Goal: Task Accomplishment & Management: Complete application form

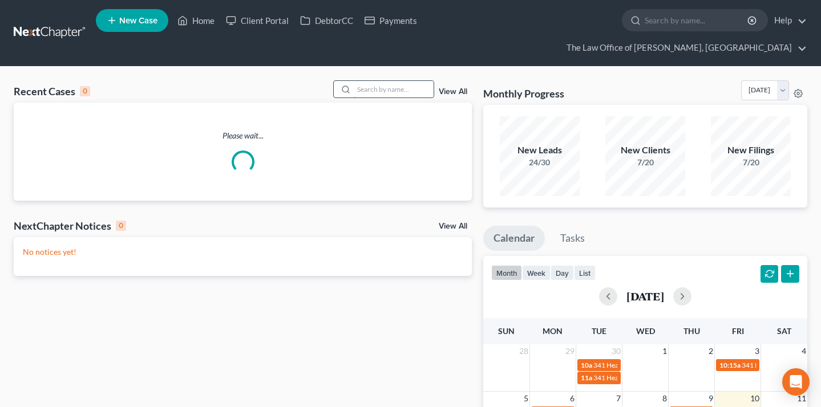
click at [392, 81] on input "search" at bounding box center [394, 89] width 80 height 17
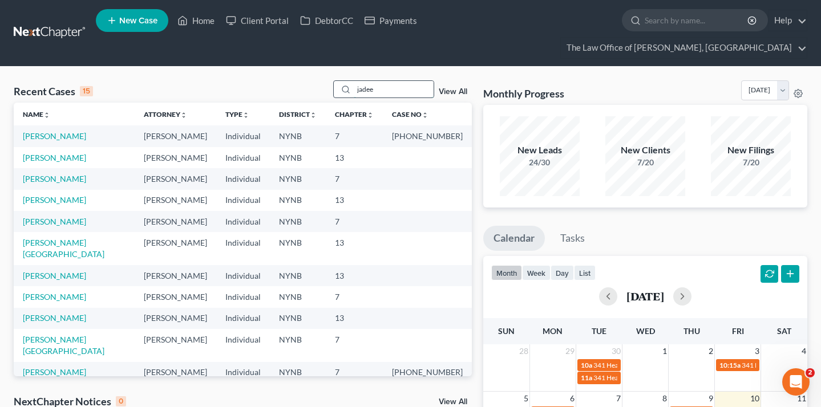
type input "jadee"
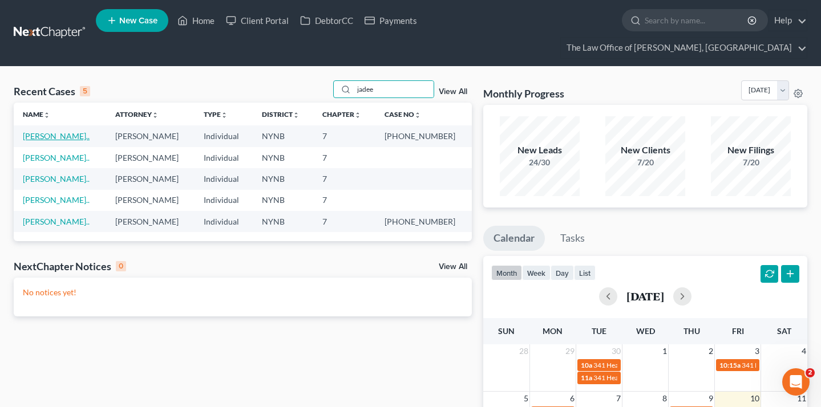
click at [55, 131] on link "[PERSON_NAME].." at bounding box center [56, 136] width 67 height 10
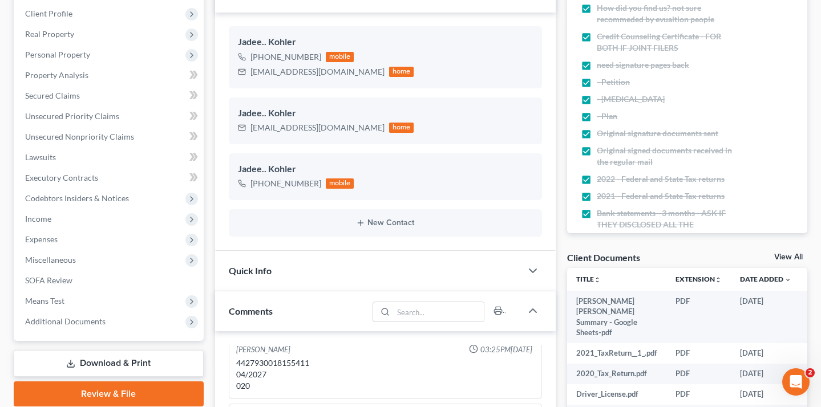
scroll to position [200, 0]
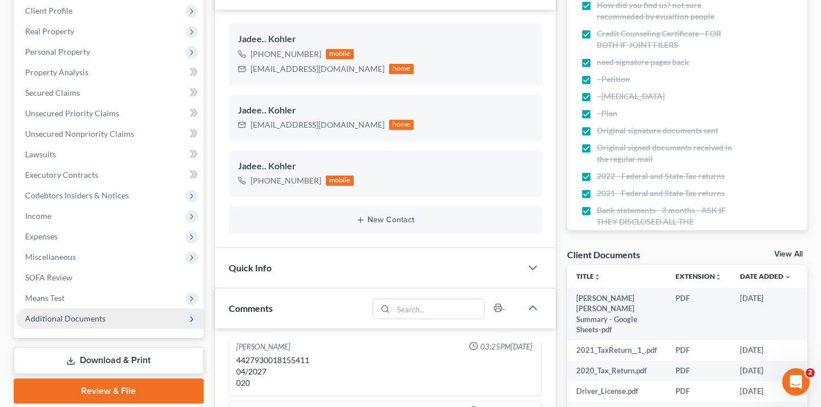
click at [123, 308] on span "Additional Documents" at bounding box center [110, 318] width 188 height 21
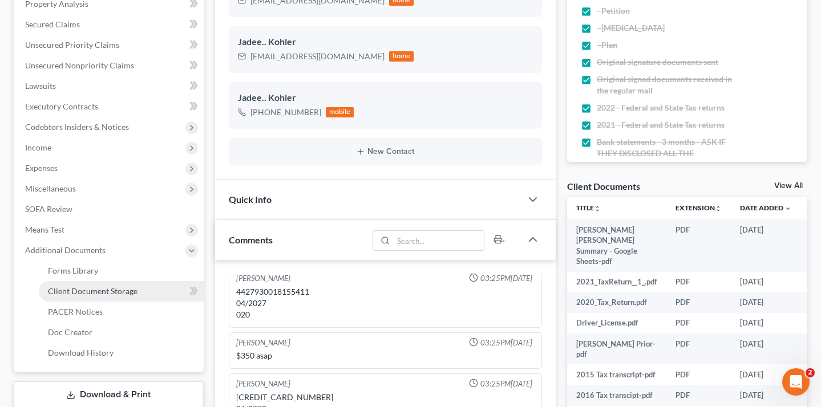
click at [157, 281] on link "Client Document Storage" at bounding box center [121, 291] width 165 height 21
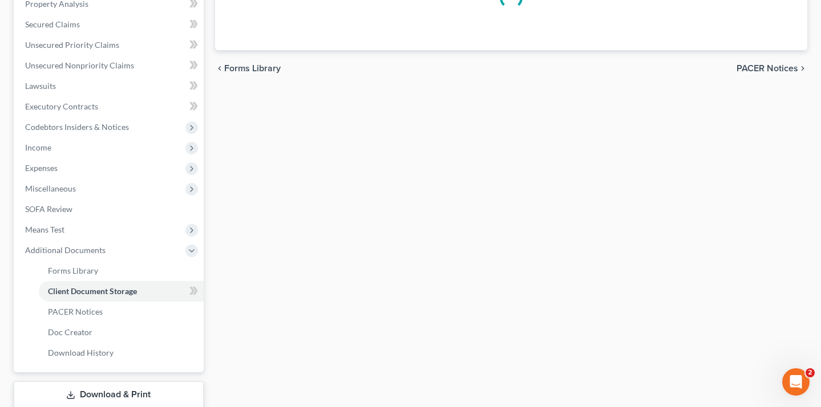
scroll to position [183, 0]
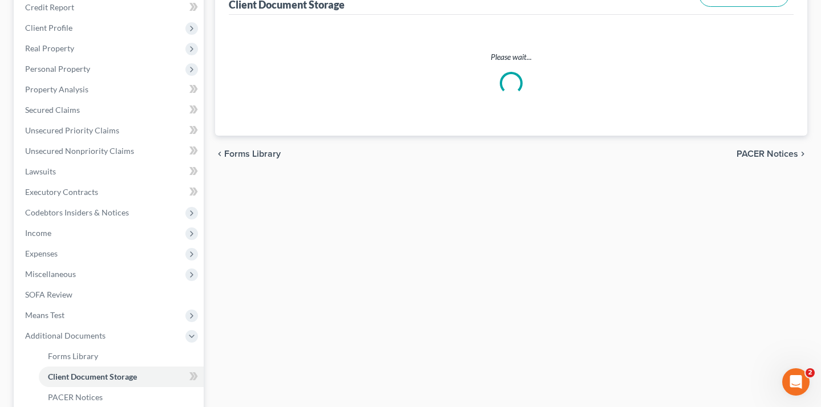
select select "5"
select select "1"
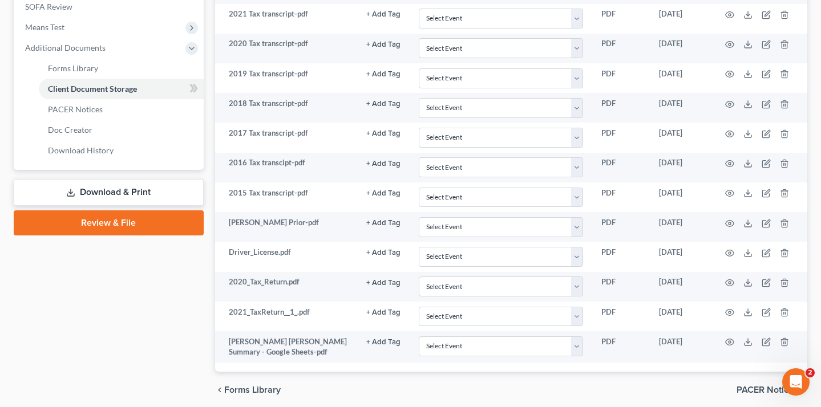
scroll to position [468, 0]
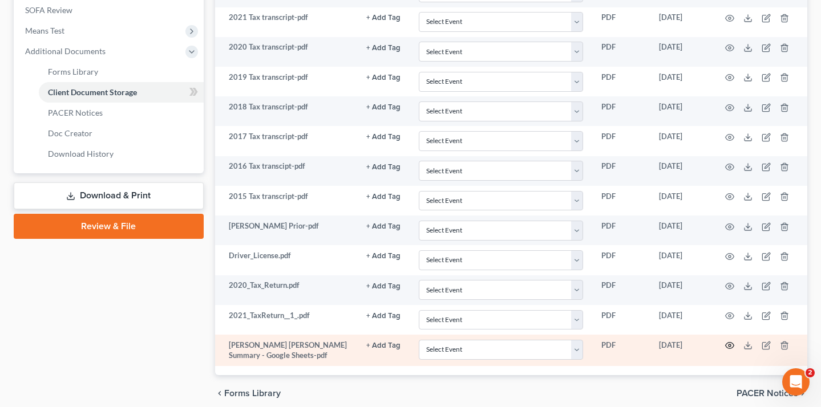
click at [725, 341] on icon "button" at bounding box center [729, 345] width 9 height 9
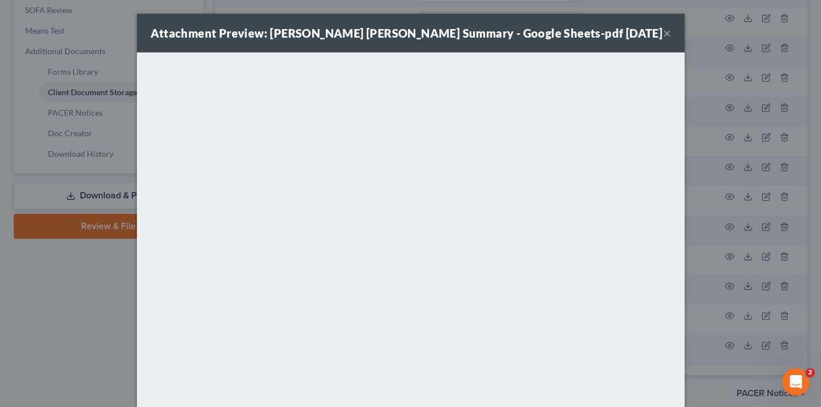
click at [665, 35] on button "×" at bounding box center [667, 33] width 8 height 14
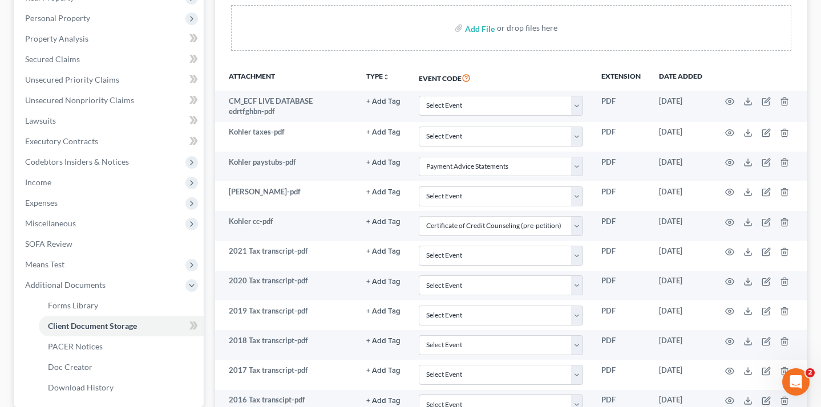
scroll to position [233, 0]
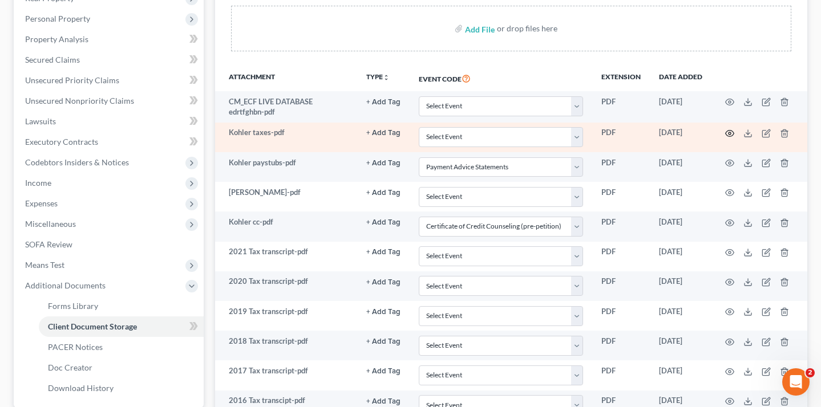
click at [729, 129] on icon "button" at bounding box center [729, 133] width 9 height 9
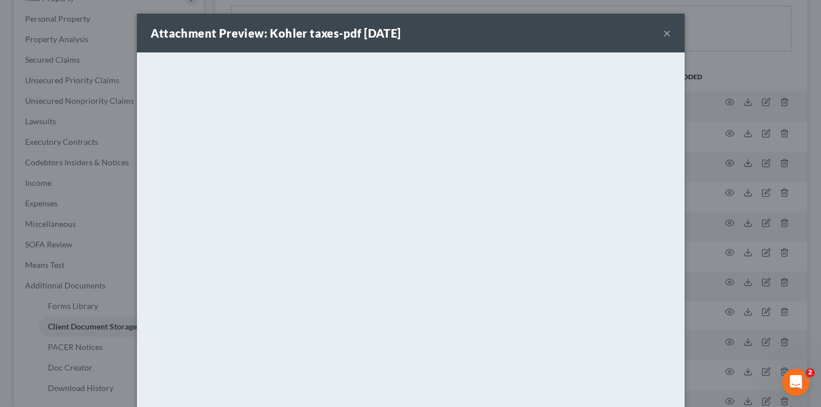
scroll to position [70, 0]
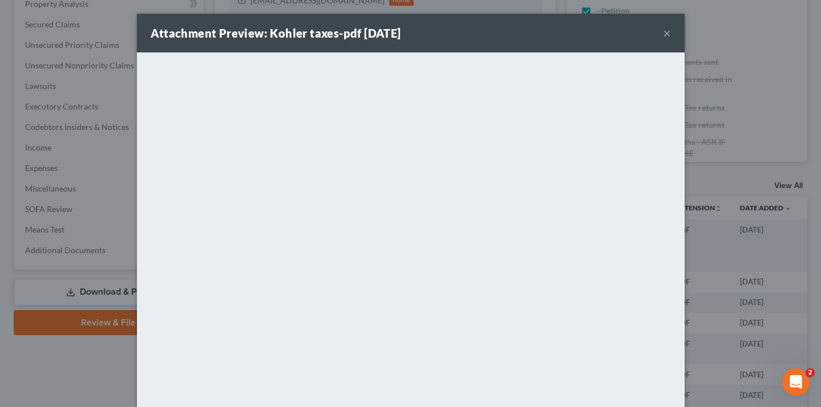
scroll to position [237, 0]
click at [668, 31] on button "×" at bounding box center [667, 33] width 8 height 14
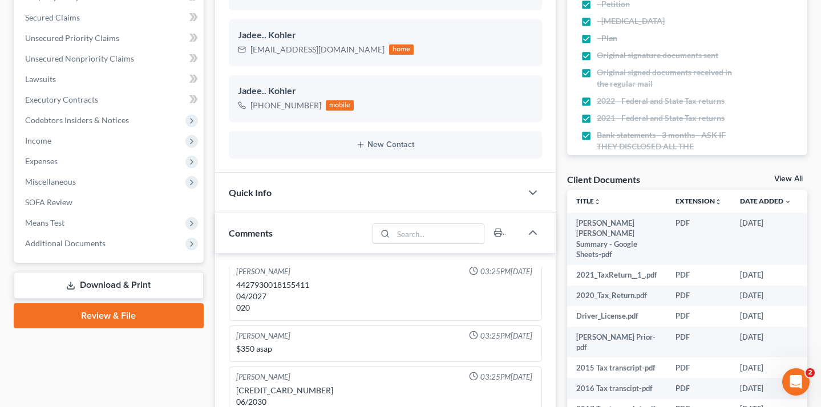
scroll to position [377, 0]
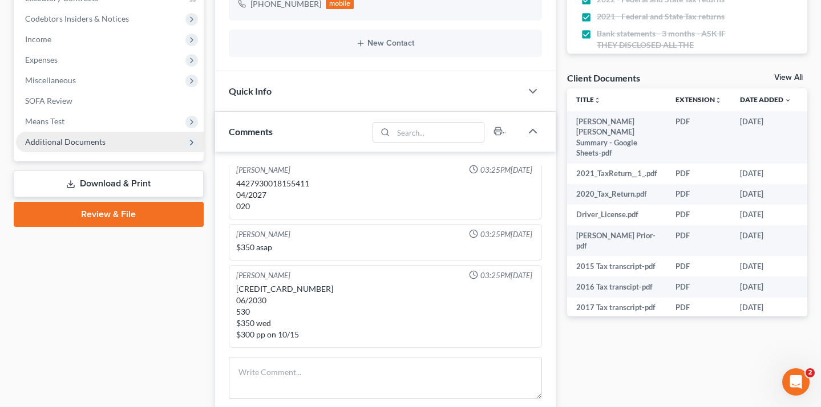
click at [147, 132] on span "Additional Documents" at bounding box center [110, 142] width 188 height 21
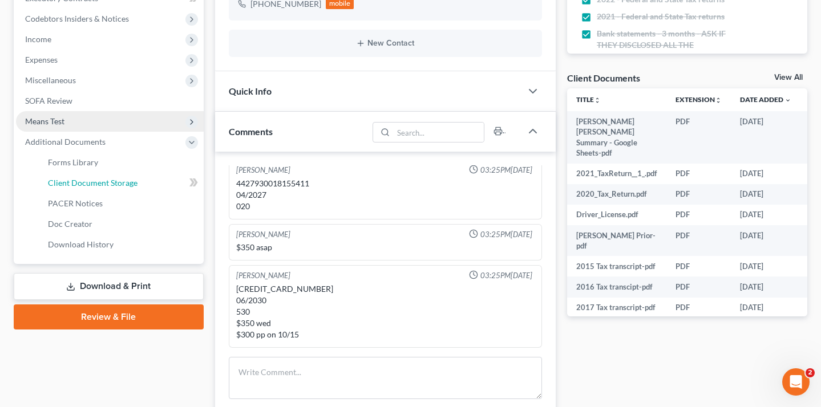
click at [144, 173] on link "Client Document Storage" at bounding box center [121, 183] width 165 height 21
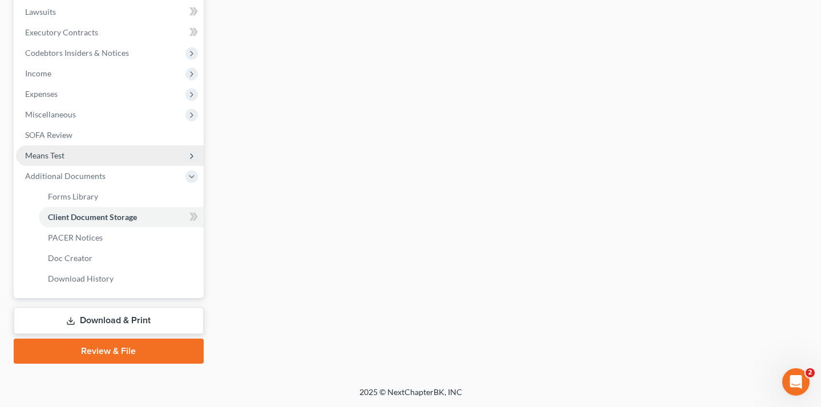
scroll to position [320, 0]
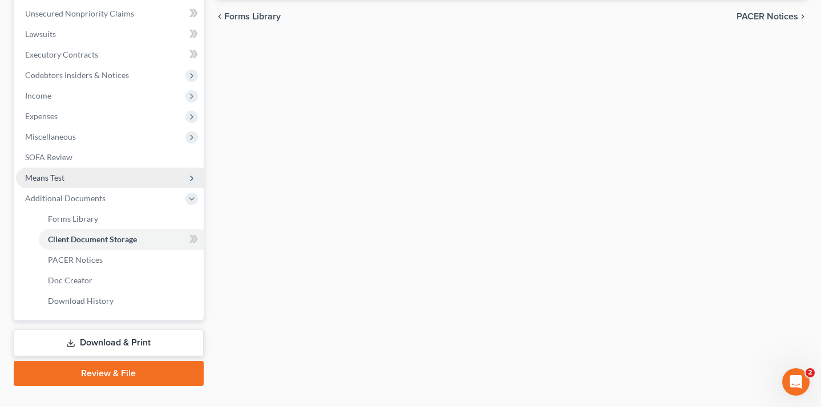
select select "5"
select select "1"
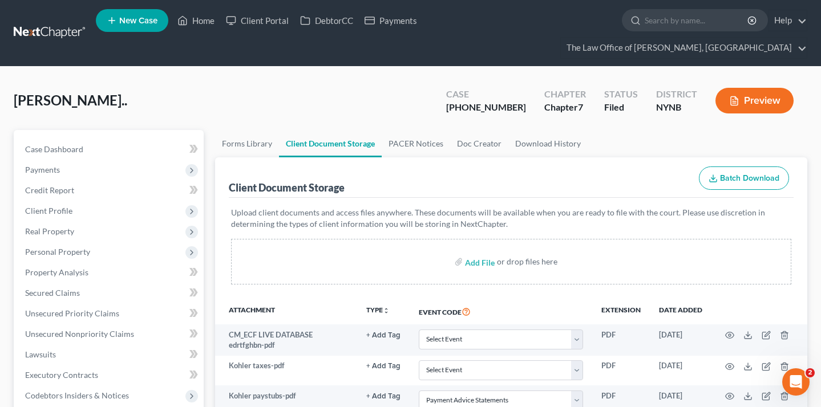
scroll to position [201, 0]
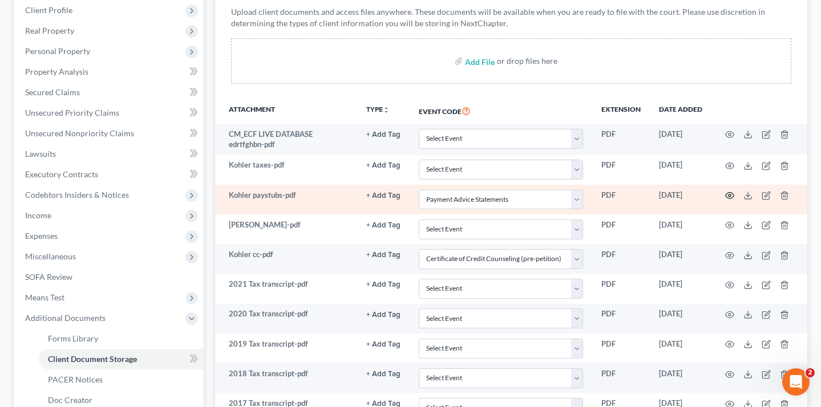
click at [728, 194] on circle "button" at bounding box center [729, 195] width 2 height 2
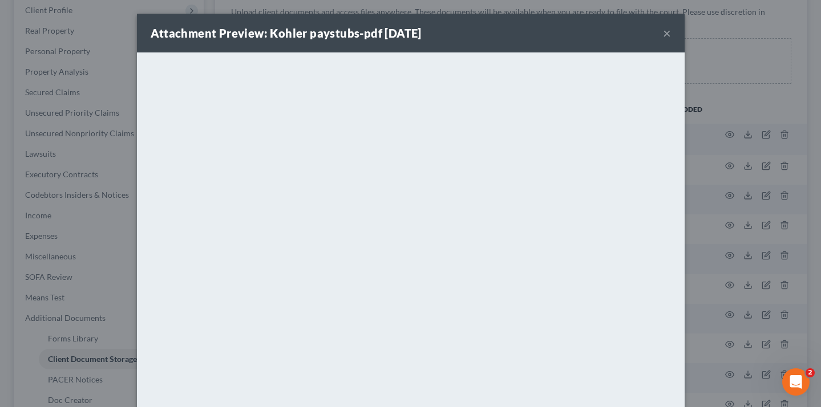
scroll to position [5, 0]
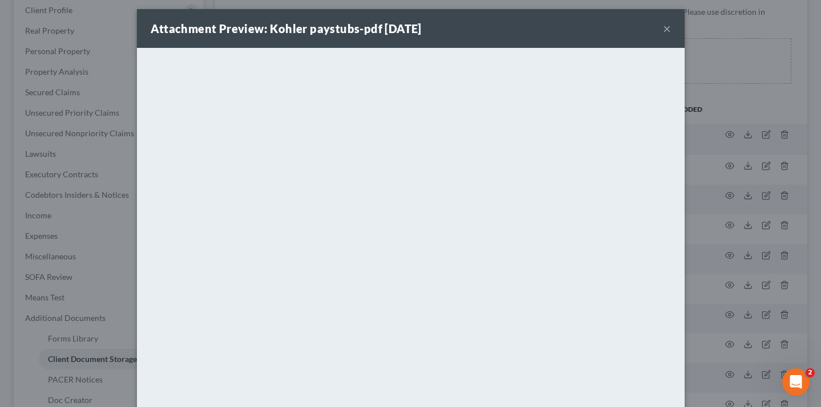
click at [669, 25] on button "×" at bounding box center [667, 29] width 8 height 14
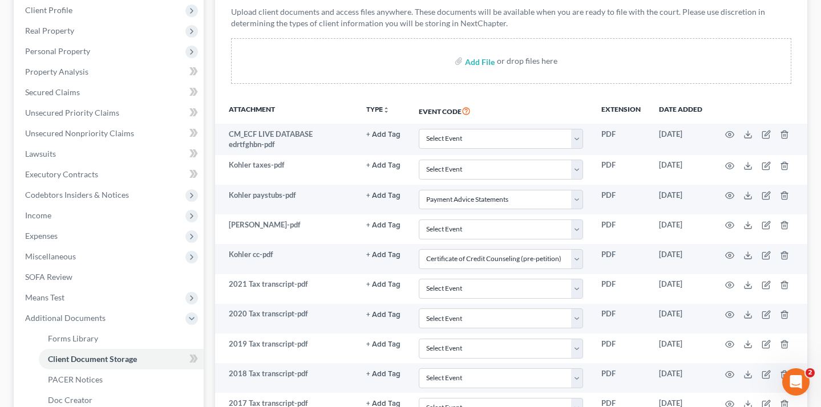
scroll to position [0, 0]
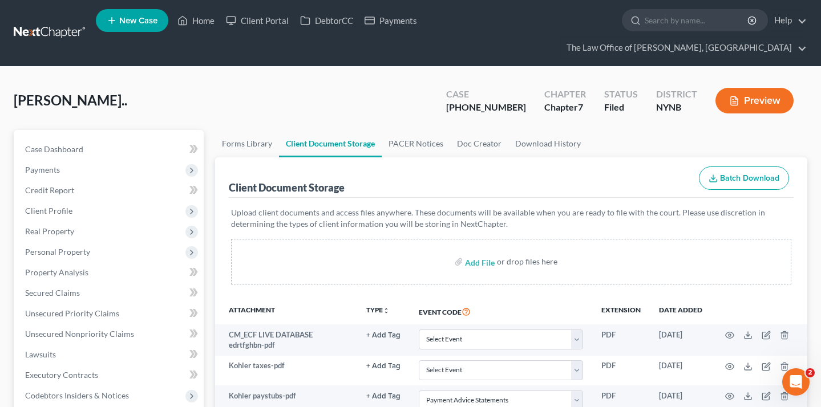
click at [59, 25] on link at bounding box center [50, 33] width 73 height 21
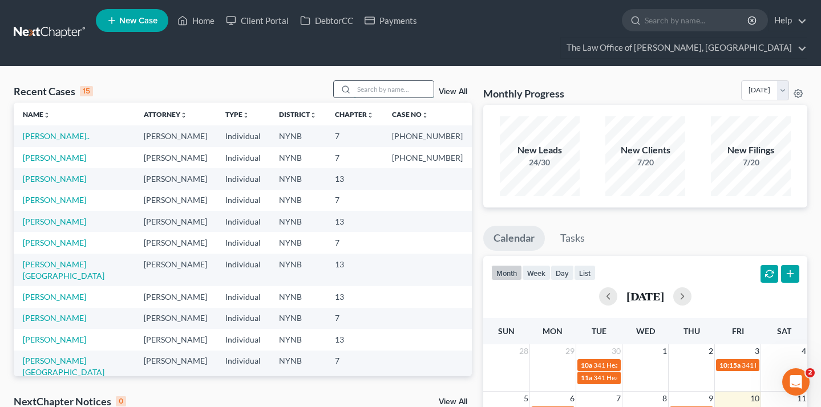
click at [371, 81] on input "search" at bounding box center [394, 89] width 80 height 17
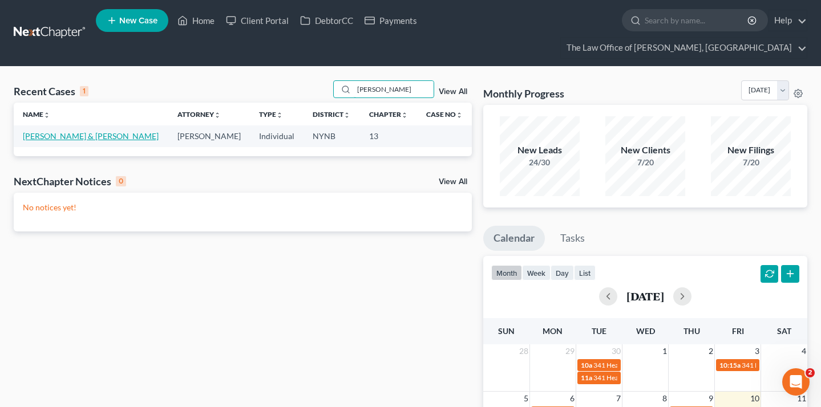
type input "[PERSON_NAME]"
click at [116, 131] on link "[PERSON_NAME] & [PERSON_NAME]" at bounding box center [91, 136] width 136 height 10
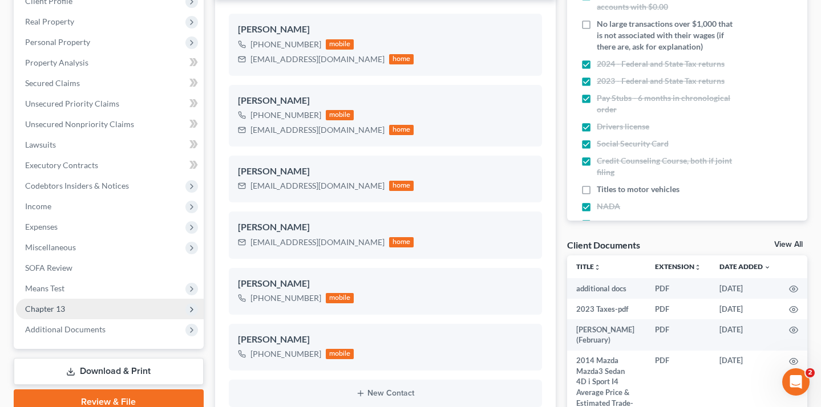
scroll to position [221, 0]
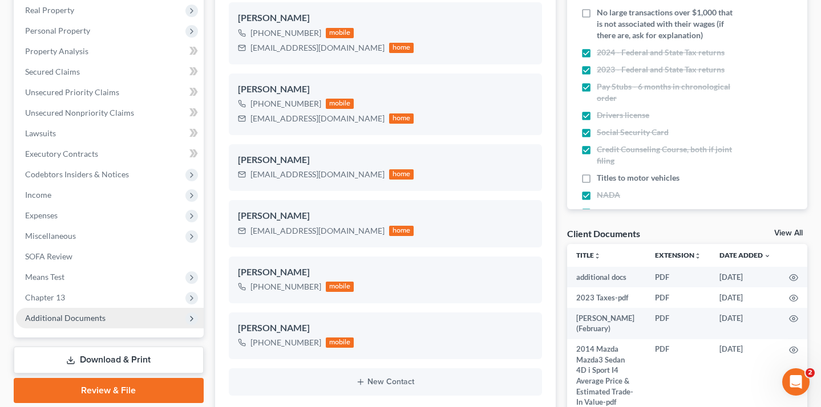
click at [126, 308] on span "Additional Documents" at bounding box center [110, 318] width 188 height 21
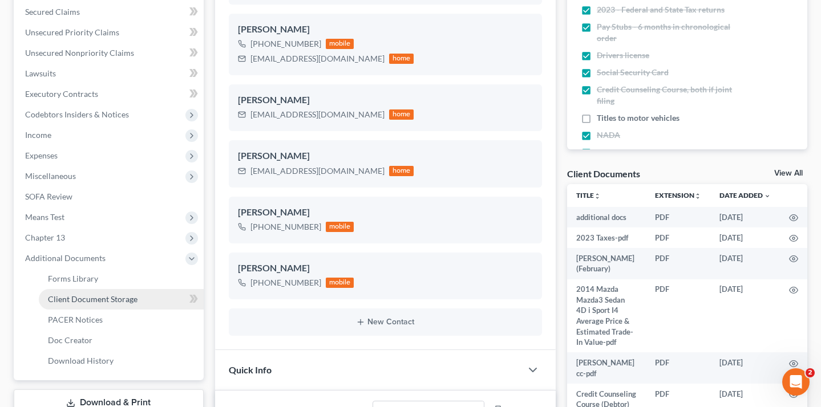
click at [128, 294] on span "Client Document Storage" at bounding box center [93, 299] width 90 height 10
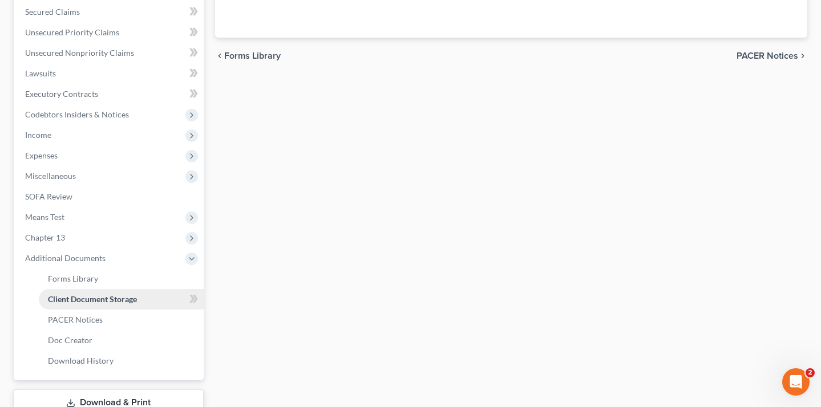
scroll to position [281, 0]
select select "1"
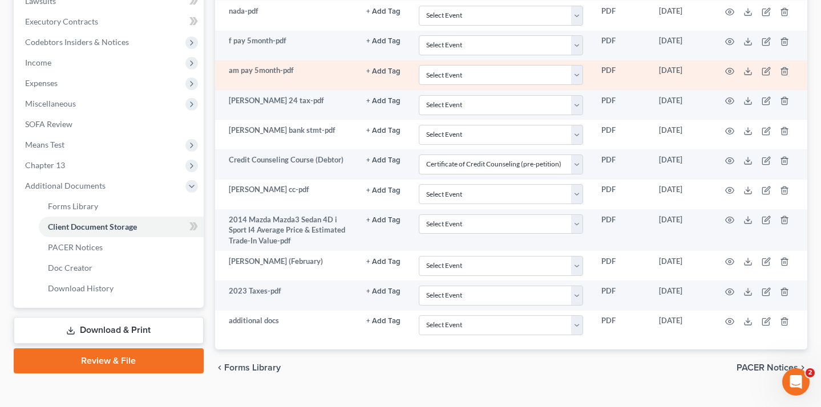
scroll to position [355, 0]
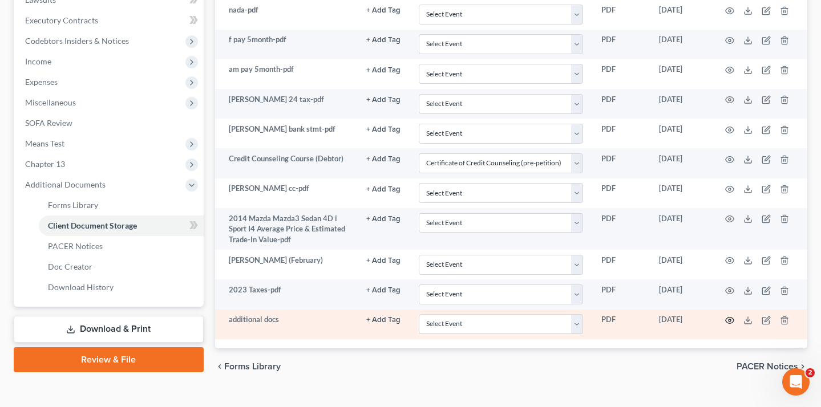
click at [726, 316] on icon "button" at bounding box center [729, 320] width 9 height 9
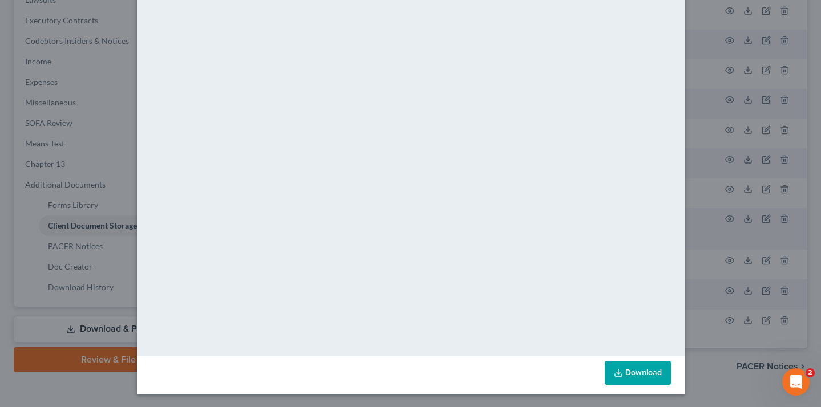
scroll to position [0, 0]
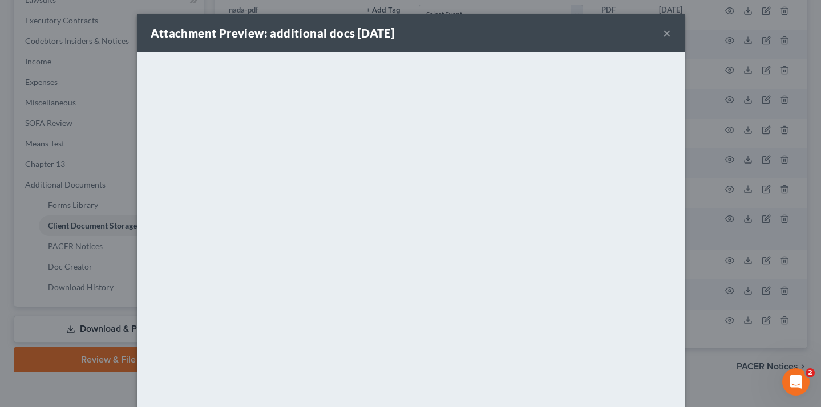
click at [664, 32] on button "×" at bounding box center [667, 33] width 8 height 14
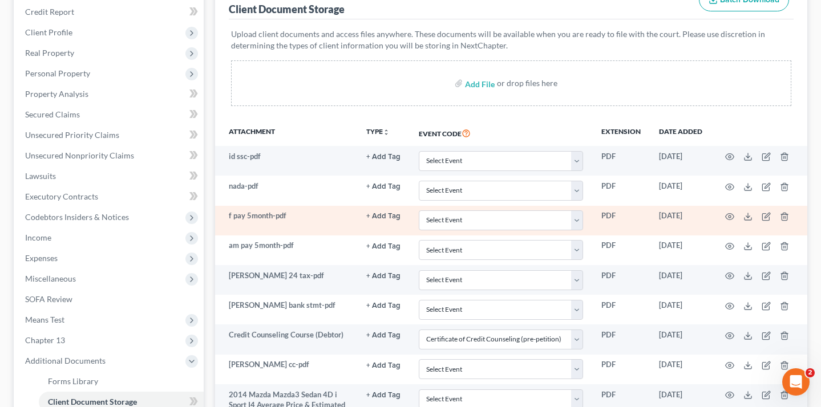
scroll to position [178, 0]
click at [728, 214] on icon "button" at bounding box center [729, 217] width 9 height 6
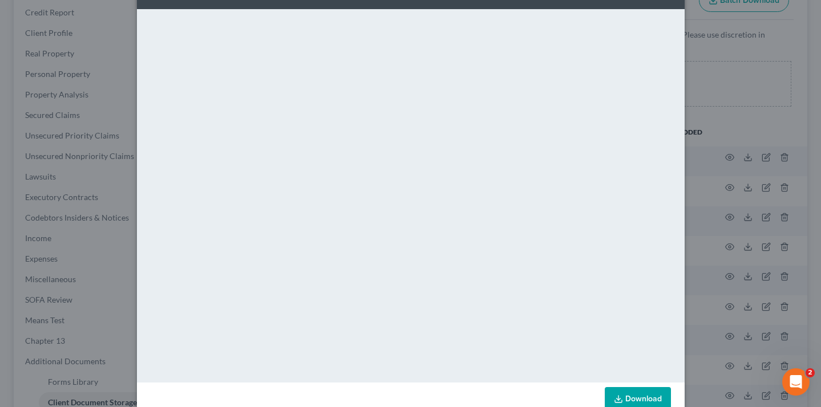
scroll to position [10, 0]
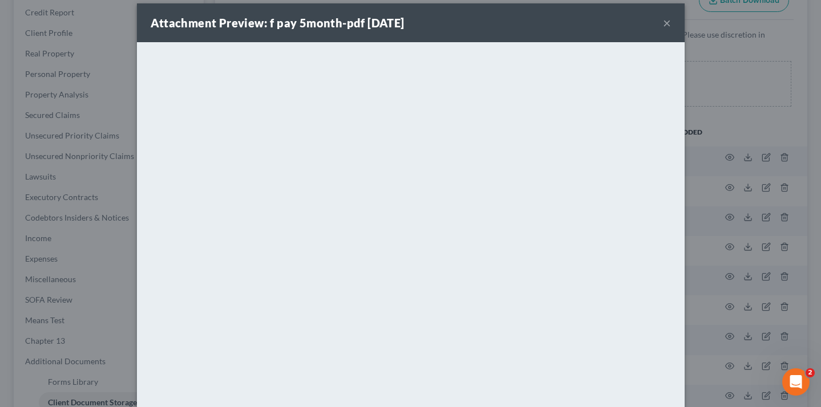
click at [667, 17] on button "×" at bounding box center [667, 23] width 8 height 14
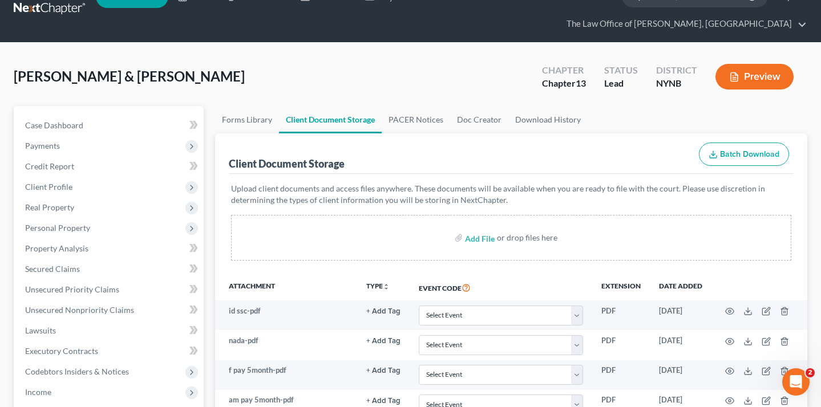
scroll to position [0, 0]
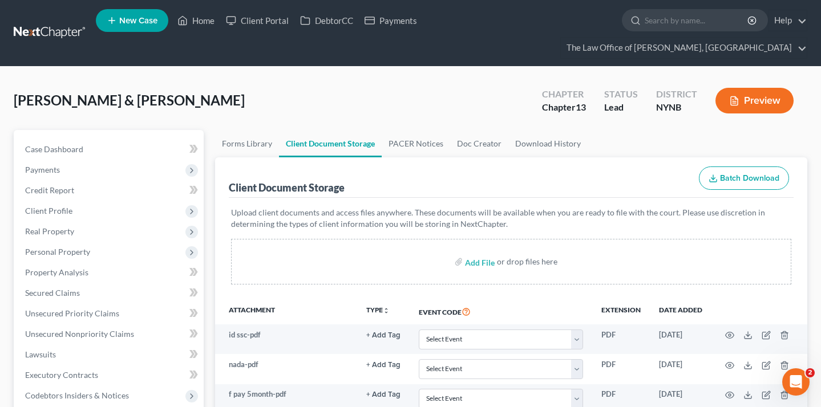
click at [56, 23] on link at bounding box center [50, 33] width 73 height 21
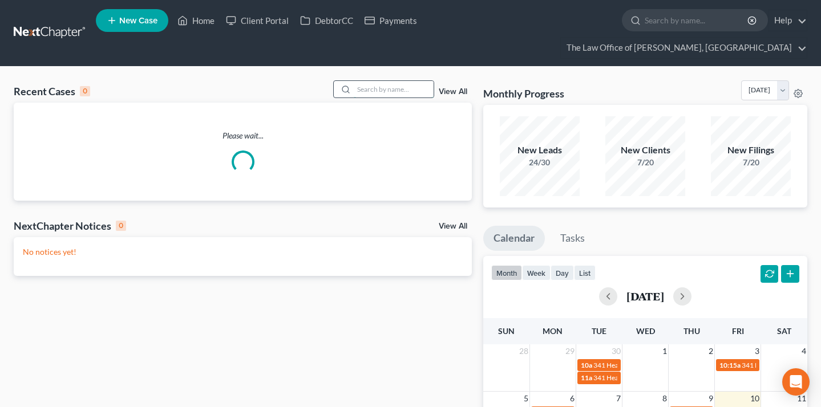
click at [366, 81] on input "search" at bounding box center [394, 89] width 80 height 17
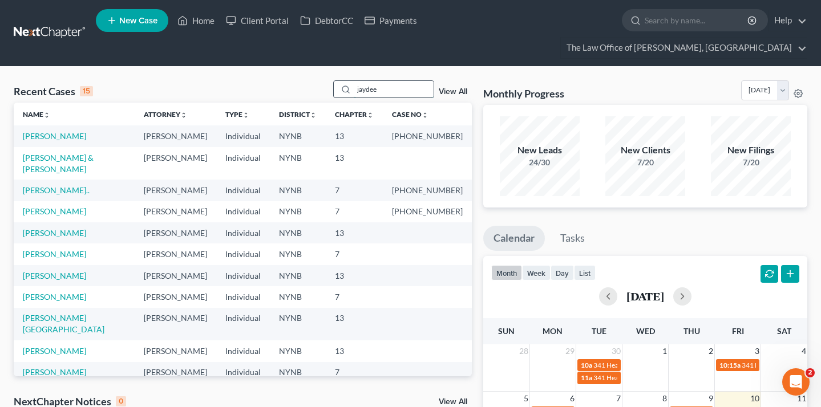
type input "jaydee"
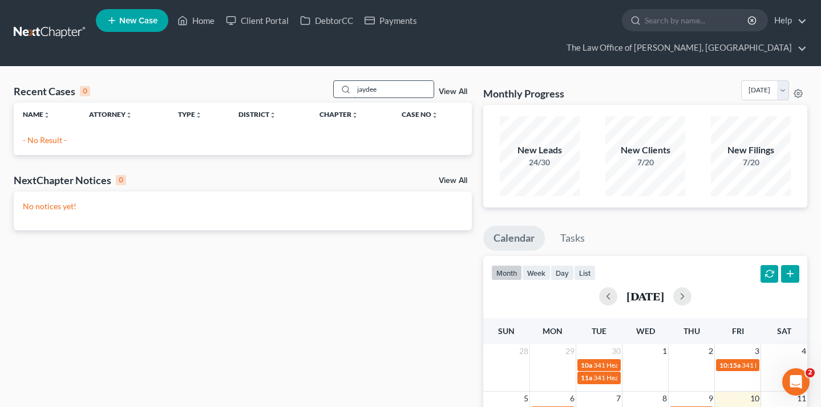
click at [379, 81] on input "jaydee" at bounding box center [394, 89] width 80 height 17
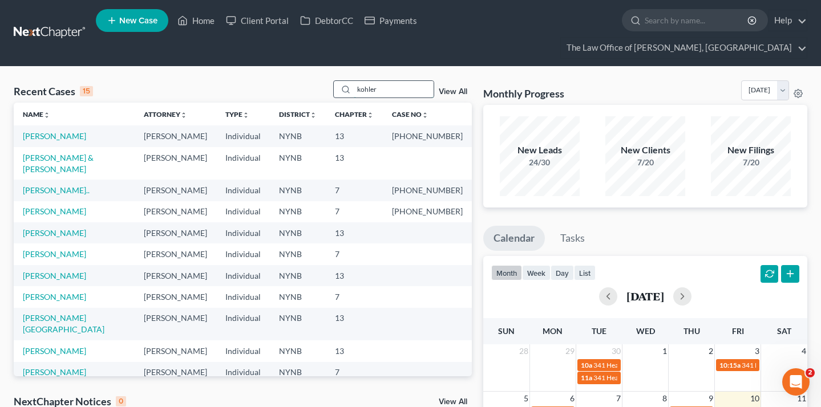
type input "kohler"
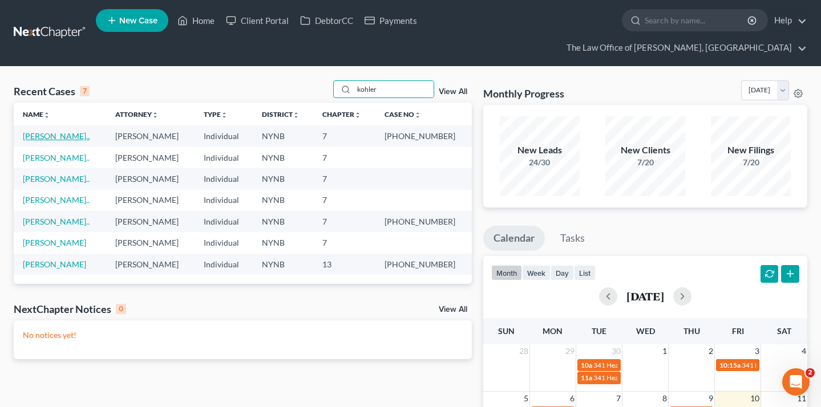
click at [63, 131] on link "[PERSON_NAME].." at bounding box center [56, 136] width 67 height 10
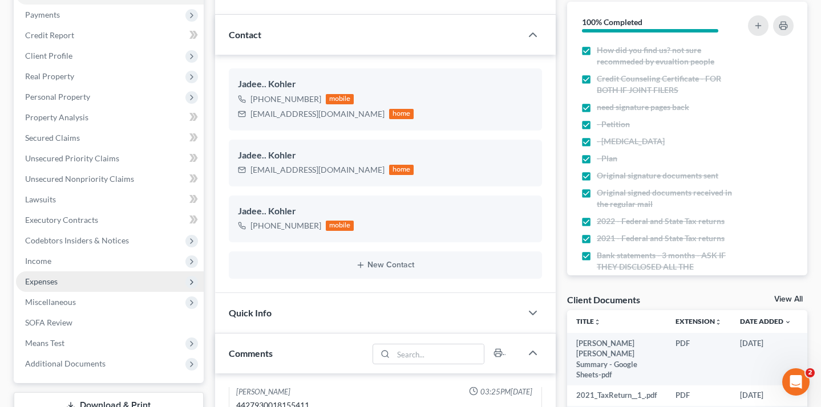
scroll to position [179, 0]
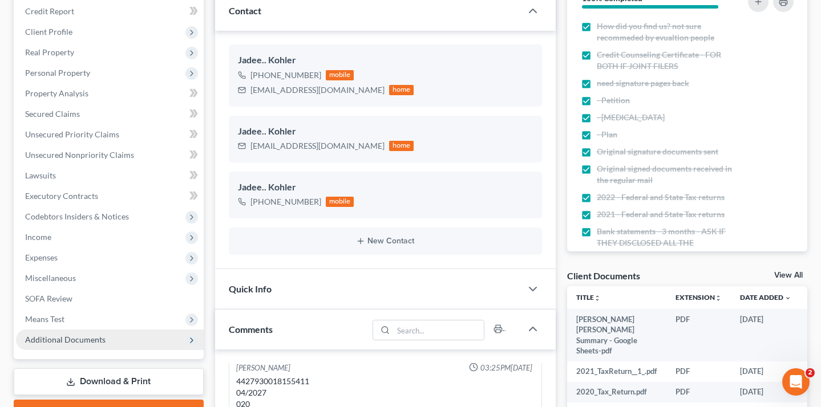
click at [103, 330] on span "Additional Documents" at bounding box center [110, 340] width 188 height 21
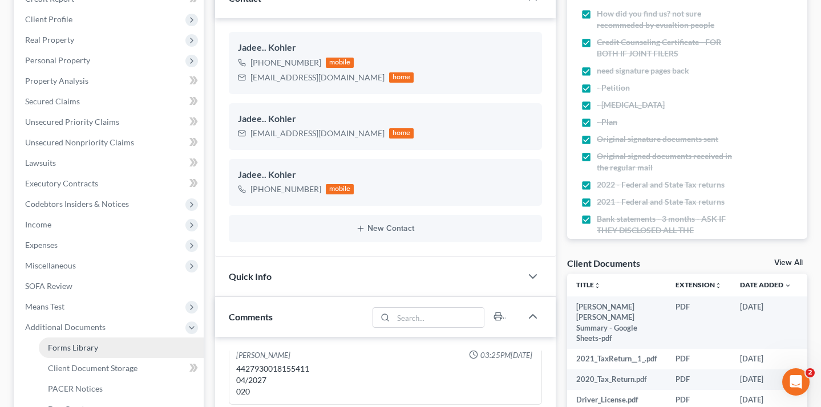
scroll to position [206, 0]
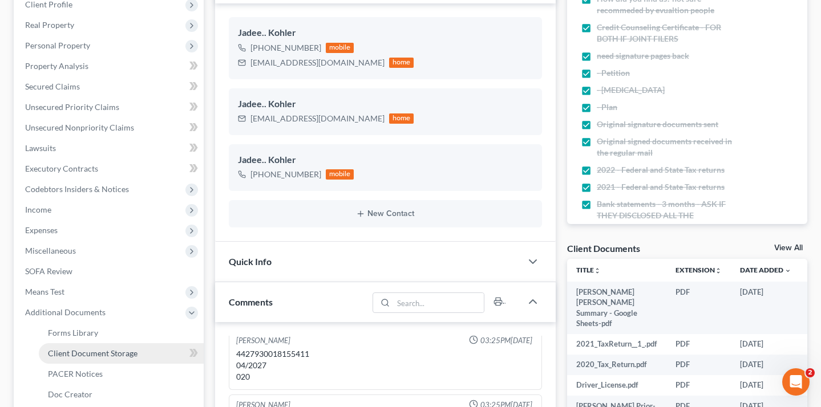
click at [119, 348] on span "Client Document Storage" at bounding box center [93, 353] width 90 height 10
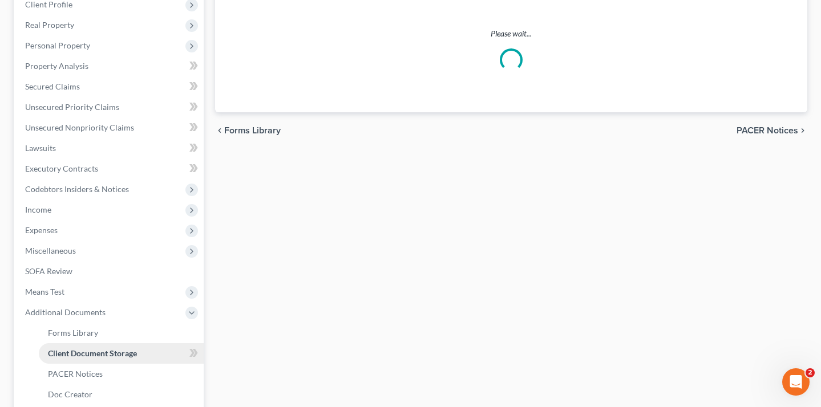
select select "5"
select select "1"
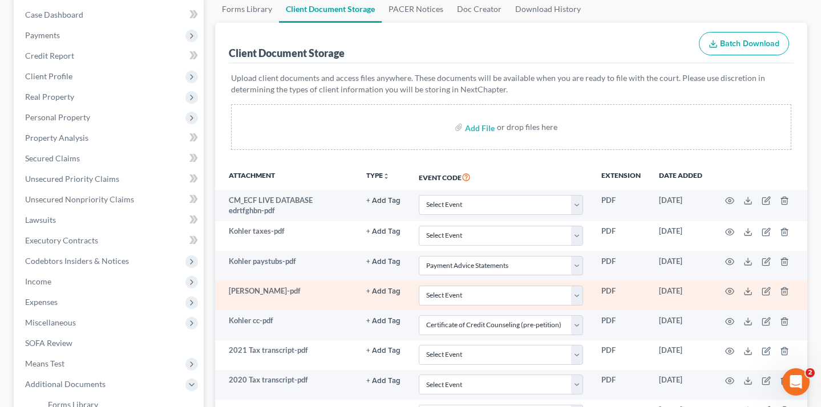
scroll to position [140, 0]
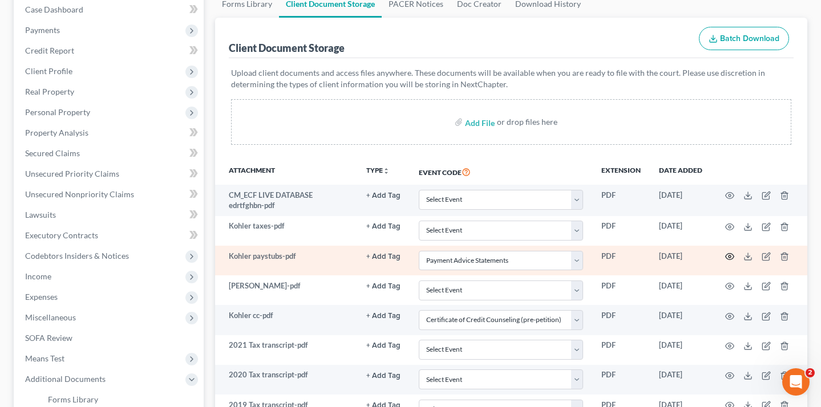
click at [727, 252] on icon "button" at bounding box center [729, 256] width 9 height 9
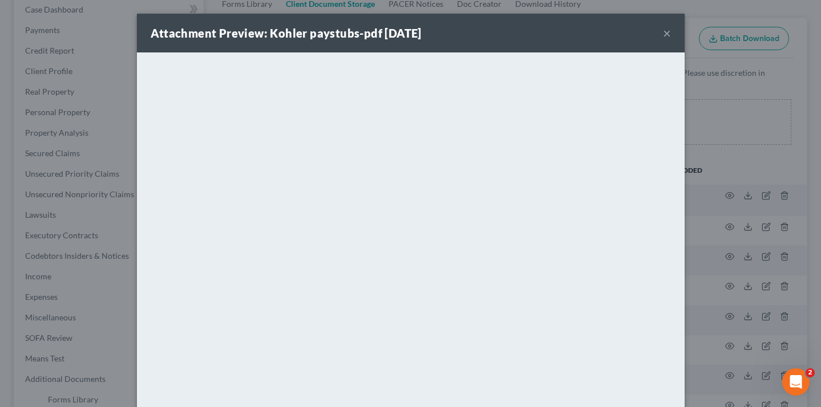
scroll to position [70, 0]
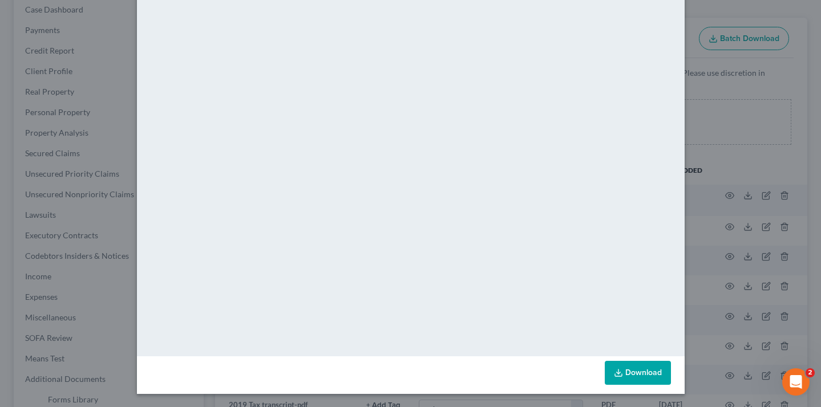
click at [700, 115] on div "Attachment Preview: Kohler paystubs-pdf 10/08/2025 × <object ng-attr-data='http…" at bounding box center [410, 203] width 821 height 407
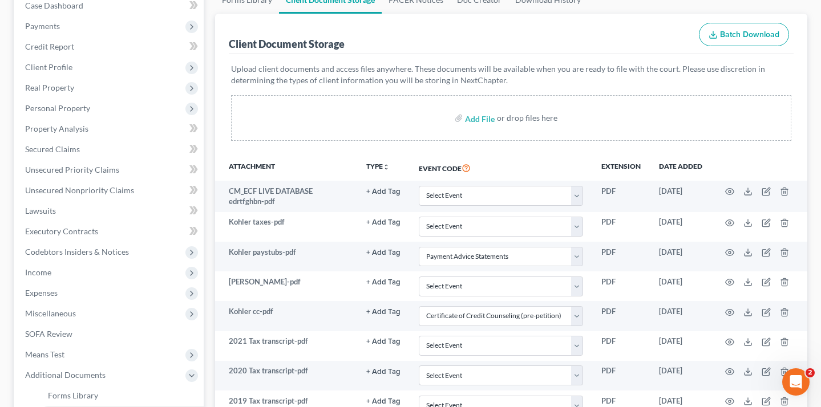
scroll to position [124, 0]
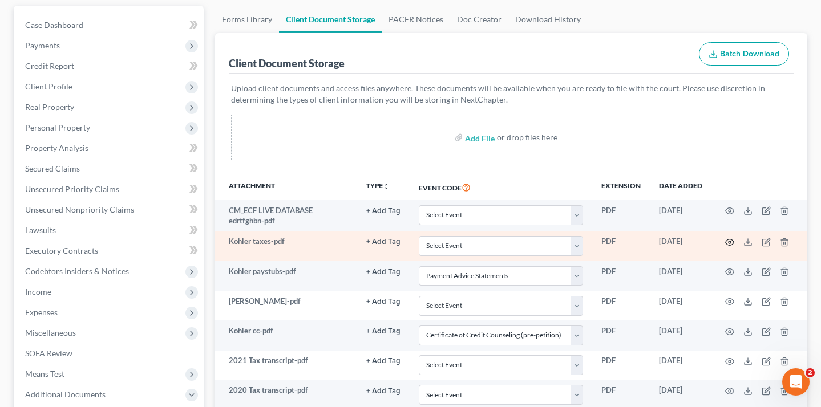
click at [727, 238] on icon "button" at bounding box center [729, 242] width 9 height 9
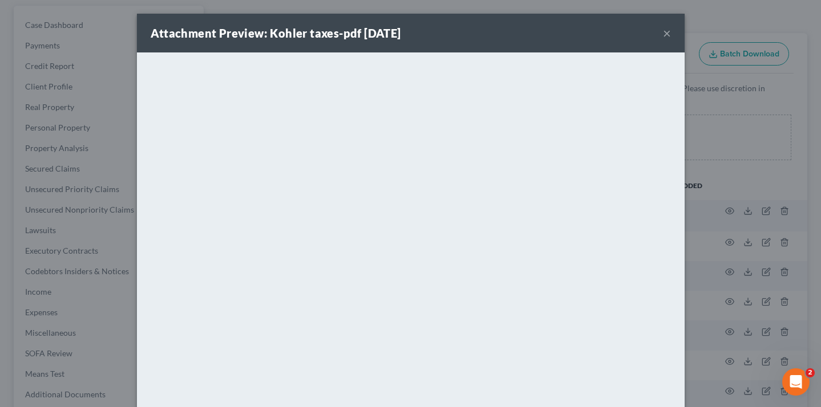
click at [671, 32] on div "Attachment Preview: Kohler taxes-pdf 10/08/2025 ×" at bounding box center [410, 33] width 547 height 39
click at [666, 35] on button "×" at bounding box center [667, 33] width 8 height 14
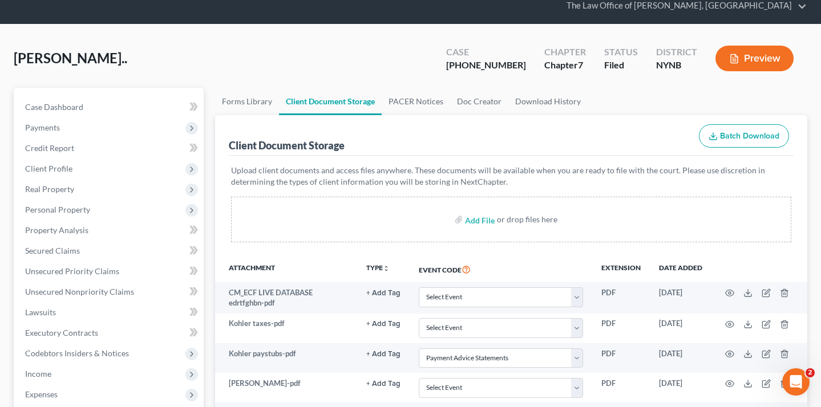
scroll to position [0, 0]
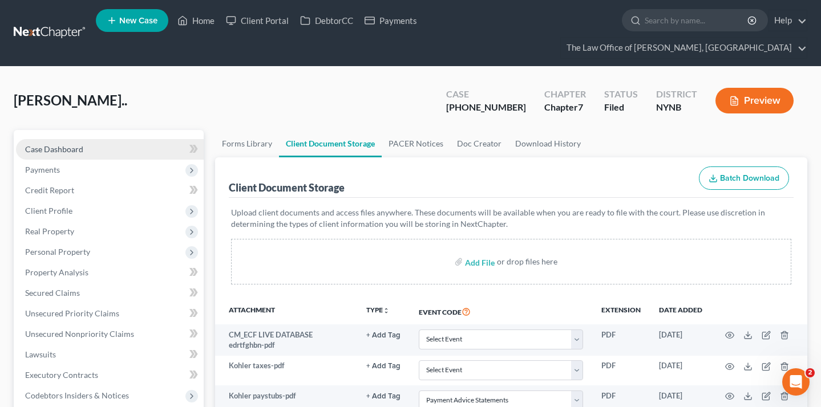
click at [100, 139] on link "Case Dashboard" at bounding box center [110, 149] width 188 height 21
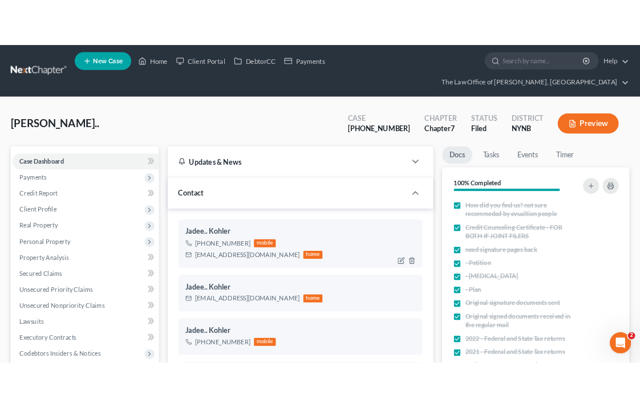
scroll to position [237, 0]
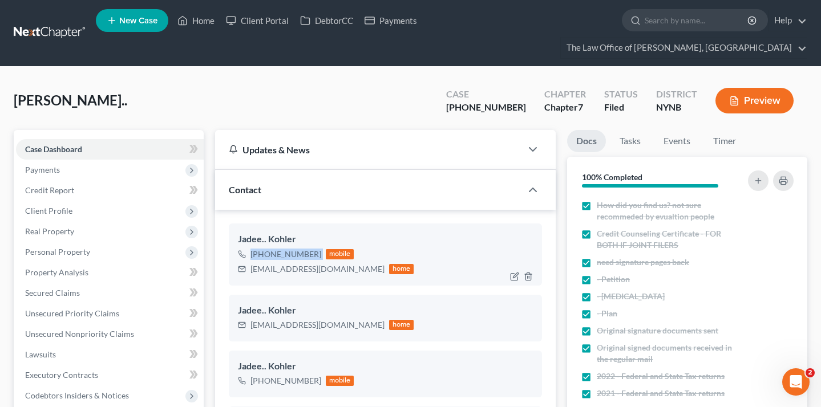
drag, startPoint x: 248, startPoint y: 233, endPoint x: 321, endPoint y: 233, distance: 73.0
click at [321, 247] on div "+1 (518) 929-1883 mobile" at bounding box center [326, 254] width 176 height 15
copy div "+1 (518) 929-1883"
drag, startPoint x: 230, startPoint y: 208, endPoint x: 366, endPoint y: 256, distance: 143.9
click at [366, 256] on div "Jadee.. Kohler +1 (518) 929-1883 mobile jadee321@aol.com home" at bounding box center [385, 255] width 313 height 62
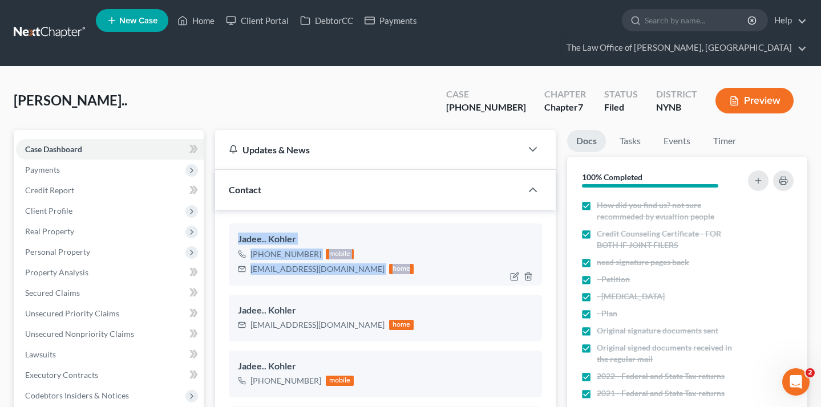
copy div "Jadee.. Kohler +1 (518) 929-1883 mobile jadee321@aol.com home"
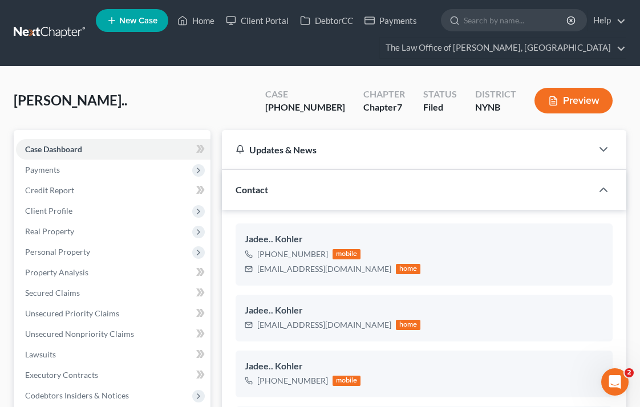
click at [63, 28] on link at bounding box center [50, 33] width 73 height 21
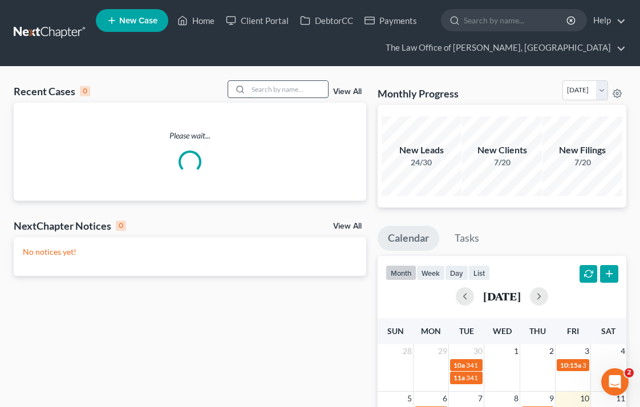
click at [285, 87] on input "search" at bounding box center [288, 89] width 80 height 17
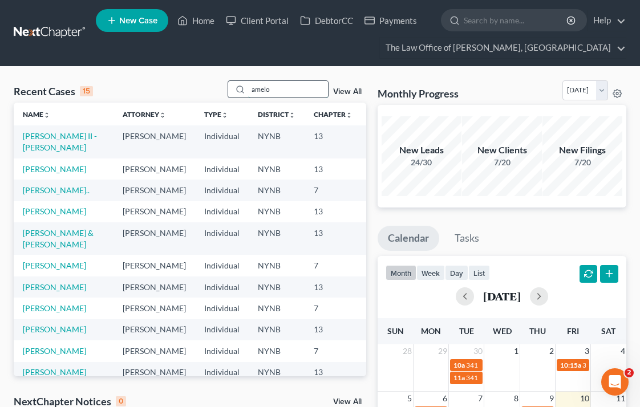
type input "amelo"
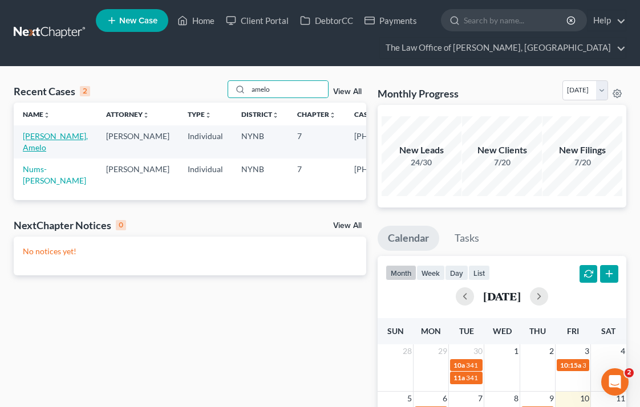
click at [36, 137] on link "Guilliano, Amelo" at bounding box center [55, 141] width 65 height 21
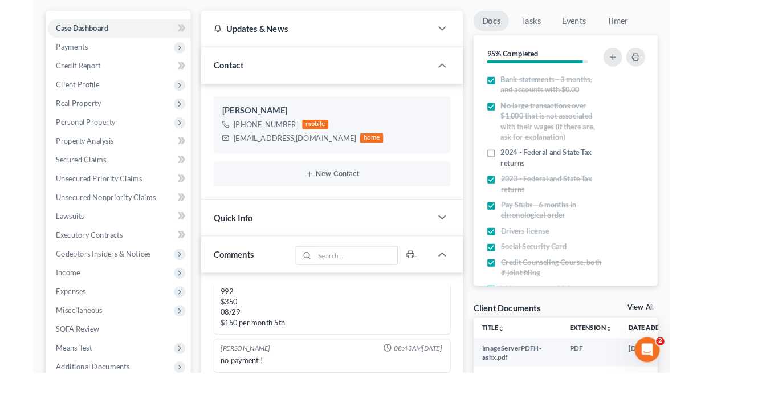
scroll to position [689, 0]
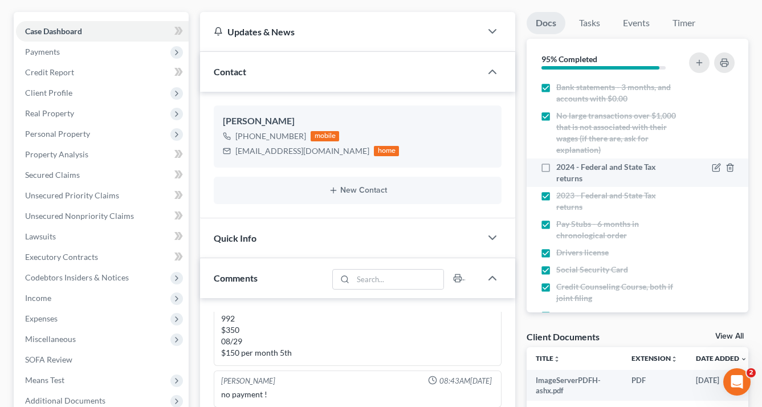
click at [557, 166] on label "2024 - Federal and State Tax returns" at bounding box center [620, 172] width 127 height 23
click at [561, 166] on input "2024 - Federal and State Tax returns" at bounding box center [564, 164] width 7 height 7
checkbox input "true"
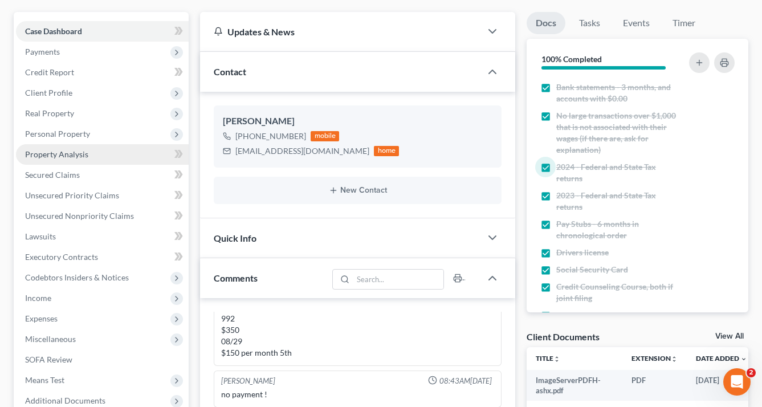
scroll to position [457, 0]
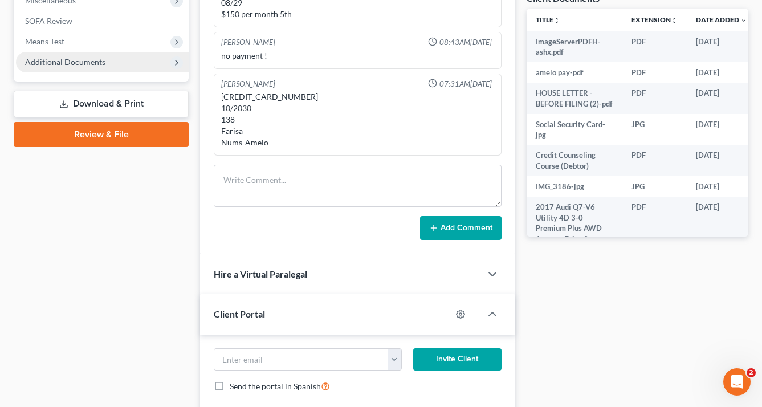
click at [120, 64] on span "Additional Documents" at bounding box center [102, 62] width 173 height 21
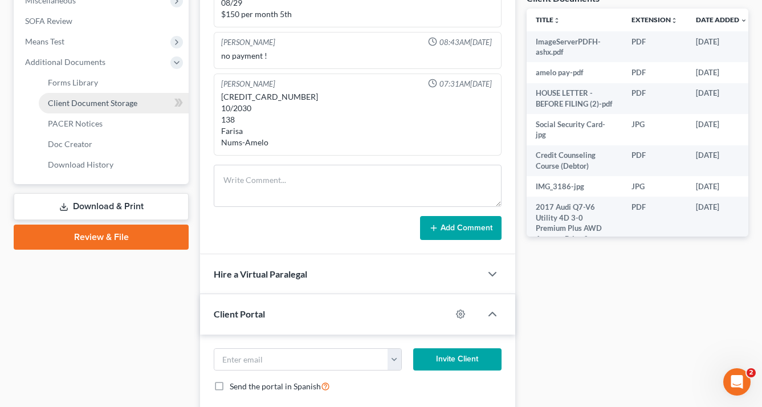
click at [160, 105] on link "Client Document Storage" at bounding box center [114, 103] width 150 height 21
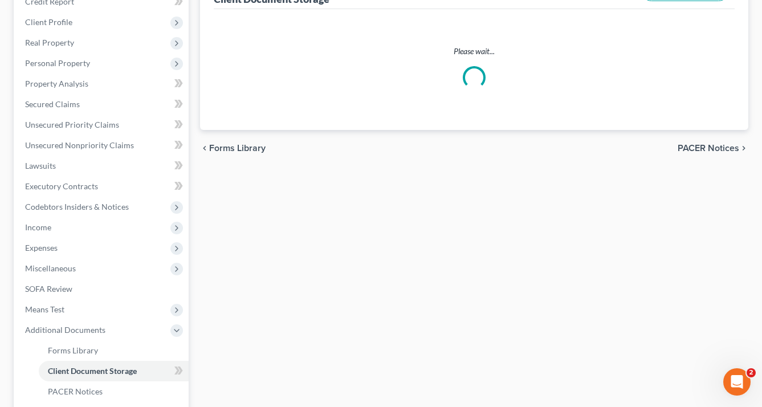
scroll to position [58, 0]
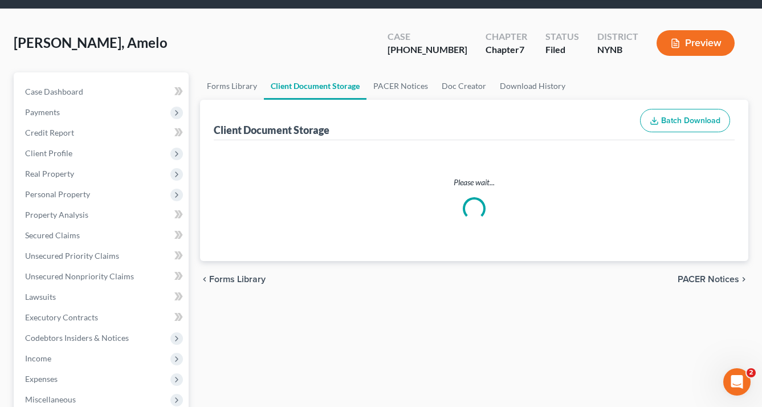
select select "1"
select select "5"
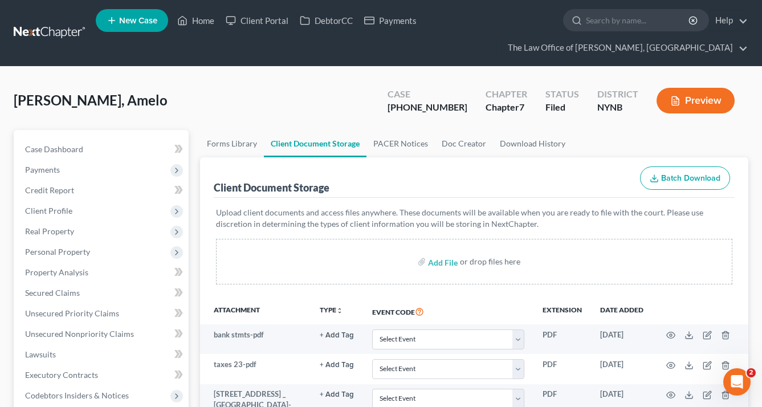
scroll to position [77, 0]
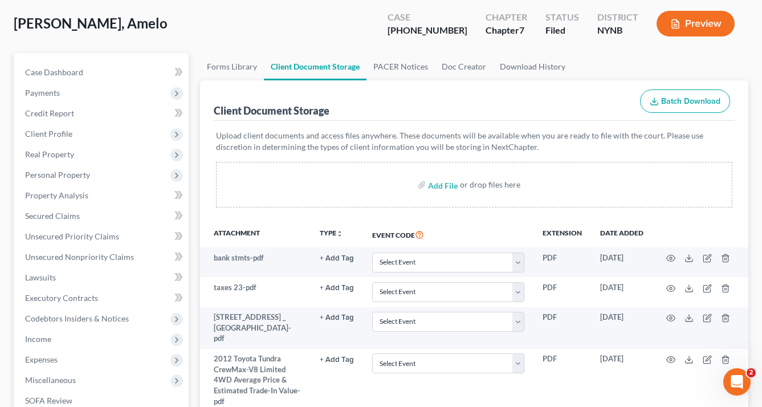
select select "1"
select select "5"
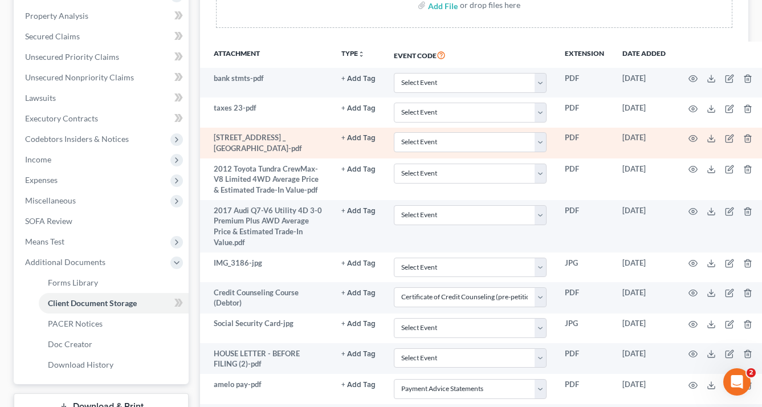
scroll to position [0, 0]
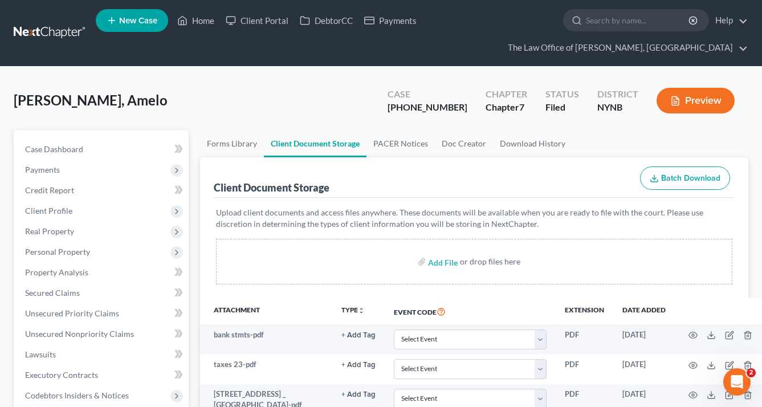
click at [68, 33] on link at bounding box center [50, 33] width 73 height 21
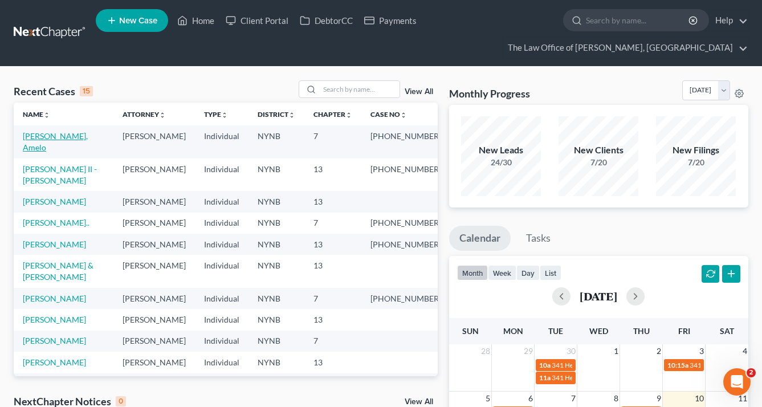
click at [70, 134] on link "[PERSON_NAME], Amelo" at bounding box center [55, 141] width 65 height 21
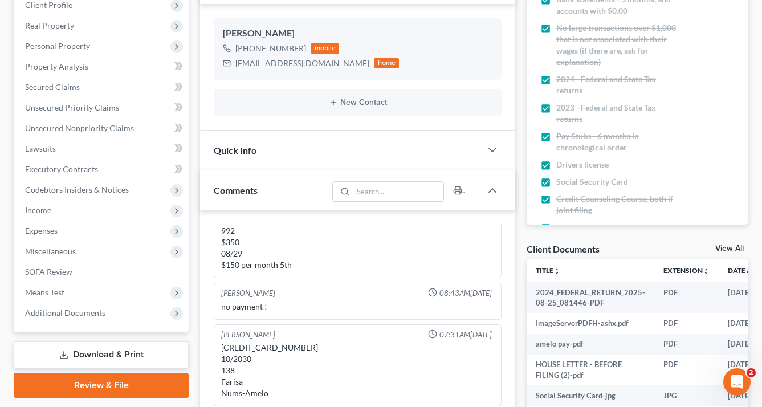
scroll to position [734, 0]
click at [139, 307] on span "Additional Documents" at bounding box center [102, 313] width 173 height 21
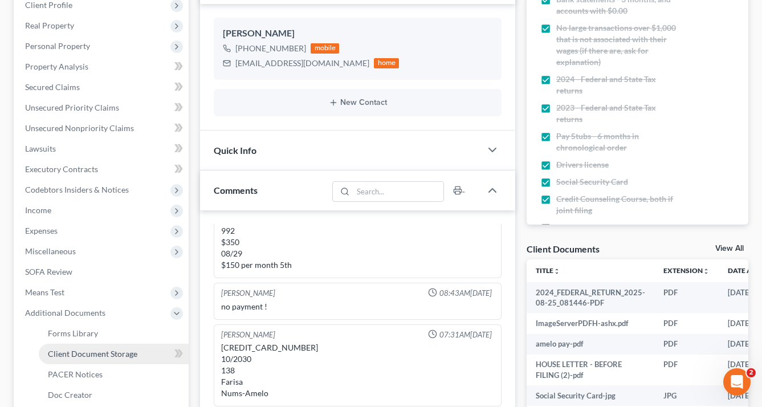
click at [137, 348] on link "Client Document Storage" at bounding box center [114, 354] width 150 height 21
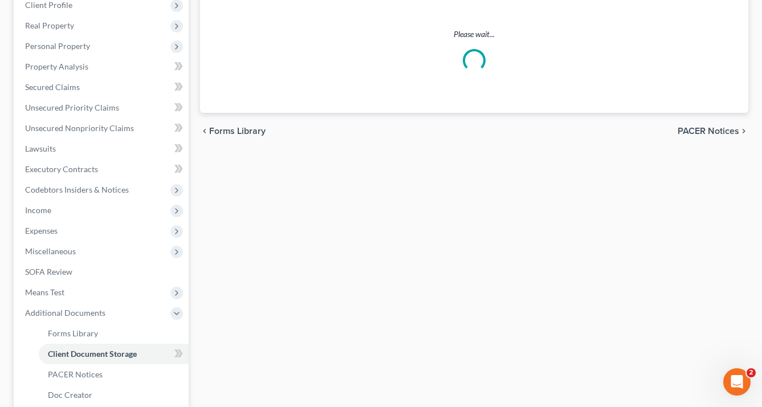
scroll to position [136, 0]
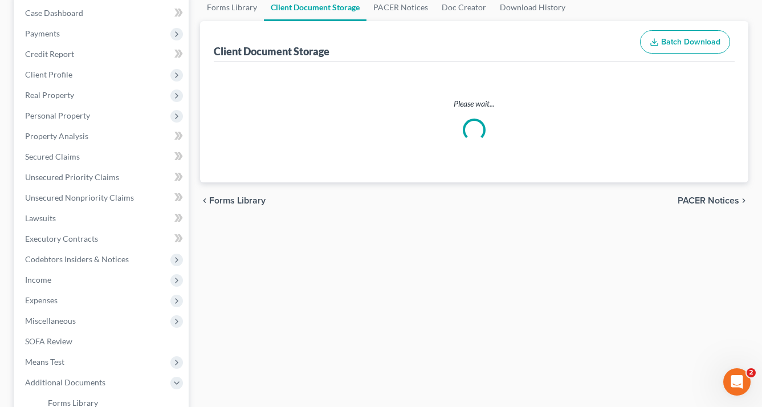
select select "1"
select select "5"
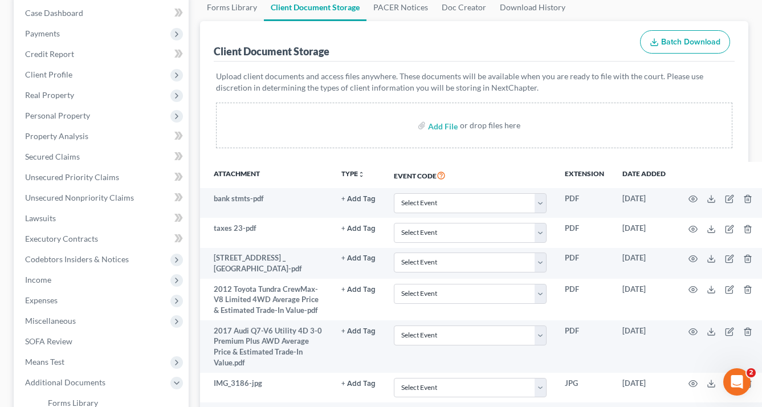
scroll to position [0, 0]
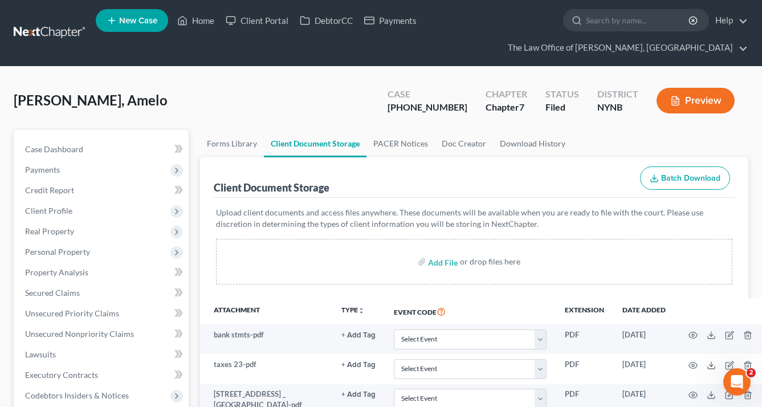
select select "1"
select select "5"
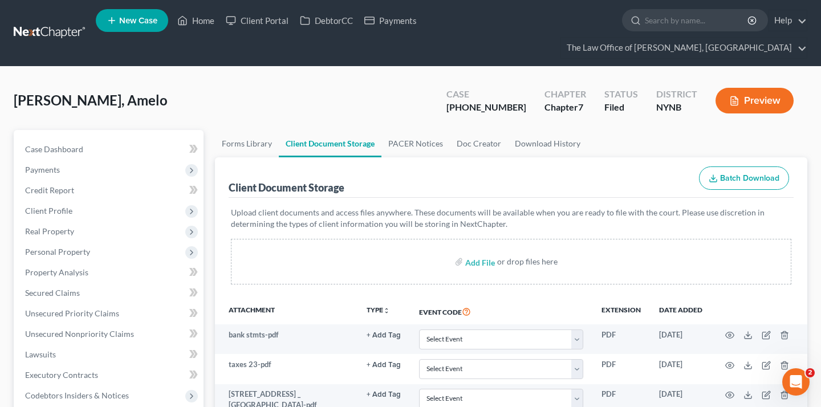
click at [56, 23] on link at bounding box center [50, 33] width 73 height 21
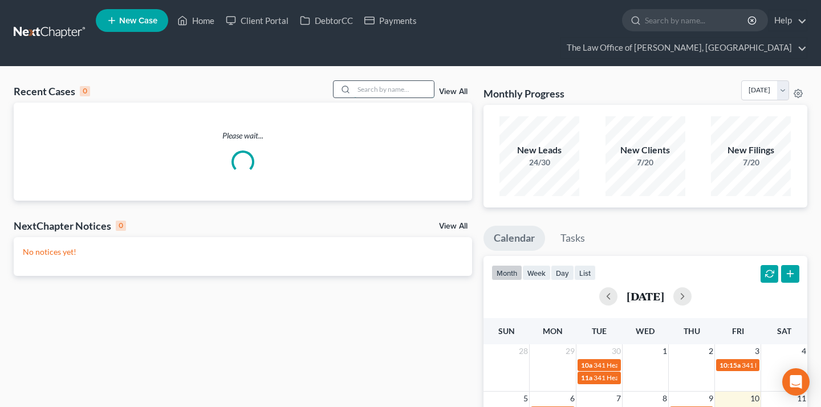
click at [375, 81] on input "search" at bounding box center [394, 89] width 80 height 17
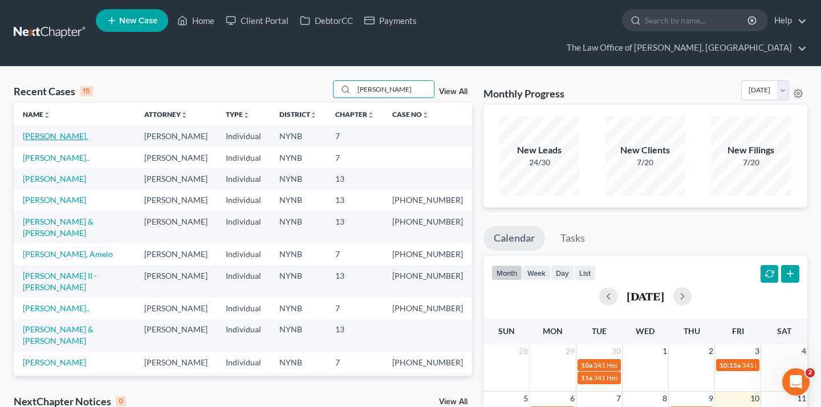
type input "[PERSON_NAME]"
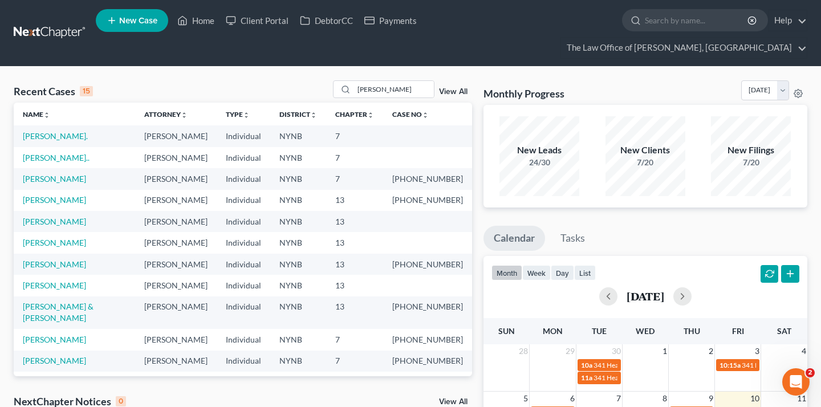
click at [60, 131] on link "[PERSON_NAME]." at bounding box center [55, 136] width 65 height 10
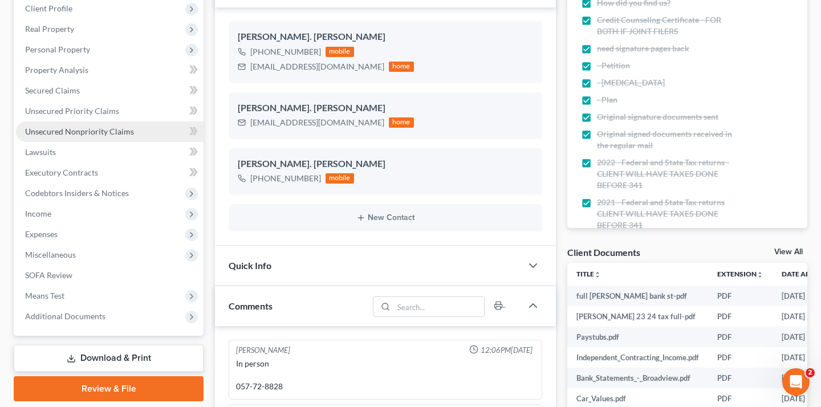
scroll to position [201, 0]
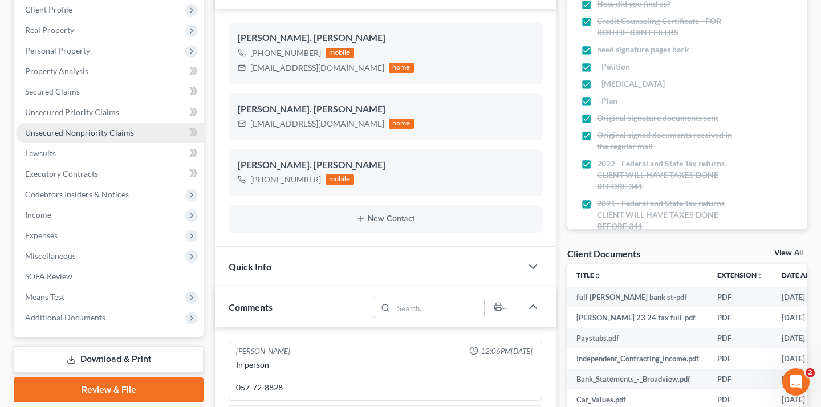
click at [113, 123] on link "Unsecured Nonpriority Claims" at bounding box center [110, 133] width 188 height 21
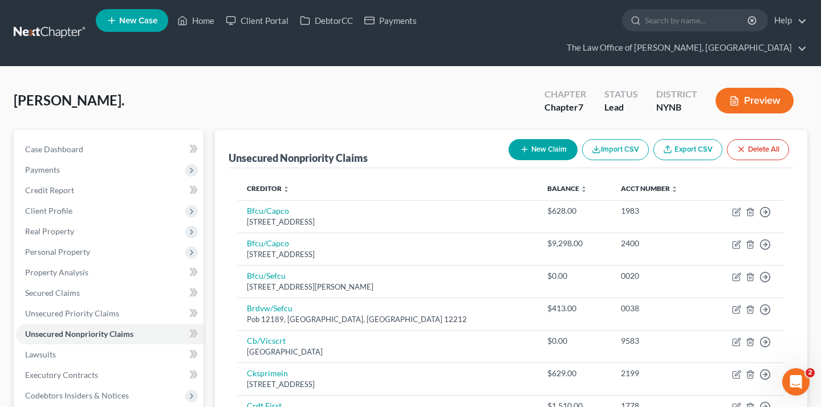
click at [541, 139] on button "New Claim" at bounding box center [543, 149] width 69 height 21
select select "0"
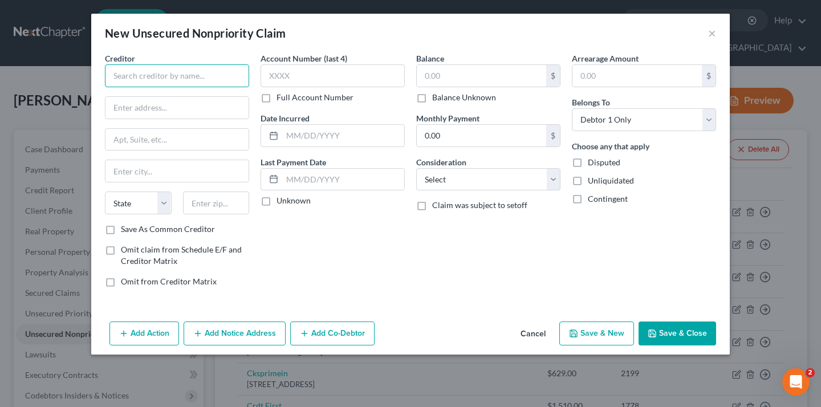
click at [206, 82] on input "text" at bounding box center [177, 75] width 144 height 23
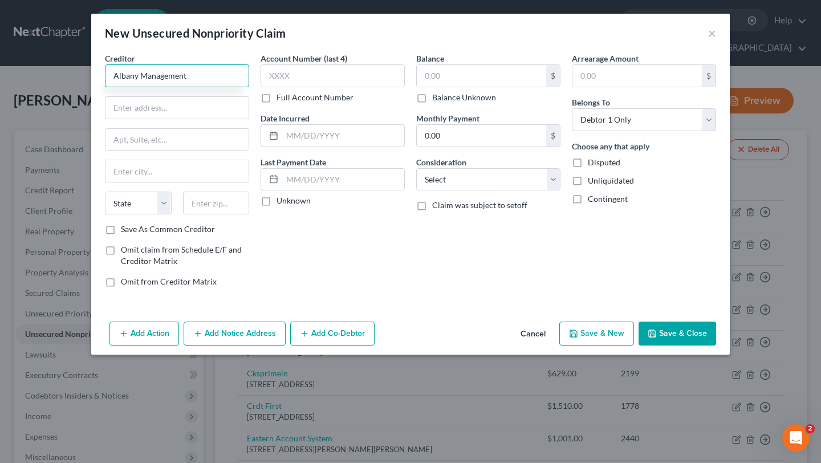
type input "Albany Management"
click at [277, 94] on label "Full Account Number" at bounding box center [315, 97] width 77 height 11
click at [281, 94] on input "Full Account Number" at bounding box center [284, 95] width 7 height 7
click at [432, 97] on label "Balance Unknown" at bounding box center [464, 97] width 64 height 11
click at [437, 97] on input "Balance Unknown" at bounding box center [440, 95] width 7 height 7
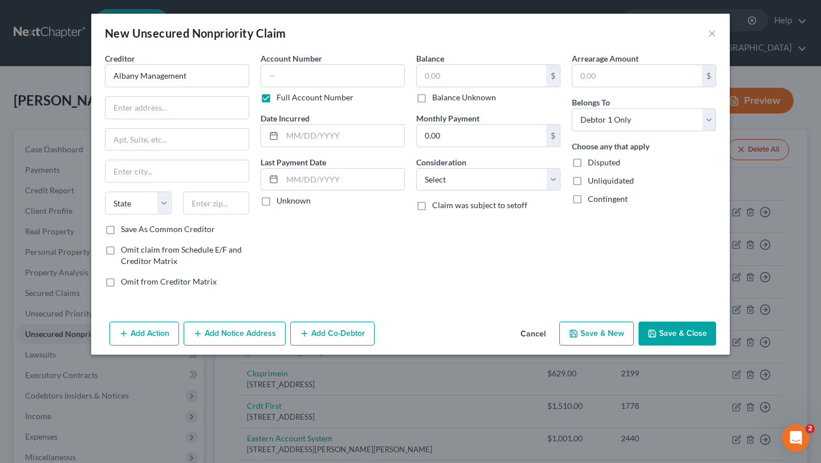
checkbox input "true"
type input "0.00"
click at [211, 107] on input "text" at bounding box center [176, 108] width 143 height 22
type input "4 Computer"
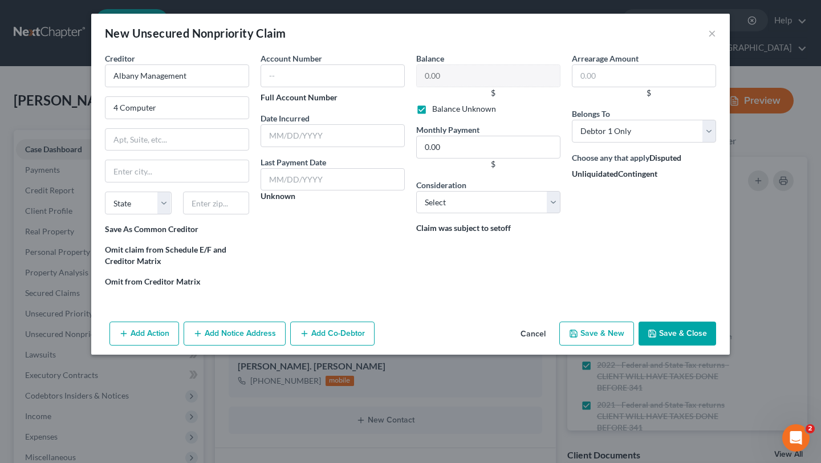
scroll to position [163, 0]
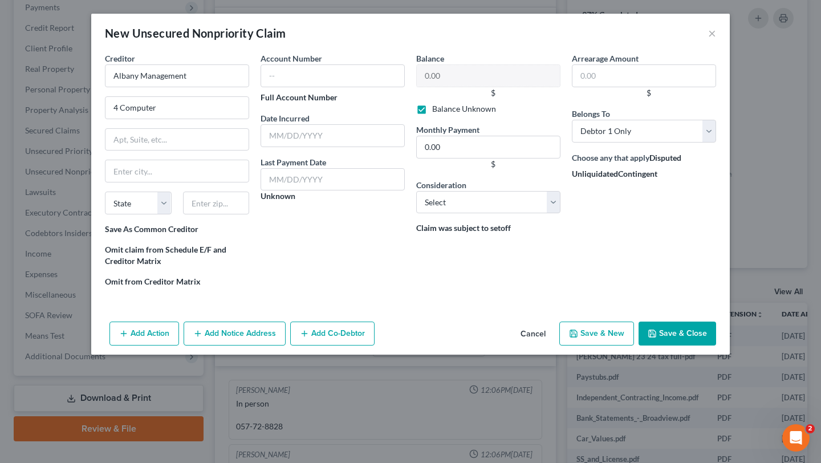
click at [717, 31] on div "New Unsecured Nonpriority Claim ×" at bounding box center [410, 33] width 639 height 39
click at [711, 33] on button "×" at bounding box center [712, 33] width 8 height 14
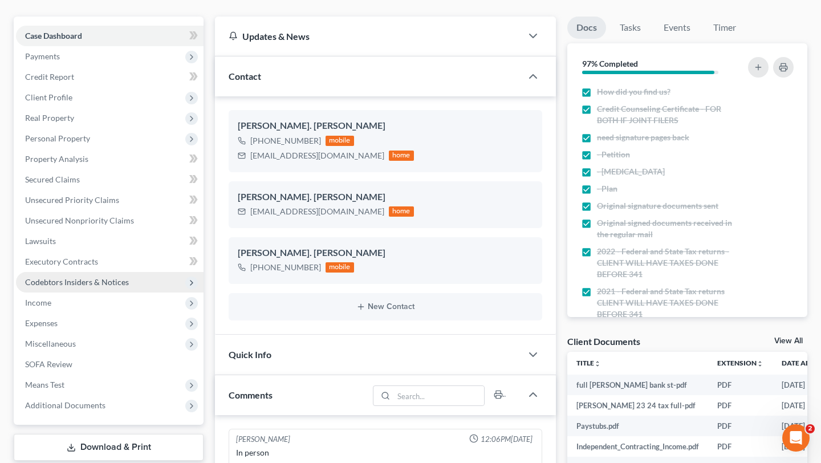
scroll to position [109, 0]
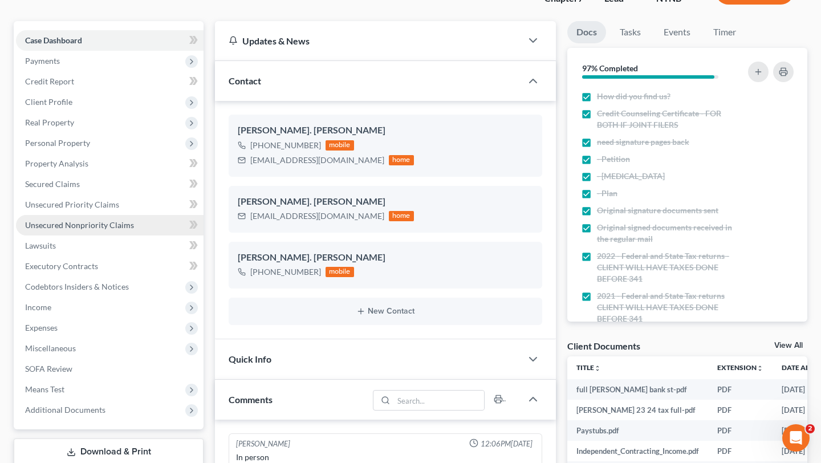
click at [108, 220] on span "Unsecured Nonpriority Claims" at bounding box center [79, 225] width 109 height 10
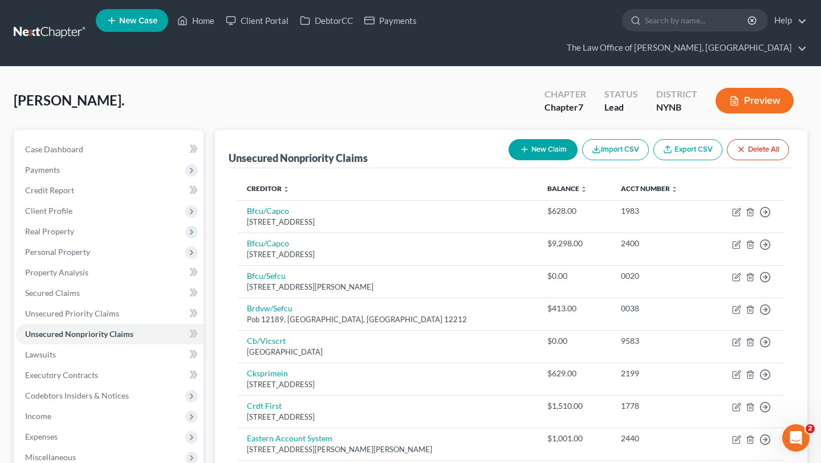
click at [512, 139] on button "New Claim" at bounding box center [543, 149] width 69 height 21
select select "0"
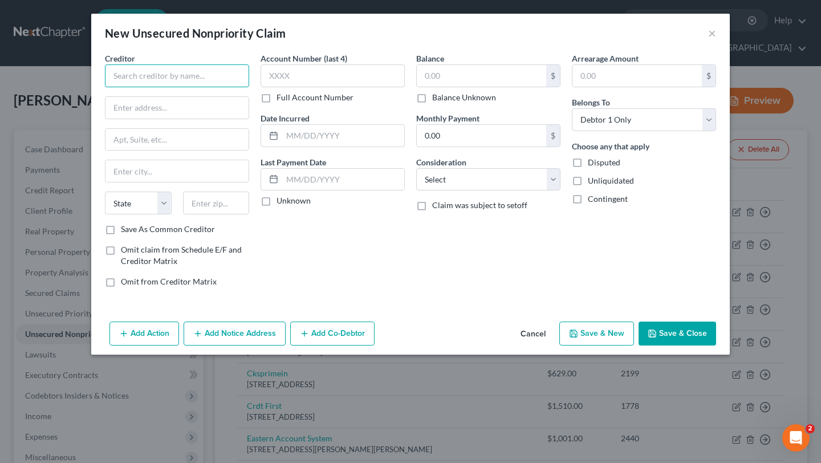
click at [172, 74] on input "text" at bounding box center [177, 75] width 144 height 23
type input "Albany Management"
click at [277, 96] on label "Full Account Number" at bounding box center [315, 97] width 77 height 11
click at [281, 96] on input "Full Account Number" at bounding box center [284, 95] width 7 height 7
click at [432, 99] on label "Balance Unknown" at bounding box center [464, 97] width 64 height 11
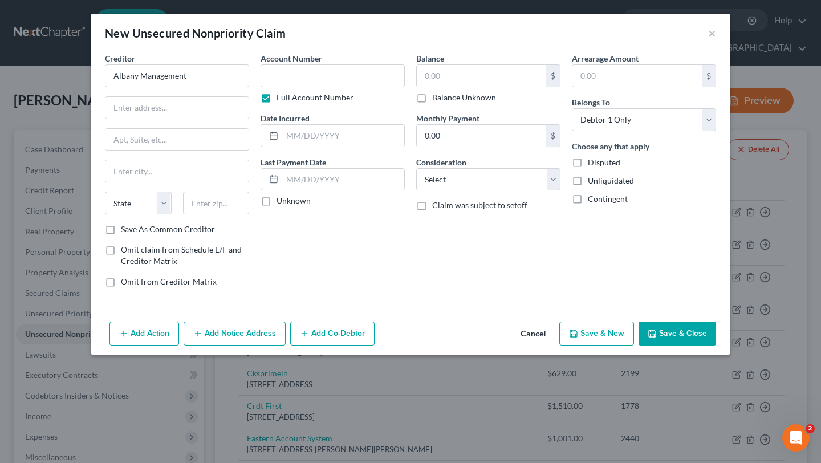
click at [437, 99] on input "Balance Unknown" at bounding box center [440, 95] width 7 height 7
checkbox input "true"
type input "0.00"
click at [184, 113] on input "text" at bounding box center [176, 108] width 143 height 22
type input "4 Computer Drive West"
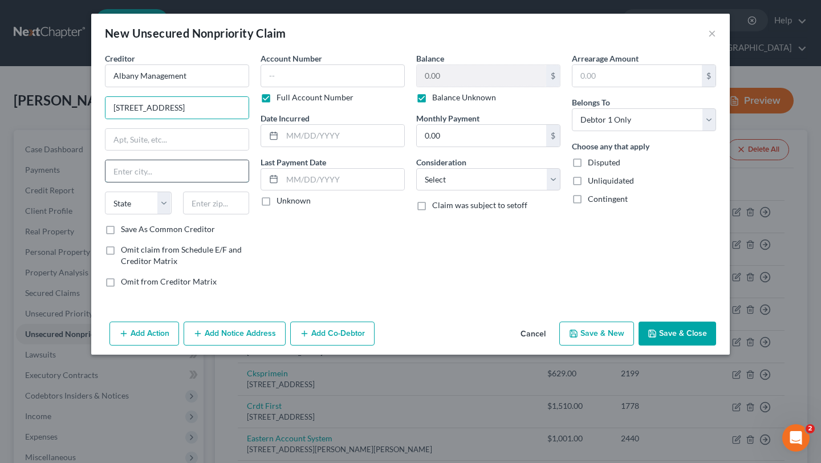
click at [137, 168] on input "text" at bounding box center [176, 171] width 143 height 22
type input "Albany"
click at [147, 200] on select "State AL AK AR AZ CA CO CT DE DC FL GA GU HI ID IL IN IA KS KY LA ME MD MA MI M…" at bounding box center [138, 203] width 67 height 23
select select "35"
click at [209, 203] on input "text" at bounding box center [216, 203] width 67 height 23
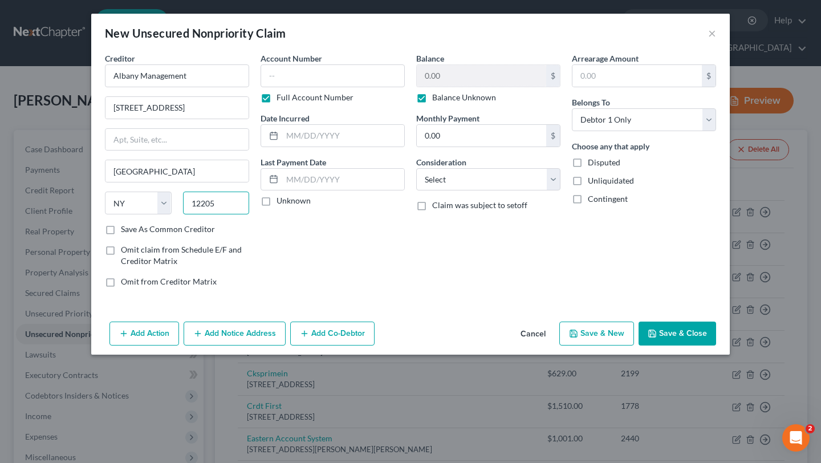
type input "12205"
click at [705, 331] on button "Save & Close" at bounding box center [678, 334] width 78 height 24
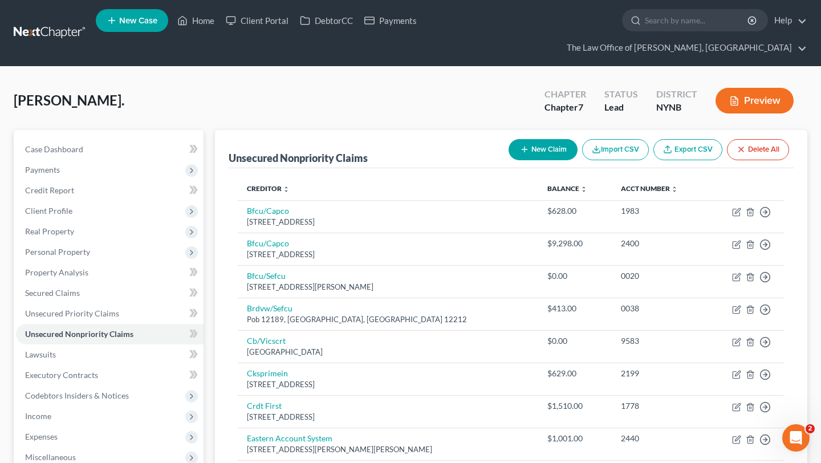
click at [538, 139] on button "New Claim" at bounding box center [543, 149] width 69 height 21
select select "0"
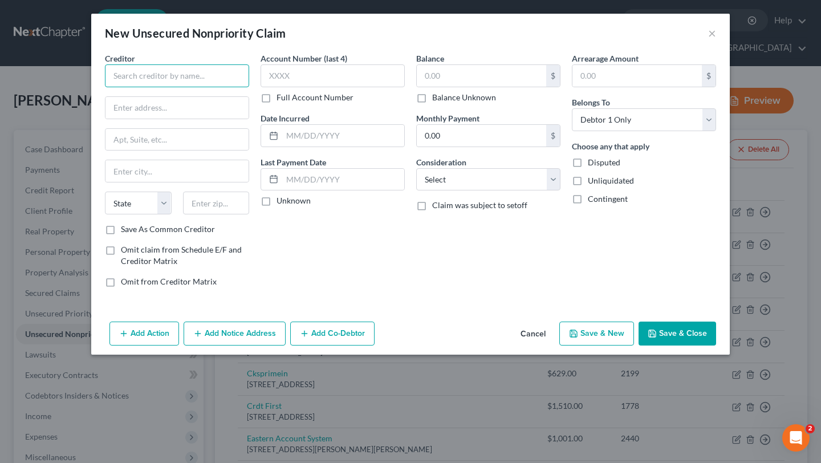
click at [177, 75] on input "text" at bounding box center [177, 75] width 144 height 23
type input "Verizon Wireless"
click at [159, 104] on input "text" at bounding box center [176, 108] width 143 height 22
click at [170, 108] on input "1095 Avenue of Americas" at bounding box center [176, 108] width 143 height 22
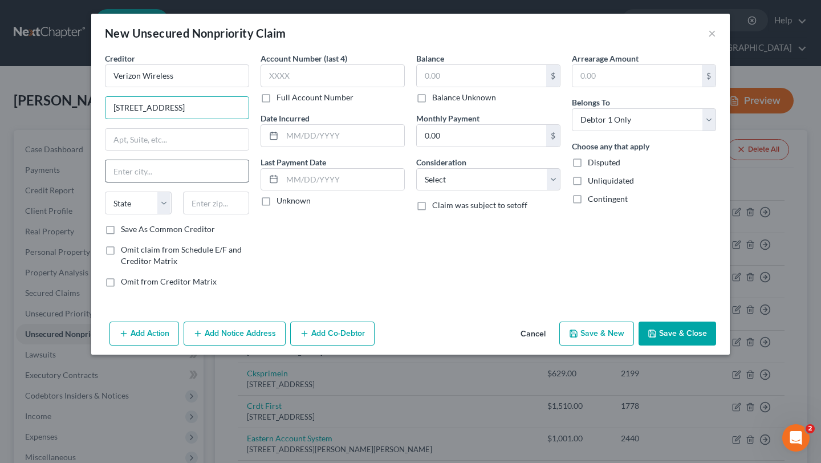
type input "1095 Avenue of the Americas"
click at [167, 165] on input "text" at bounding box center [176, 171] width 143 height 22
type input "New York City"
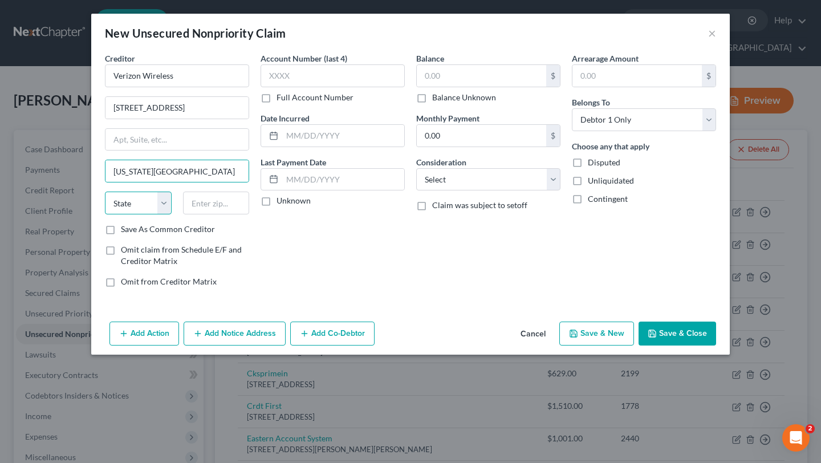
click at [161, 200] on select "State AL AK AR AZ CA CO CT DE DC FL GA GU HI ID IL IN IA KS KY LA ME MD MA MI M…" at bounding box center [138, 203] width 67 height 23
select select "35"
click at [226, 201] on input "text" at bounding box center [216, 203] width 67 height 23
type input "10036"
click at [277, 95] on label "Full Account Number" at bounding box center [315, 97] width 77 height 11
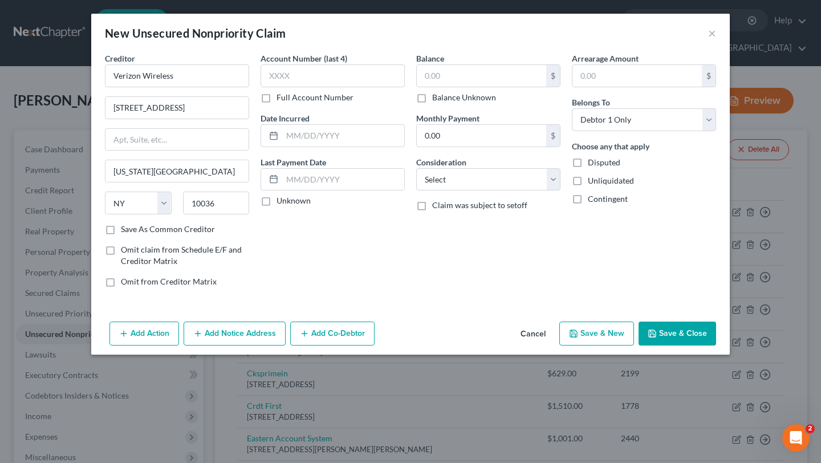
click at [281, 95] on input "Full Account Number" at bounding box center [284, 95] width 7 height 7
type input "New York"
click at [432, 96] on label "Balance Unknown" at bounding box center [464, 97] width 64 height 11
click at [437, 96] on input "Balance Unknown" at bounding box center [440, 95] width 7 height 7
checkbox input "true"
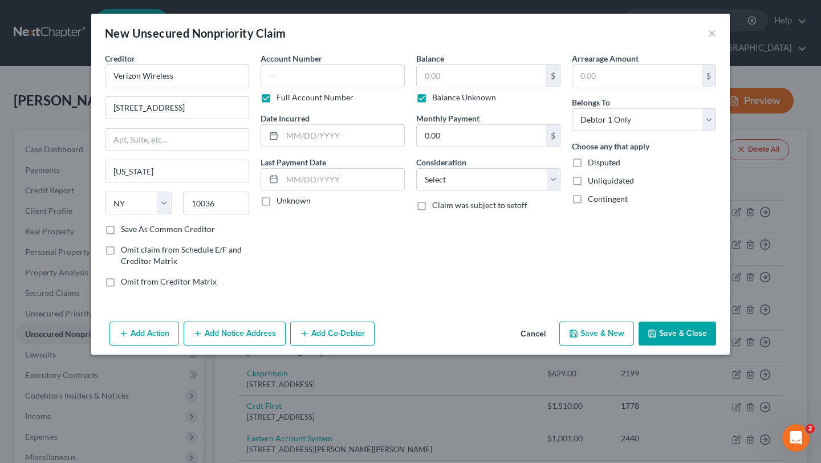
type input "0.00"
click at [699, 333] on button "Save & Close" at bounding box center [678, 334] width 78 height 24
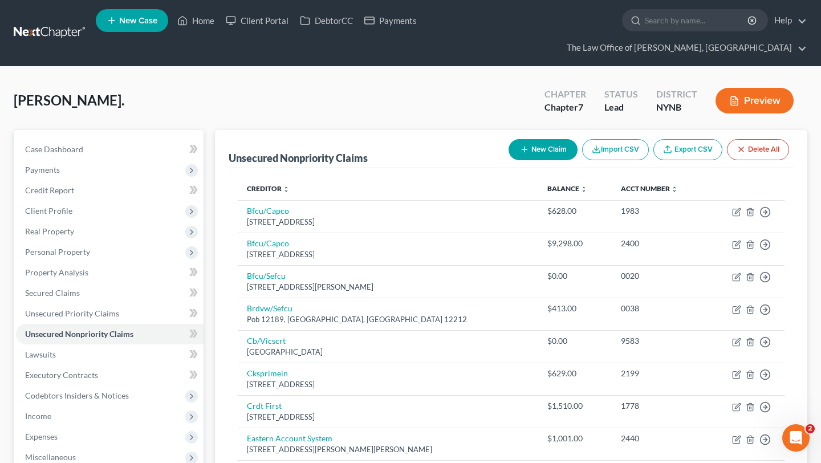
click at [548, 139] on button "New Claim" at bounding box center [543, 149] width 69 height 21
select select "0"
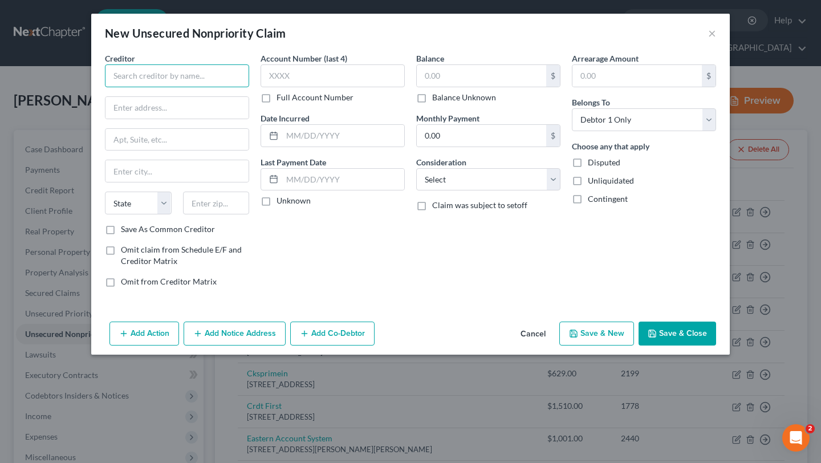
click at [232, 75] on input "text" at bounding box center [177, 75] width 144 height 23
type input "National Grid"
click at [180, 113] on input "text" at bounding box center [176, 108] width 143 height 22
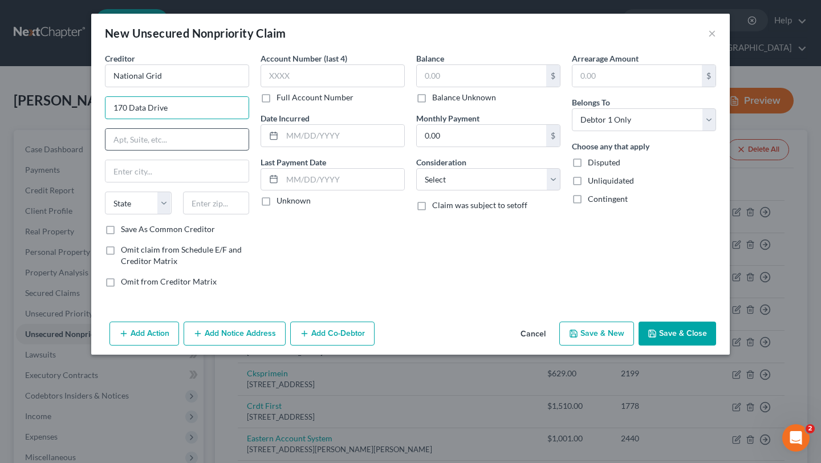
type input "170 Data Drive"
click at [174, 137] on input "text" at bounding box center [176, 140] width 143 height 22
click at [169, 168] on input "text" at bounding box center [176, 171] width 143 height 22
type input "Waltham"
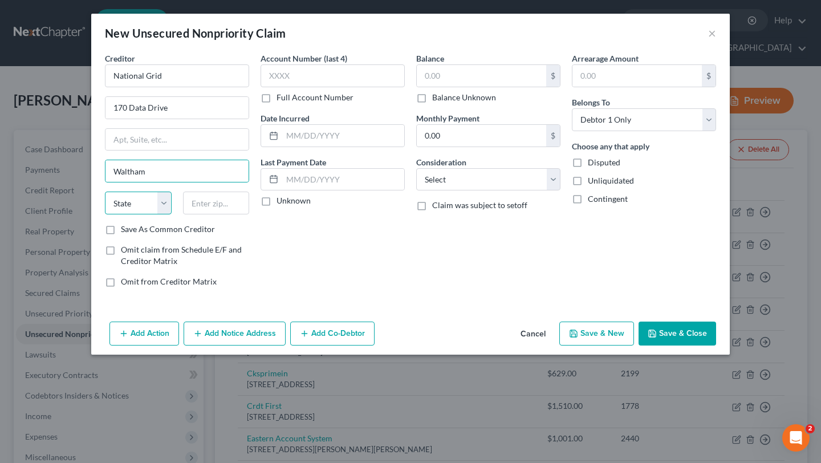
click at [150, 202] on select "State AL AK AR AZ CA CO CT DE DC FL GA GU HI ID IL IN IA KS KY LA ME MD MA MI M…" at bounding box center [138, 203] width 67 height 23
select select "22"
click at [215, 207] on input "text" at bounding box center [216, 203] width 67 height 23
type input "02451"
click at [277, 101] on label "Full Account Number" at bounding box center [315, 97] width 77 height 11
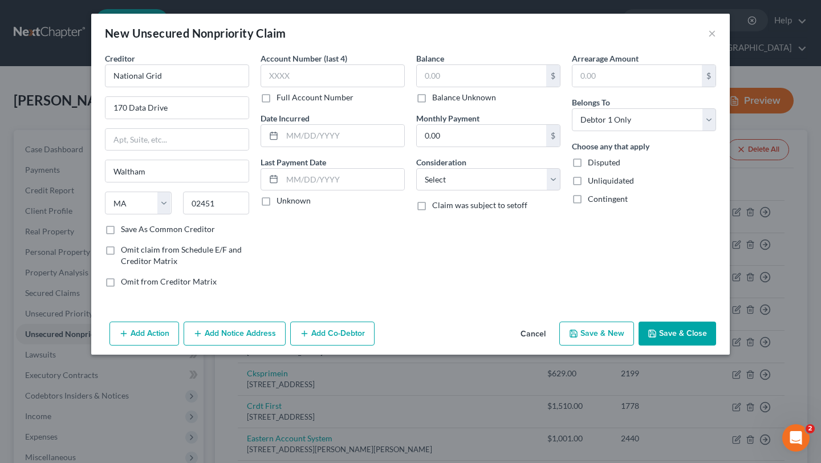
click at [281, 99] on input "Full Account Number" at bounding box center [284, 95] width 7 height 7
click at [432, 99] on label "Balance Unknown" at bounding box center [464, 97] width 64 height 11
click at [437, 99] on input "Balance Unknown" at bounding box center [440, 95] width 7 height 7
checkbox input "true"
type input "0.00"
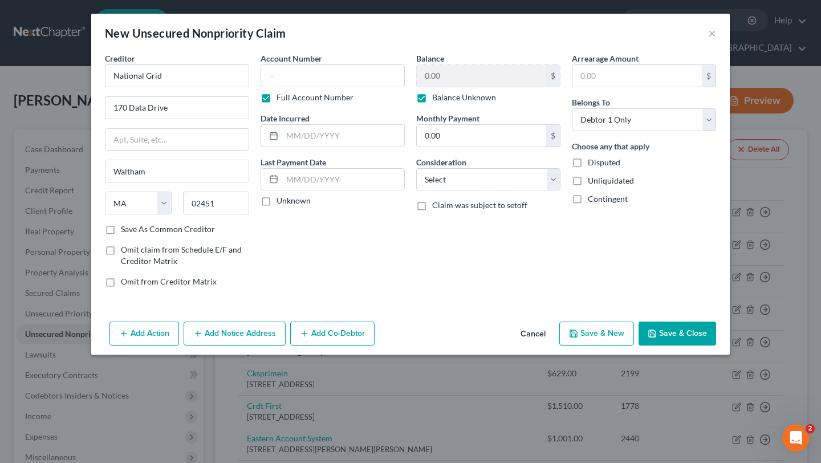
click at [669, 335] on button "Save & Close" at bounding box center [678, 334] width 78 height 24
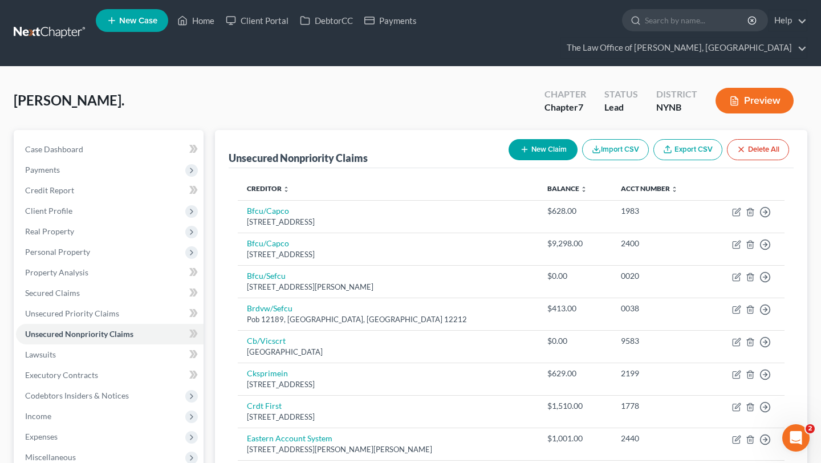
click at [539, 139] on button "New Claim" at bounding box center [543, 149] width 69 height 21
select select "0"
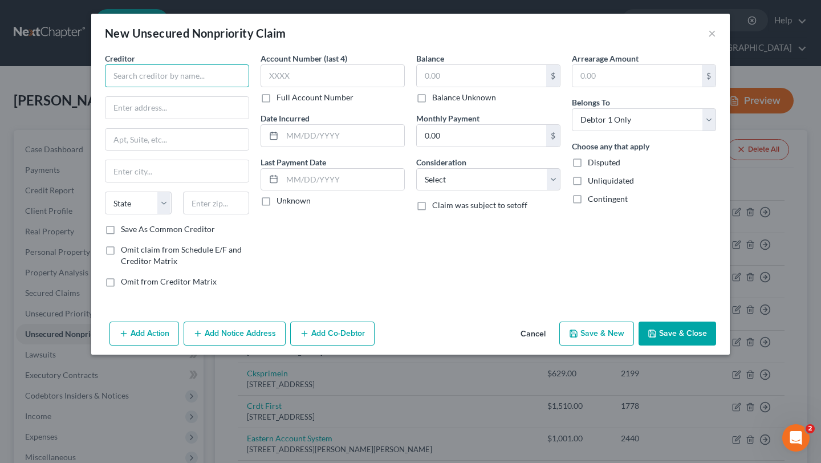
click at [184, 76] on input "text" at bounding box center [177, 75] width 144 height 23
type input "PayPal"
click at [277, 94] on label "Full Account Number" at bounding box center [315, 97] width 77 height 11
click at [281, 94] on input "Full Account Number" at bounding box center [284, 95] width 7 height 7
click at [432, 97] on label "Balance Unknown" at bounding box center [464, 97] width 64 height 11
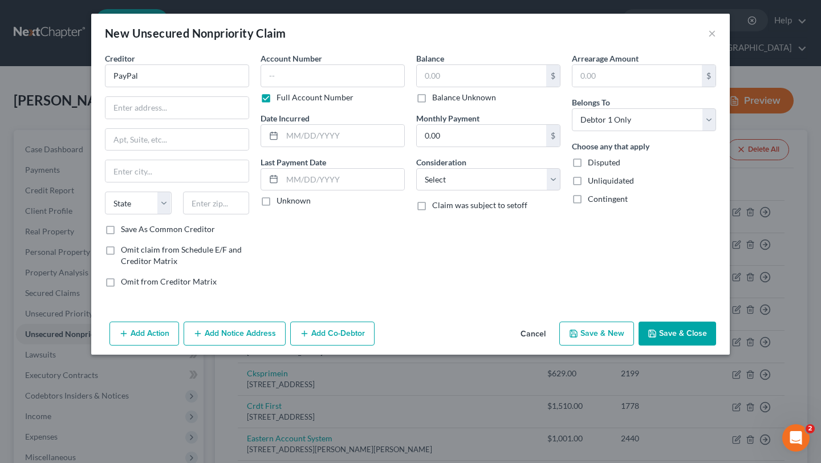
click at [437, 97] on input "Balance Unknown" at bounding box center [440, 95] width 7 height 7
checkbox input "true"
type input "0.00"
click at [192, 115] on input "text" at bounding box center [176, 108] width 143 height 22
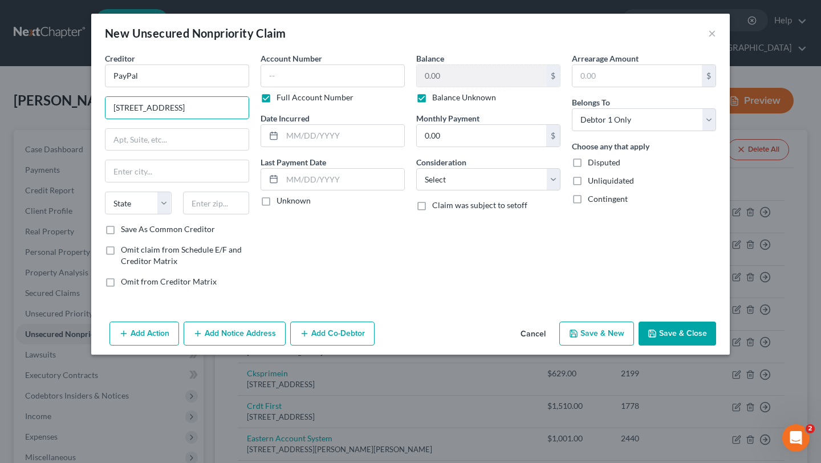
type input "2211 North First Street"
click at [192, 172] on input "text" at bounding box center [176, 171] width 143 height 22
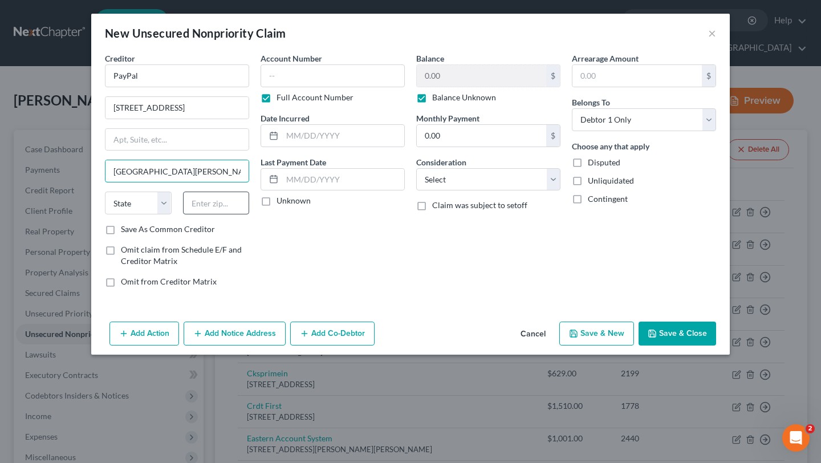
type input "San Jose"
click at [137, 202] on select "State AL AK AR AZ CA CO CT DE DC FL GA GU HI ID IL IN IA KS KY LA ME MD MA MI M…" at bounding box center [138, 203] width 67 height 23
select select "4"
click at [205, 202] on input "text" at bounding box center [216, 203] width 67 height 23
type input "95131"
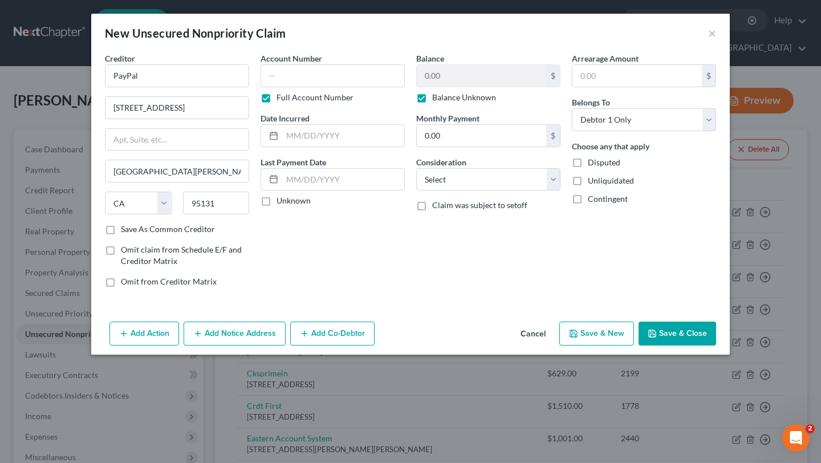
click at [668, 335] on button "Save & Close" at bounding box center [678, 334] width 78 height 24
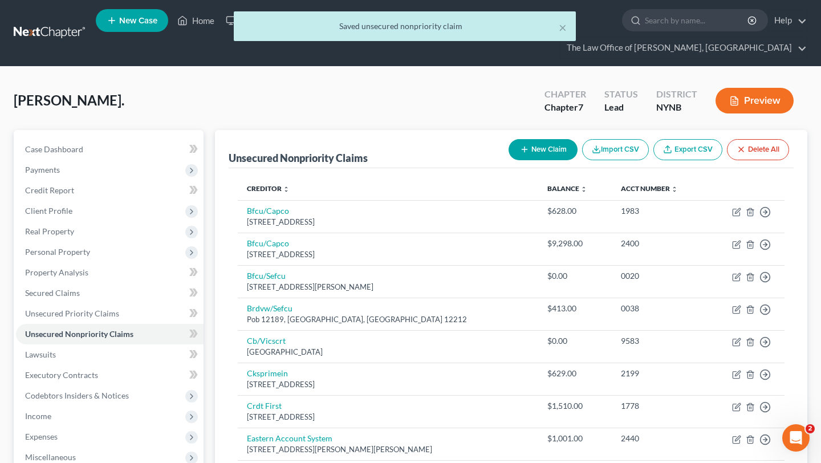
click at [531, 139] on button "New Claim" at bounding box center [543, 149] width 69 height 21
select select "0"
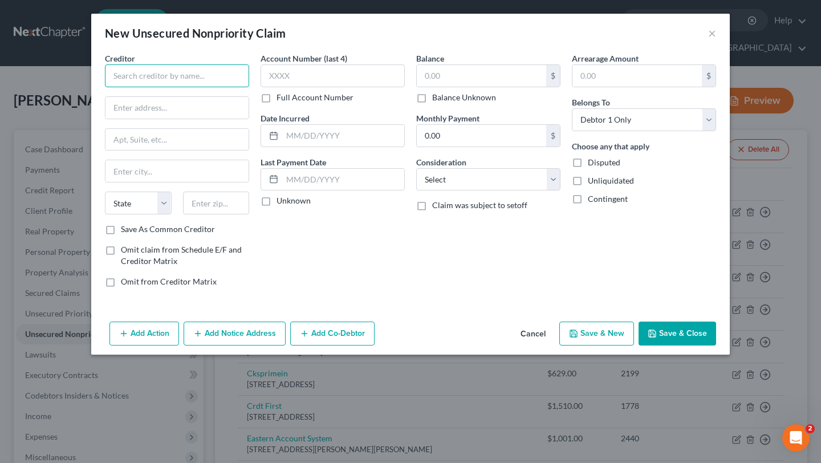
click at [181, 79] on input "text" at bounding box center [177, 75] width 144 height 23
type input "Credit One Bank"
click at [277, 99] on label "Full Account Number" at bounding box center [315, 97] width 77 height 11
click at [281, 99] on input "Full Account Number" at bounding box center [284, 95] width 7 height 7
click at [432, 97] on label "Balance Unknown" at bounding box center [464, 97] width 64 height 11
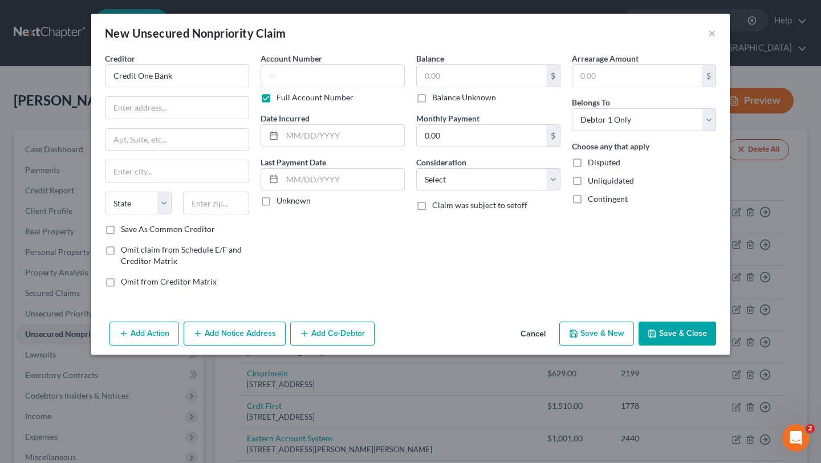
click at [437, 97] on input "Balance Unknown" at bounding box center [440, 95] width 7 height 7
checkbox input "true"
type input "0.00"
click at [192, 113] on input "text" at bounding box center [176, 108] width 143 height 22
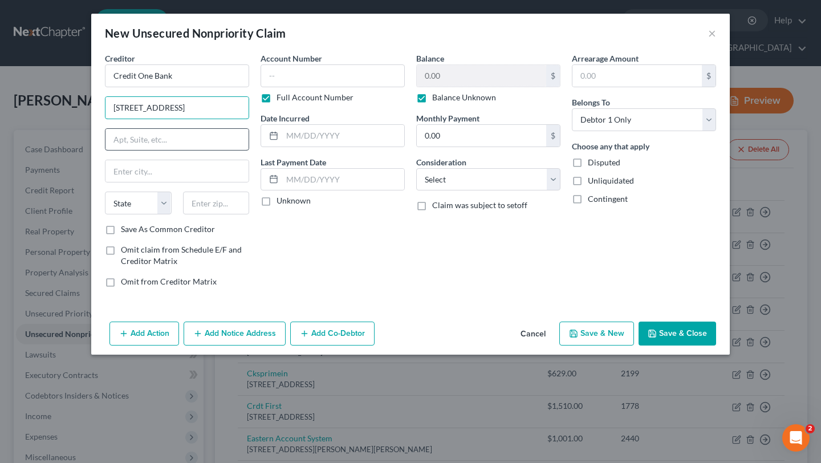
type input "6801 S Cimarron Road"
click at [158, 169] on input "text" at bounding box center [176, 171] width 143 height 22
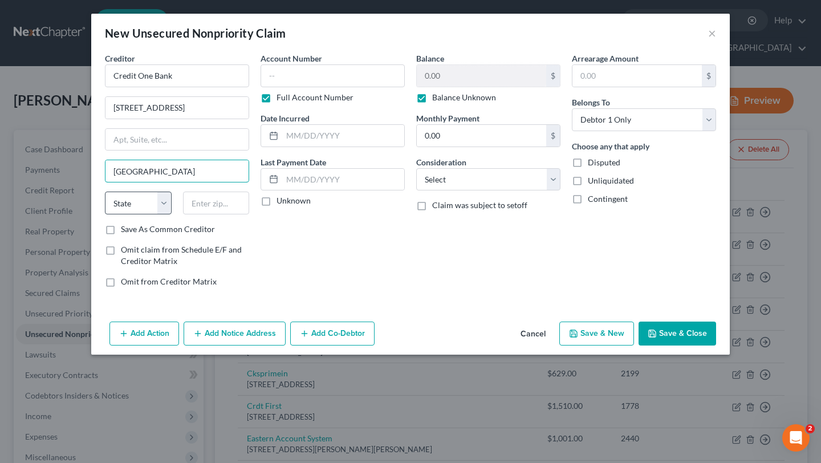
type input "Las Vegas"
click at [154, 199] on select "State AL AK AR AZ CA CO CT DE DC FL GA GU HI ID IL IN IA KS KY LA ME MD MA MI M…" at bounding box center [138, 203] width 67 height 23
select select "31"
click at [209, 204] on input "text" at bounding box center [216, 203] width 67 height 23
type input "89113"
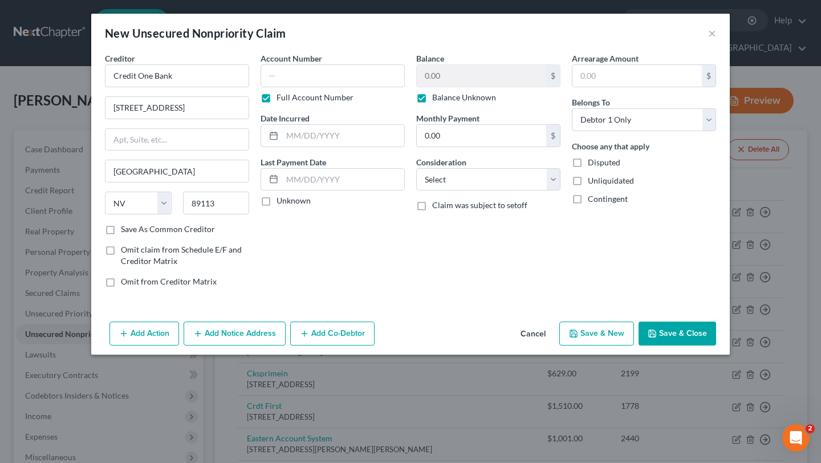
click at [667, 339] on button "Save & Close" at bounding box center [678, 334] width 78 height 24
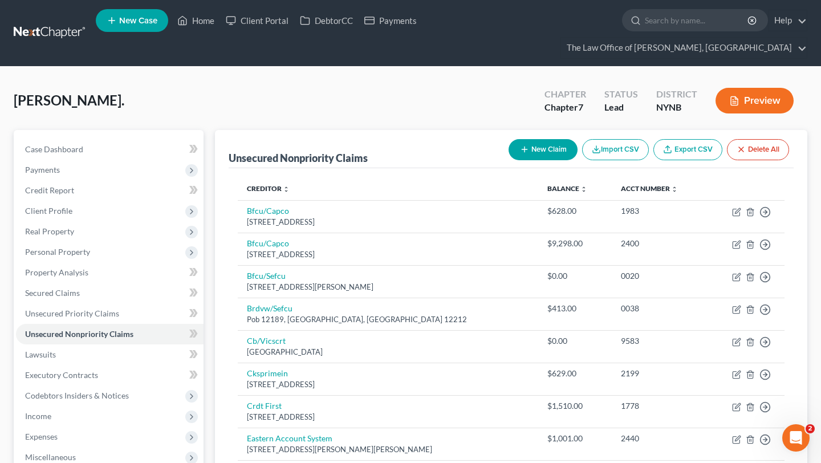
click at [535, 139] on button "New Claim" at bounding box center [543, 149] width 69 height 21
select select "0"
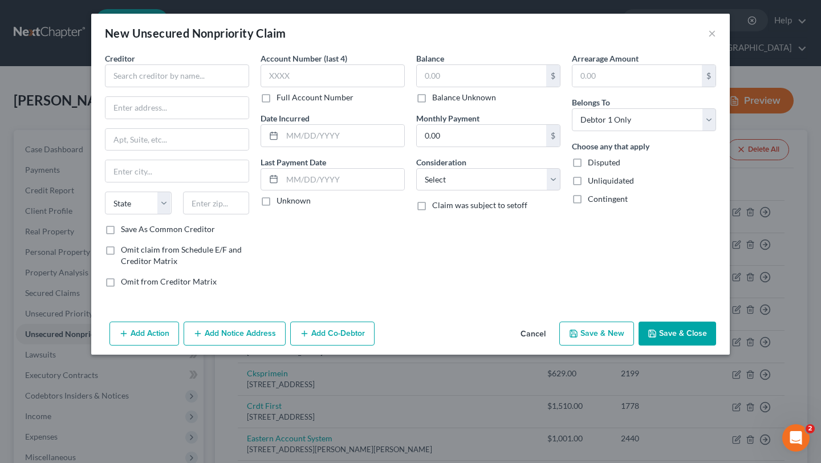
click at [277, 99] on label "Full Account Number" at bounding box center [315, 97] width 77 height 11
click at [281, 99] on input "Full Account Number" at bounding box center [284, 95] width 7 height 7
click at [432, 98] on label "Balance Unknown" at bounding box center [464, 97] width 64 height 11
click at [437, 98] on input "Balance Unknown" at bounding box center [440, 95] width 7 height 7
checkbox input "true"
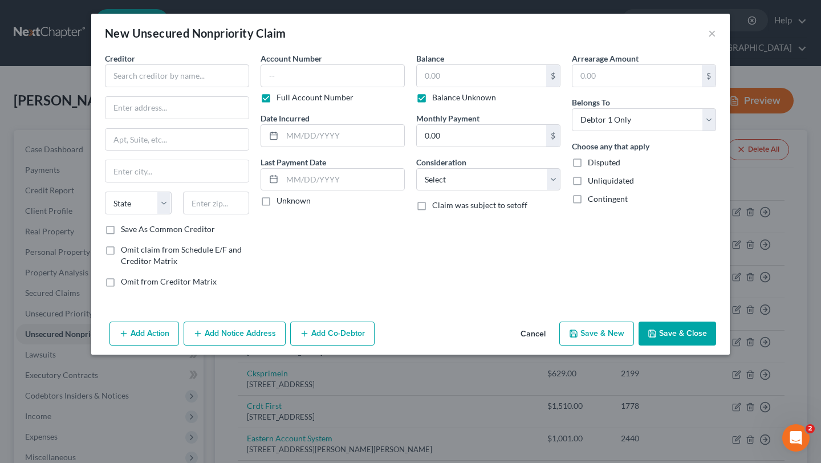
type input "0.00"
click at [161, 74] on input "text" at bounding box center [177, 75] width 144 height 23
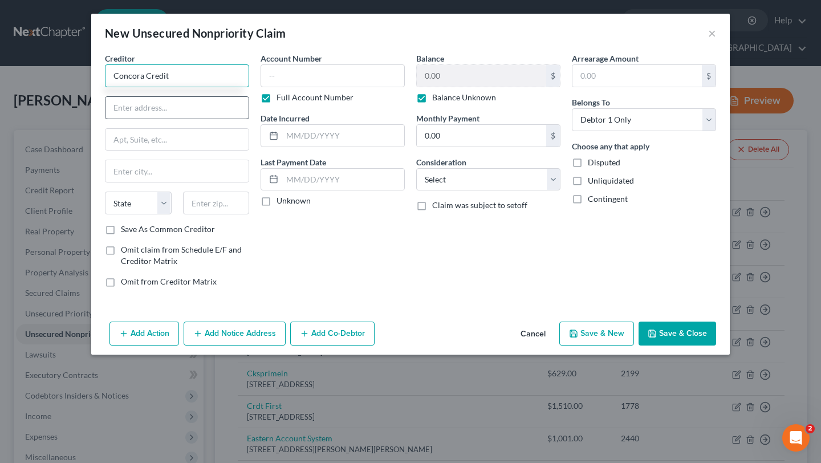
type input "Concora Credit"
click at [133, 113] on input "text" at bounding box center [176, 108] width 143 height 22
paste input "Greenbrier Pkwy"
click at [200, 108] on input "14600 NW Greenbrier Pkwy" at bounding box center [176, 108] width 143 height 22
click at [221, 108] on input "14600 NW Greenbrier Parkkwy" at bounding box center [176, 108] width 143 height 22
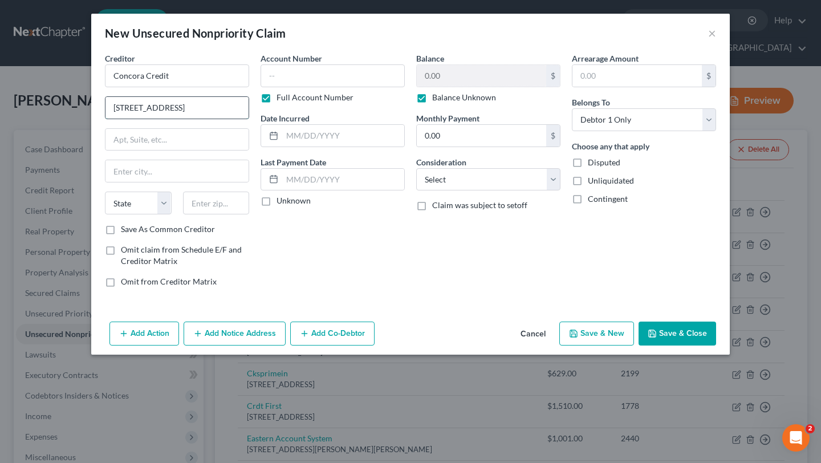
click at [214, 109] on input "14600 NW Greenbrier Parkkwy" at bounding box center [176, 108] width 143 height 22
click at [218, 108] on input "14600 NW Greenbrier Parkwy" at bounding box center [176, 108] width 143 height 22
type input "14600 NW Greenbrier Parkway"
click at [214, 172] on input "text" at bounding box center [176, 171] width 143 height 22
paste input "Beaverton"
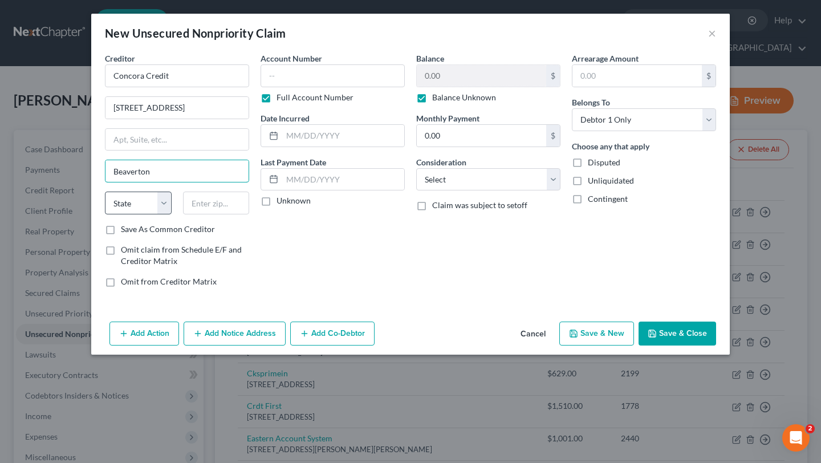
type input "Beaverton"
click at [158, 205] on select "State AL AK AR AZ CA CO CT DE DC FL GA GU HI ID IL IN IA KS KY LA ME MD MA MI M…" at bounding box center [138, 203] width 67 height 23
select select "38"
click at [229, 202] on input "text" at bounding box center [216, 203] width 67 height 23
paste input "97006"
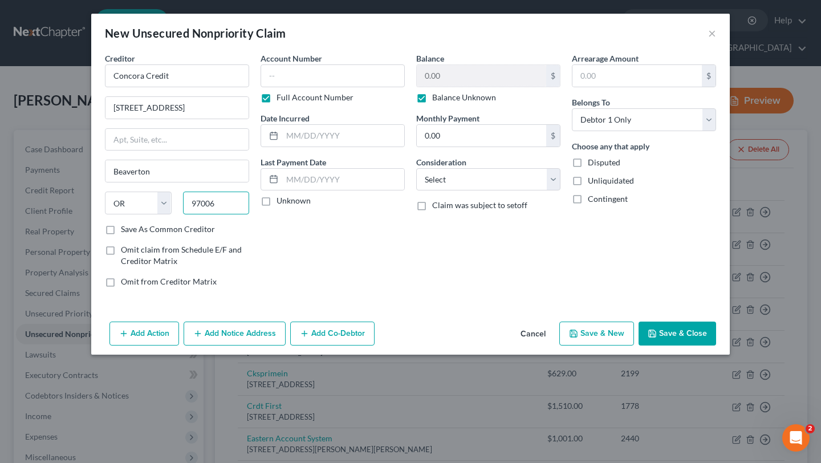
type input "97006"
click at [666, 335] on button "Save & Close" at bounding box center [678, 334] width 78 height 24
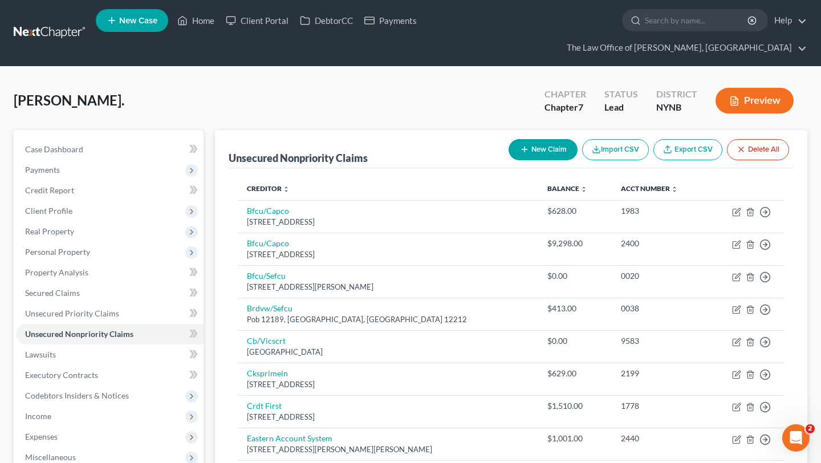
click at [525, 147] on line "button" at bounding box center [525, 149] width 0 height 5
select select "0"
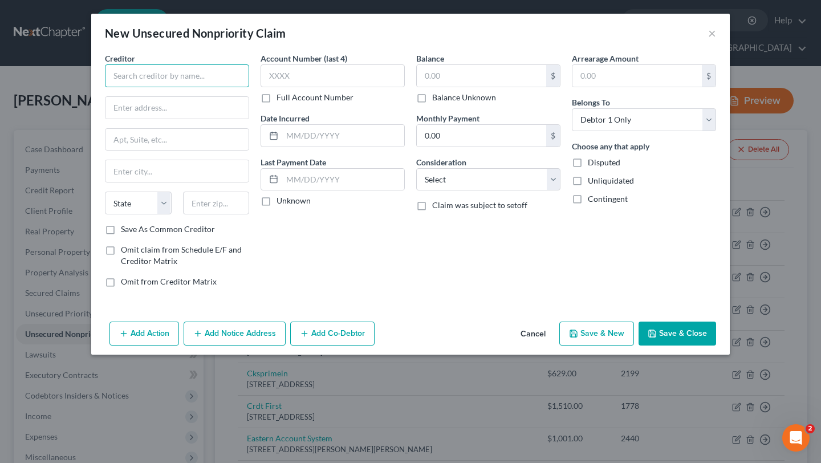
click at [188, 79] on input "text" at bounding box center [177, 75] width 144 height 23
type input "MOHELA"
click at [321, 102] on label "Full Account Number" at bounding box center [315, 97] width 77 height 11
click at [289, 99] on input "Full Account Number" at bounding box center [284, 95] width 7 height 7
click at [432, 97] on label "Balance Unknown" at bounding box center [464, 97] width 64 height 11
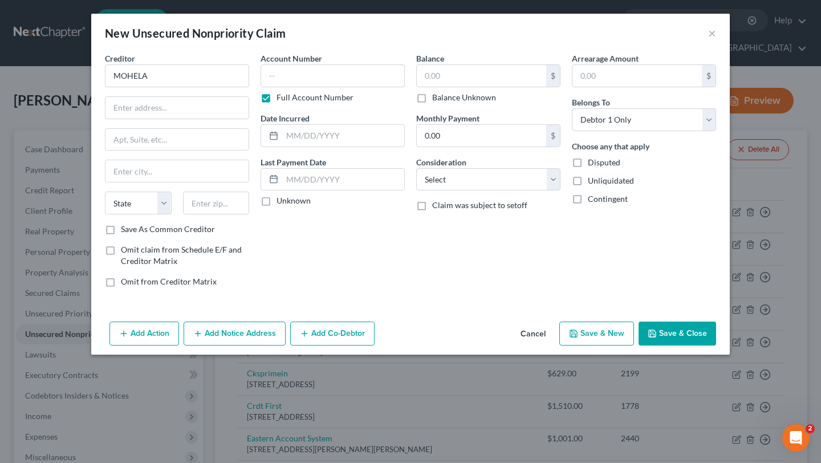
click at [437, 97] on input "Balance Unknown" at bounding box center [440, 95] width 7 height 7
checkbox input "true"
type input "0.00"
click at [184, 116] on input "text" at bounding box center [176, 108] width 143 height 22
click at [131, 164] on input "text" at bounding box center [176, 171] width 143 height 22
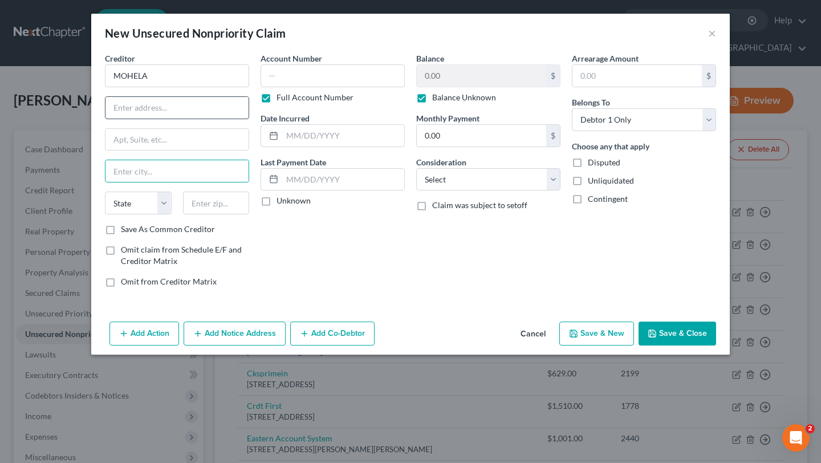
click at [147, 109] on input "text" at bounding box center [176, 108] width 143 height 22
click at [189, 105] on input "text" at bounding box center [176, 108] width 143 height 22
paste input "633 Spirit Drive"
type input "633 Spirit Drive"
click at [137, 167] on input "text" at bounding box center [176, 171] width 143 height 22
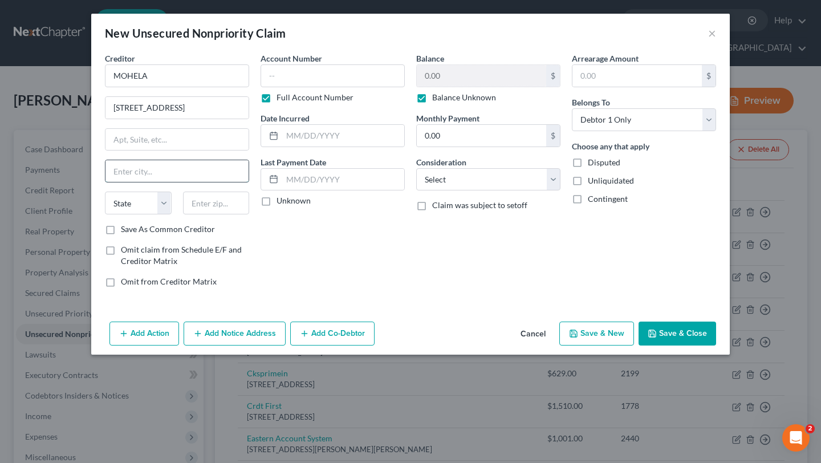
paste input "Chesterfield"
type input "Chesterfield"
click at [142, 200] on select "State AL AK AR AZ CA CO CT DE DC FL GA GU HI ID IL IN IA KS KY LA ME MD MA MI M…" at bounding box center [138, 203] width 67 height 23
select select "26"
click at [234, 205] on input "text" at bounding box center [216, 203] width 67 height 23
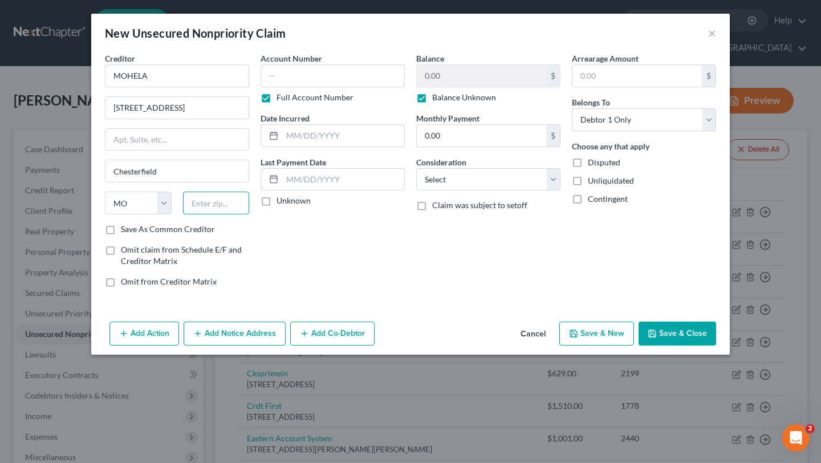
paste input "63005"
type input "63005"
click at [662, 320] on div "Add Action Add Notice Address Add Co-Debtor Cancel Save & New Save & Close" at bounding box center [410, 336] width 639 height 38
click at [677, 335] on button "Save & Close" at bounding box center [678, 334] width 78 height 24
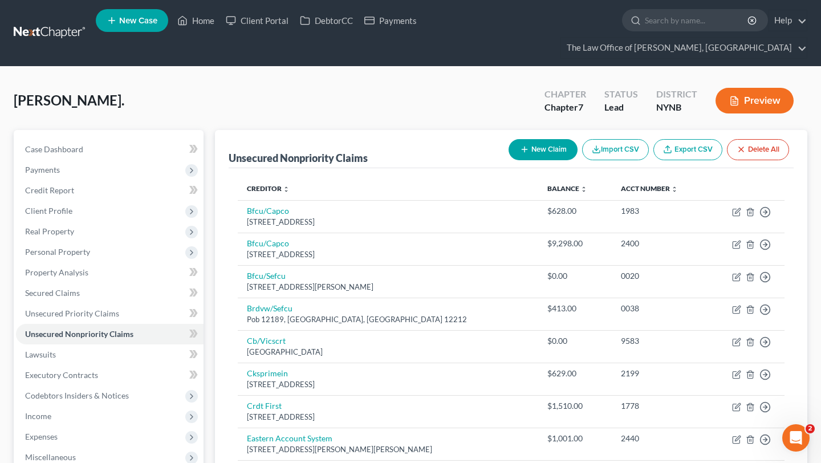
click at [39, 26] on link at bounding box center [50, 33] width 73 height 21
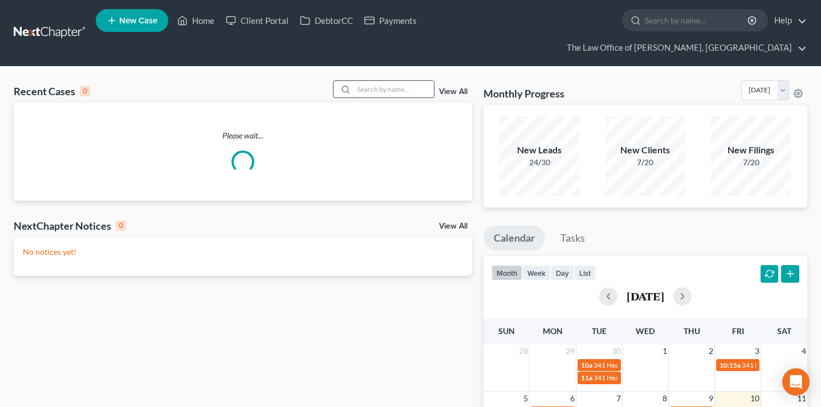
click at [397, 81] on input "search" at bounding box center [394, 89] width 80 height 17
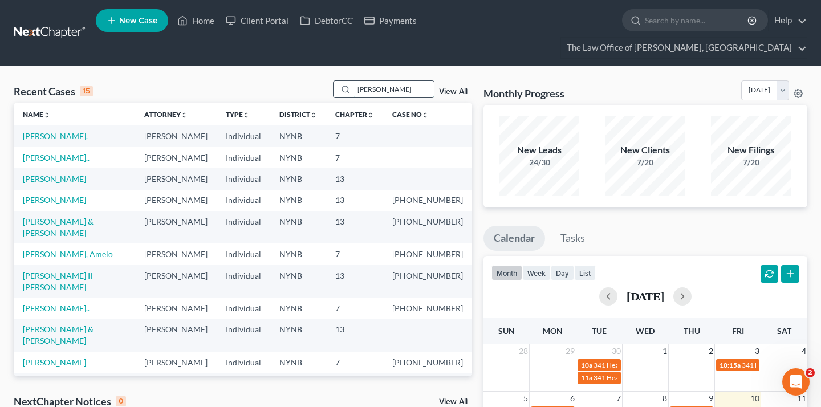
type input "[PERSON_NAME]"
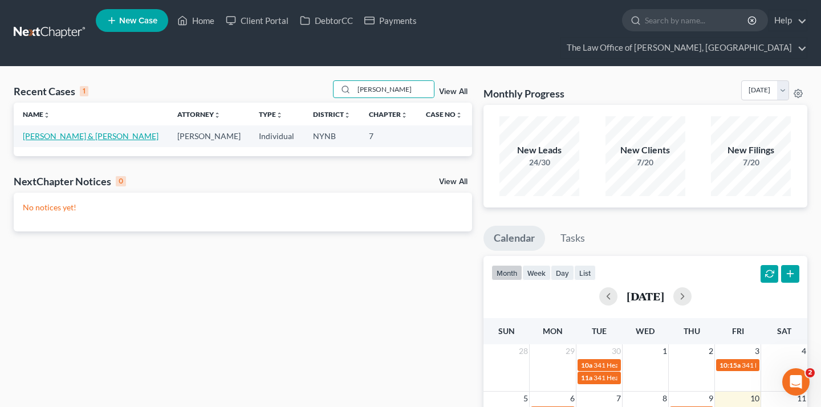
click at [44, 131] on link "[PERSON_NAME] & [PERSON_NAME]" at bounding box center [91, 136] width 136 height 10
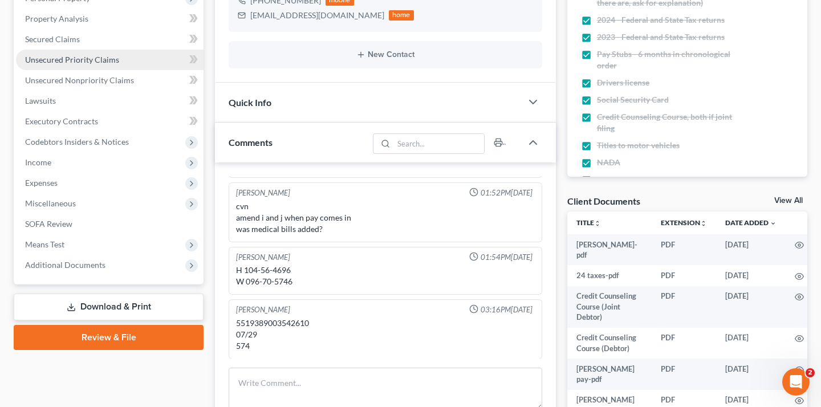
scroll to position [404, 0]
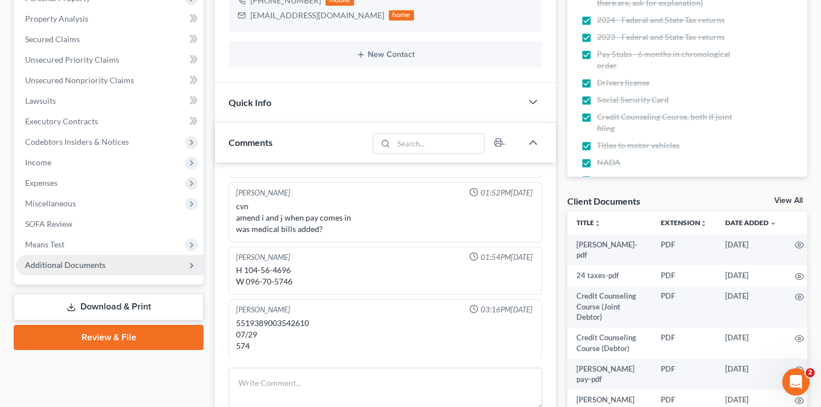
click at [148, 255] on span "Additional Documents" at bounding box center [110, 265] width 188 height 21
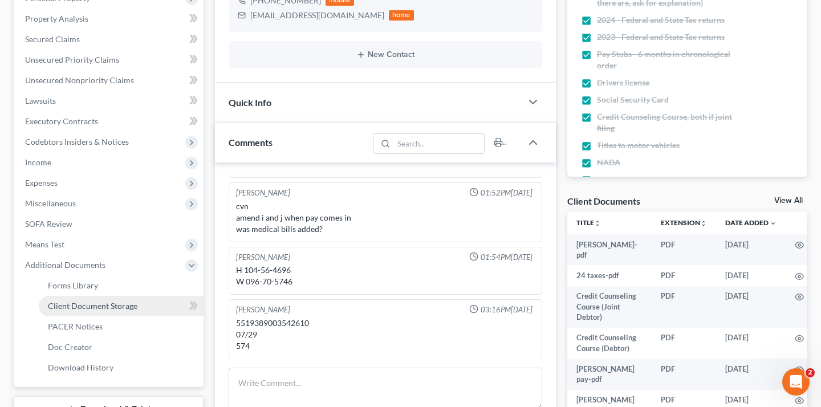
click at [149, 296] on link "Client Document Storage" at bounding box center [121, 306] width 165 height 21
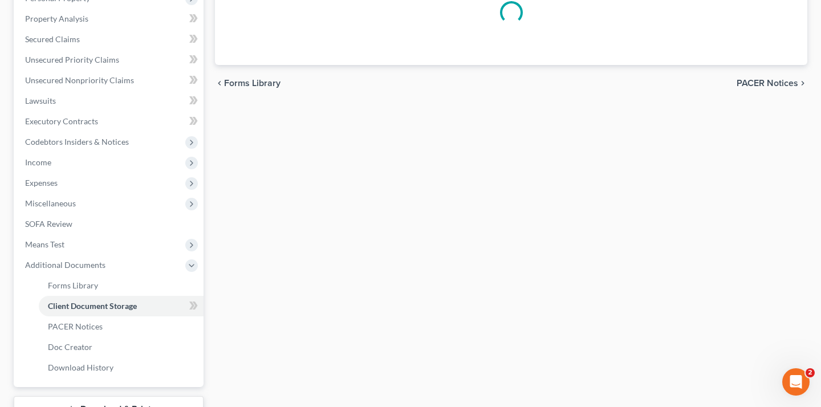
select select "1"
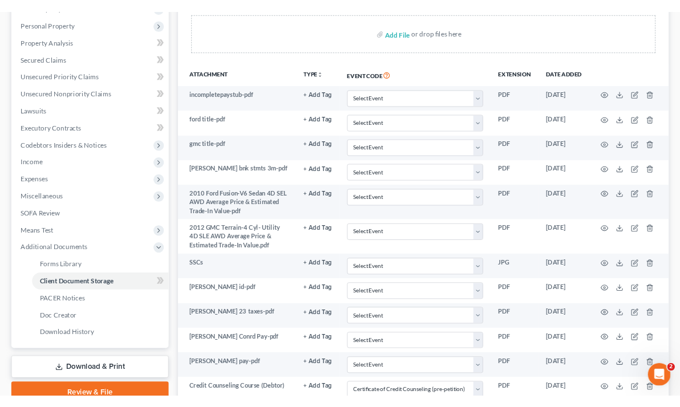
scroll to position [401, 0]
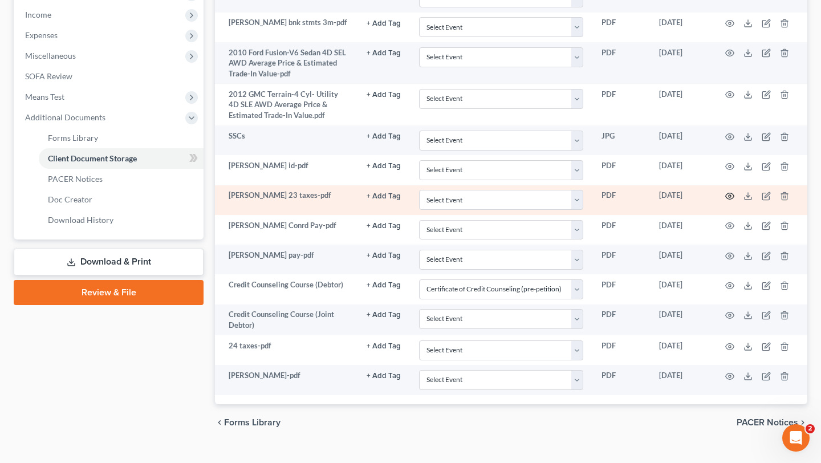
click at [726, 192] on icon "button" at bounding box center [729, 196] width 9 height 9
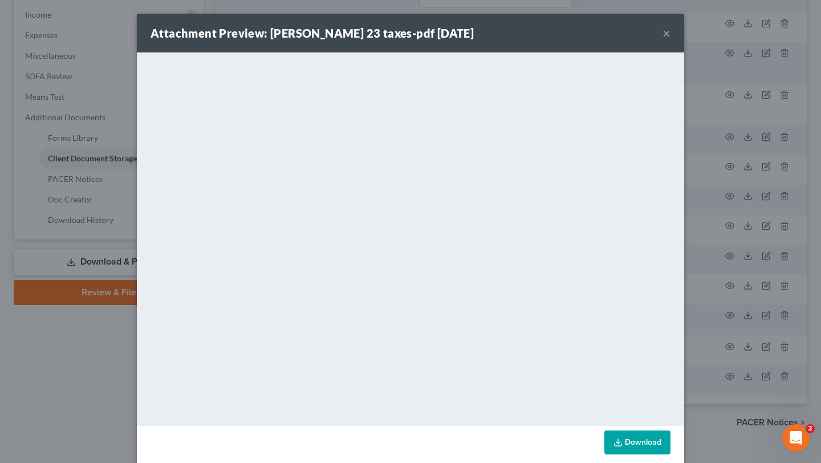
click at [668, 38] on button "×" at bounding box center [667, 33] width 8 height 14
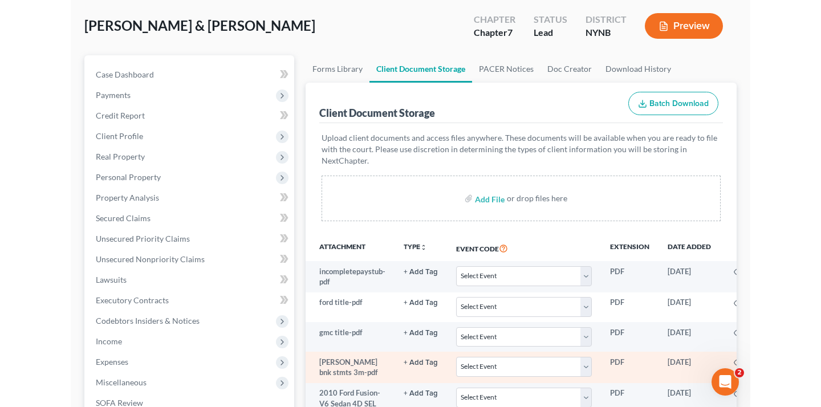
scroll to position [0, 0]
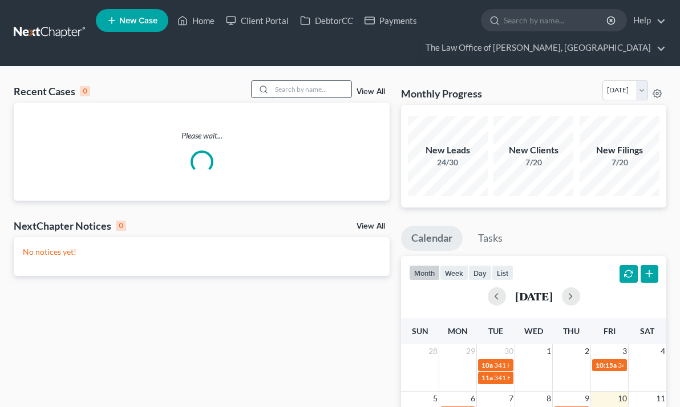
click at [317, 87] on input "search" at bounding box center [311, 89] width 80 height 17
type input "craig"
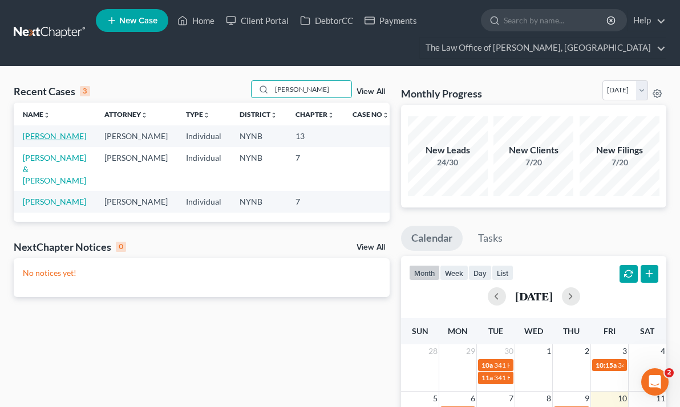
click at [48, 139] on link "[PERSON_NAME]" at bounding box center [54, 136] width 63 height 10
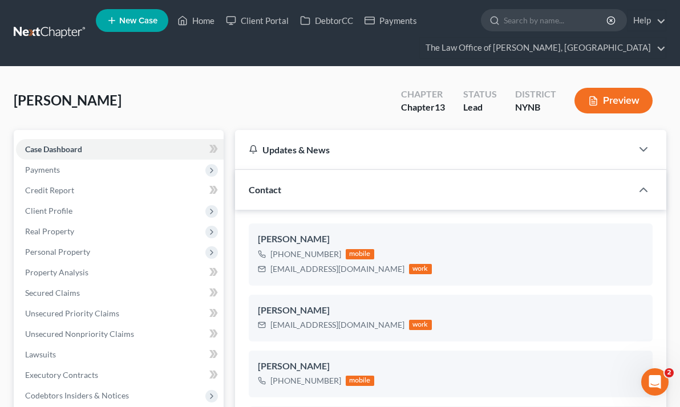
scroll to position [320, 0]
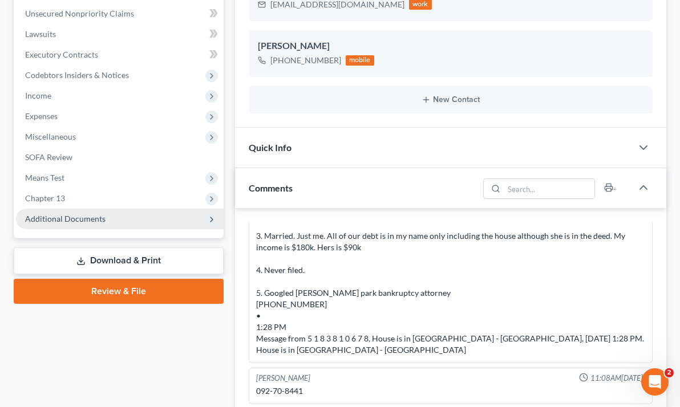
click at [127, 224] on span "Additional Documents" at bounding box center [120, 219] width 208 height 21
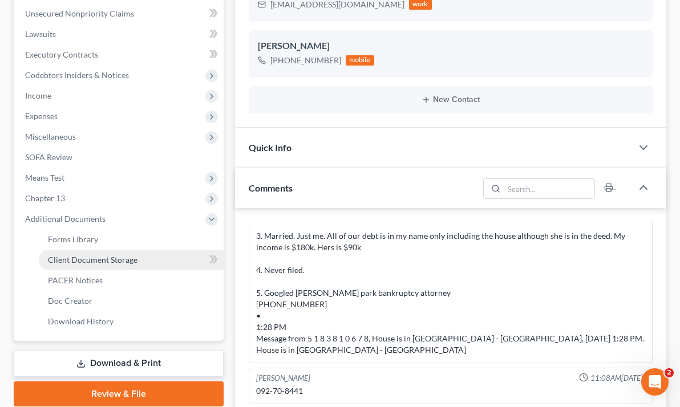
click at [152, 259] on link "Client Document Storage" at bounding box center [131, 260] width 185 height 21
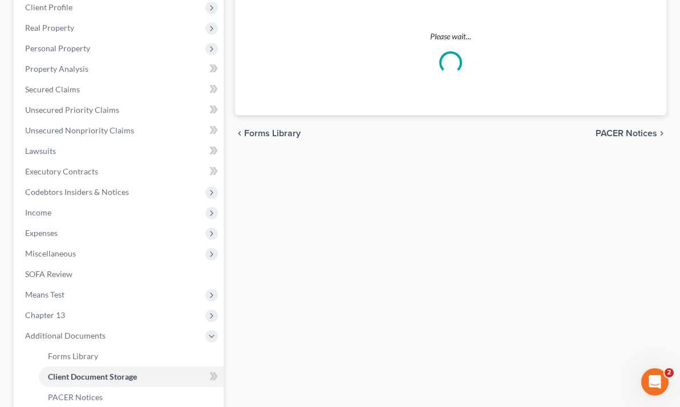
scroll to position [21, 0]
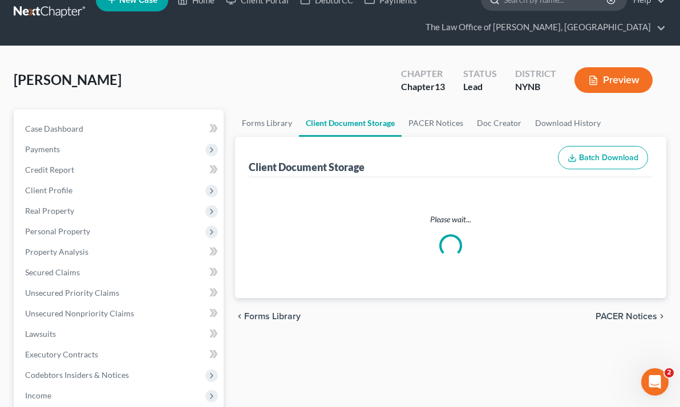
select select "1"
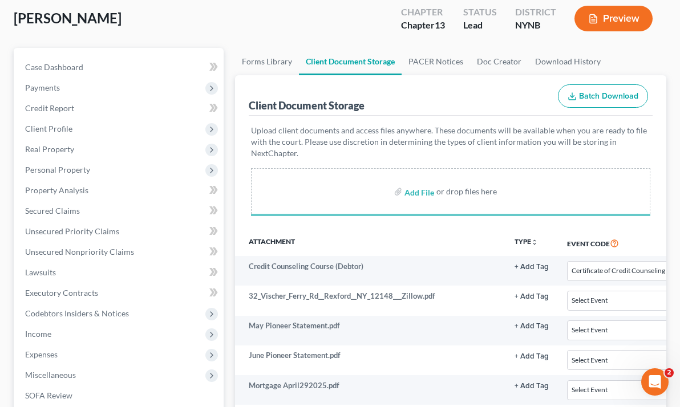
scroll to position [432, 0]
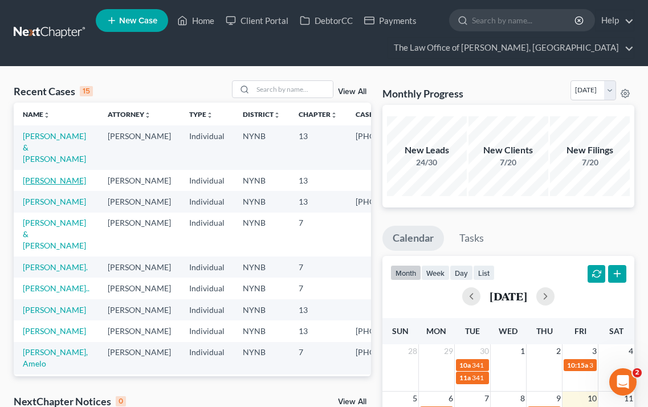
click at [62, 182] on link "[PERSON_NAME]" at bounding box center [54, 181] width 63 height 10
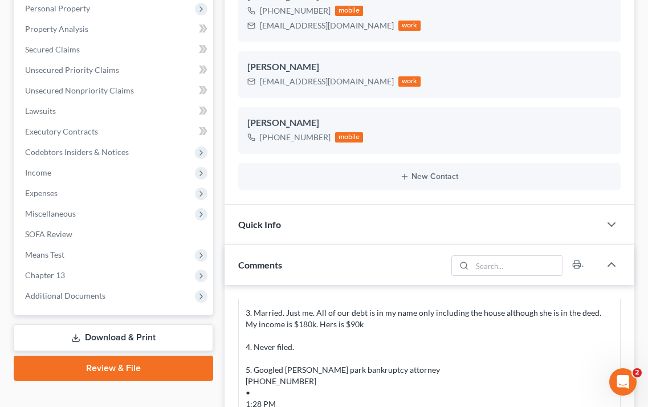
scroll to position [269, 0]
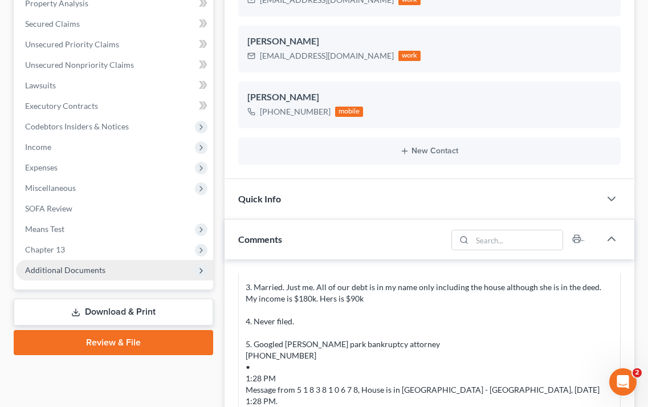
click at [160, 270] on span "Additional Documents" at bounding box center [114, 270] width 197 height 21
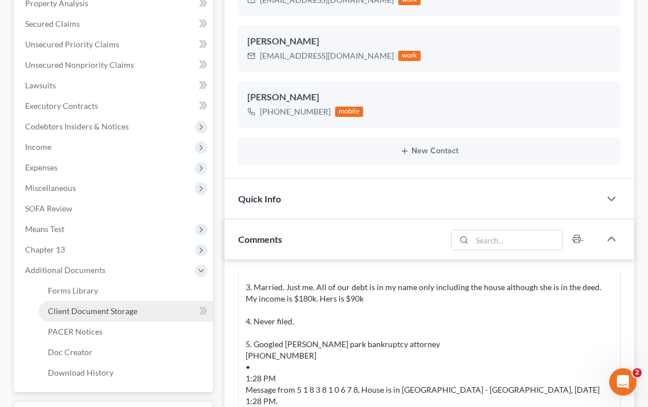
click at [145, 306] on link "Client Document Storage" at bounding box center [126, 311] width 174 height 21
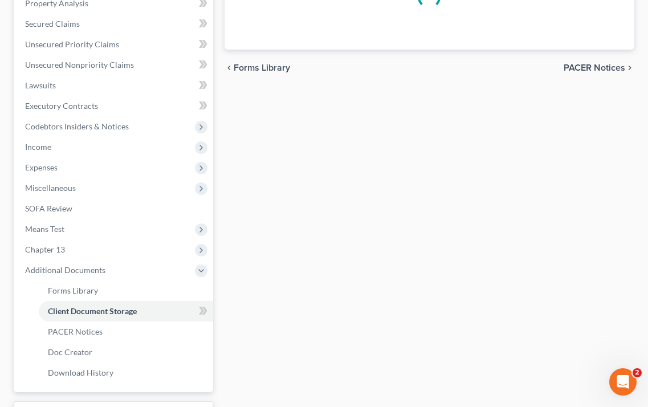
scroll to position [175, 0]
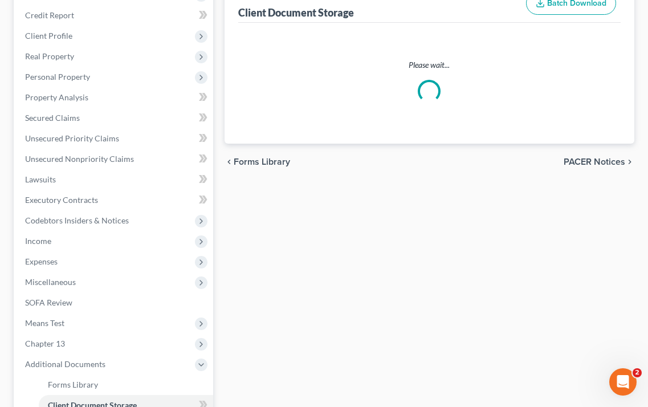
select select "1"
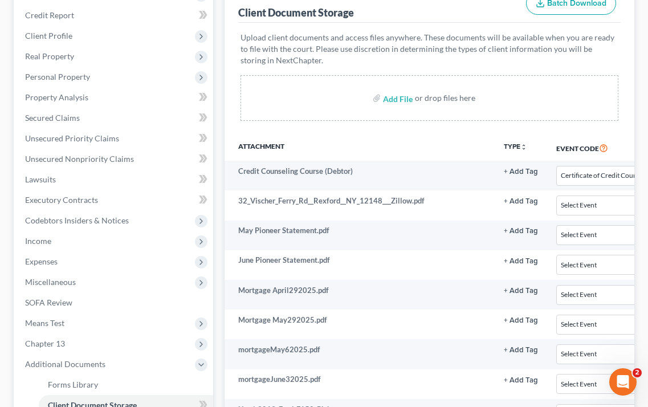
scroll to position [0, 0]
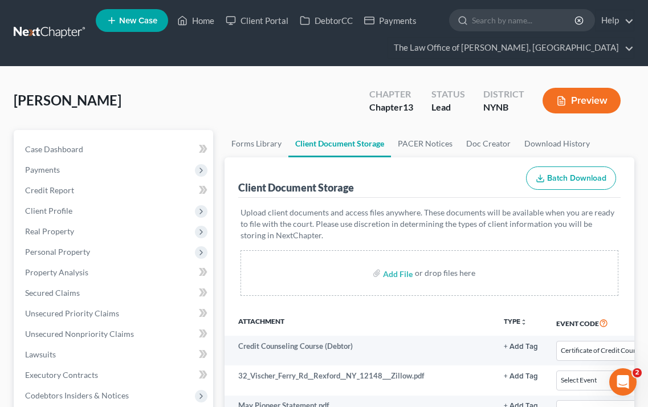
select select "1"
click at [69, 43] on link at bounding box center [50, 33] width 73 height 21
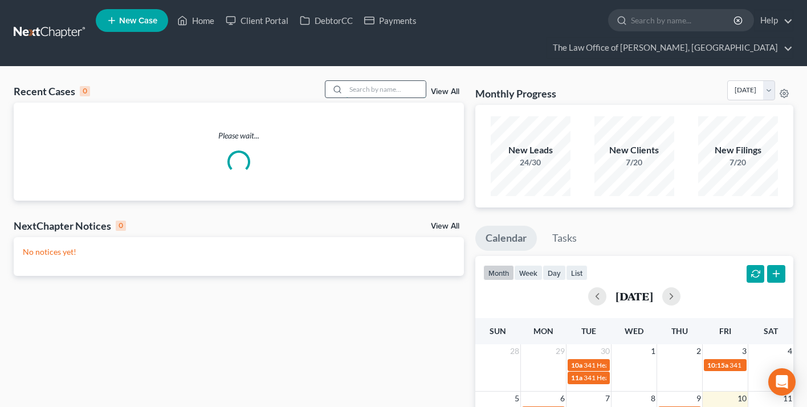
click at [364, 93] on input "search" at bounding box center [386, 89] width 80 height 17
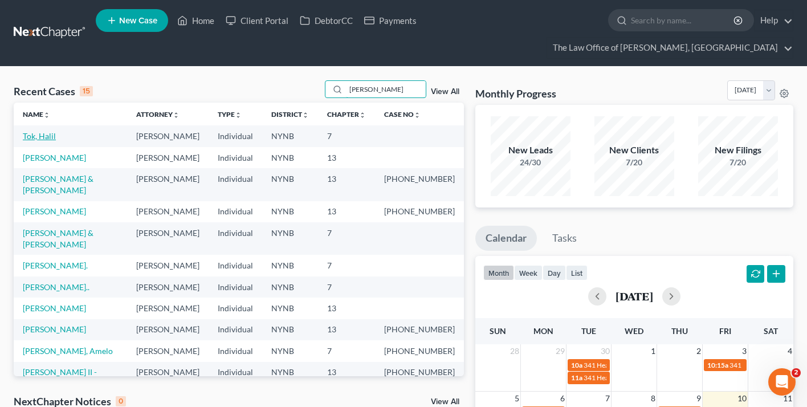
type input "halil tok"
click at [40, 133] on link "Tok, Halil" at bounding box center [39, 136] width 33 height 10
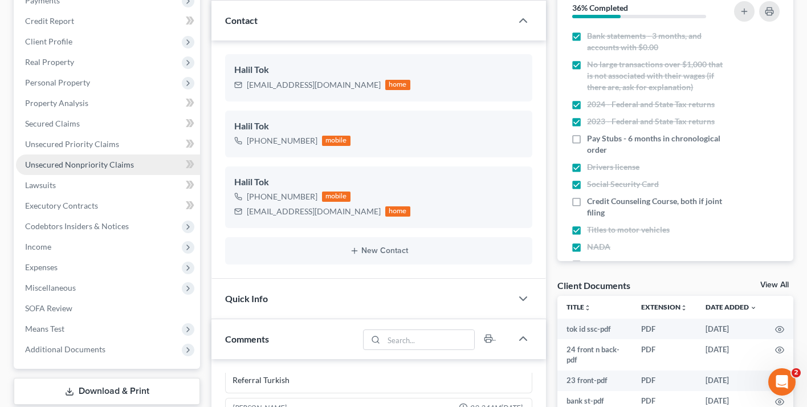
scroll to position [371, 0]
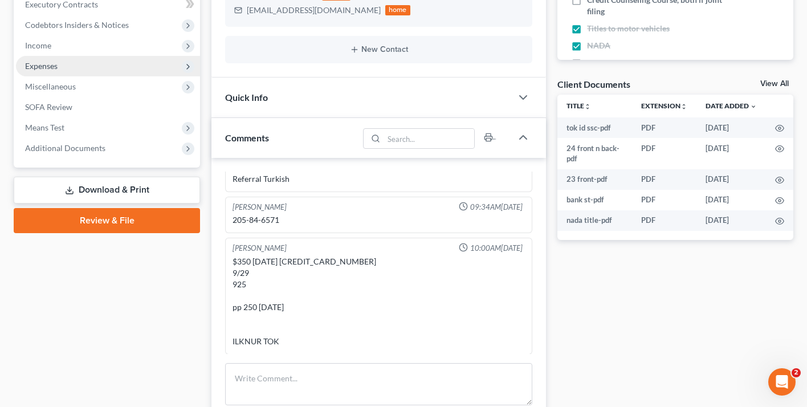
click at [64, 71] on span "Expenses" at bounding box center [108, 66] width 184 height 21
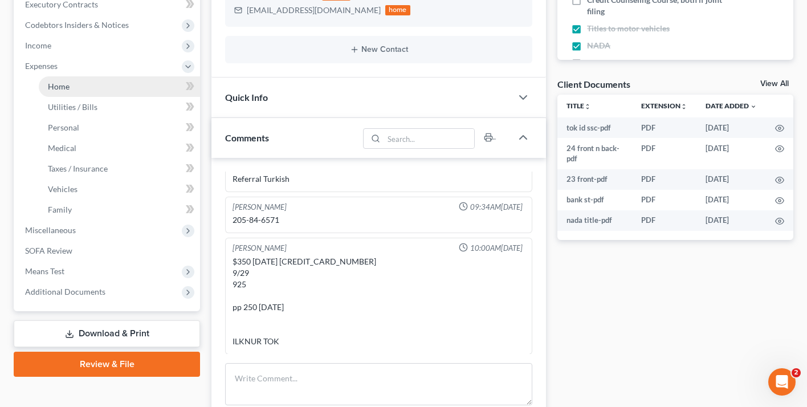
click at [69, 88] on span "Home" at bounding box center [59, 87] width 22 height 10
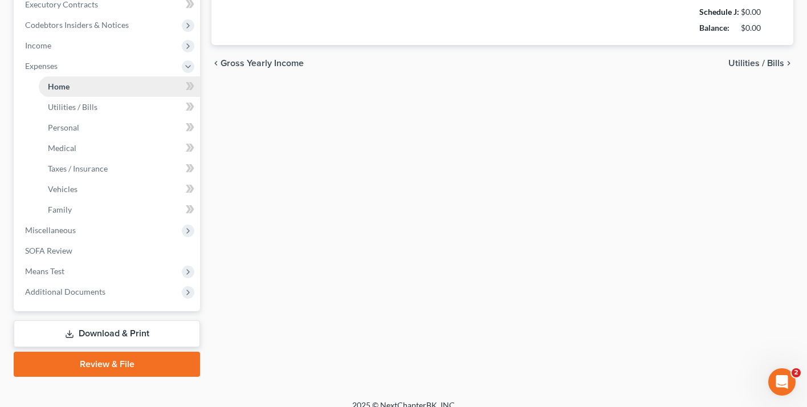
type input "1,790.00"
radio input "true"
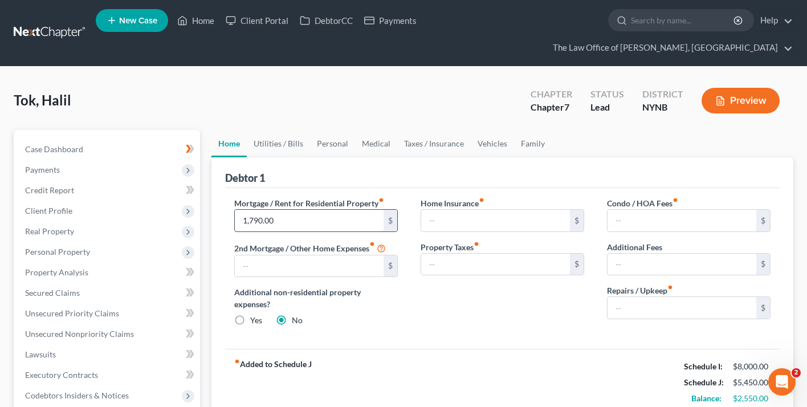
click at [287, 213] on input "1,790.00" at bounding box center [309, 221] width 149 height 22
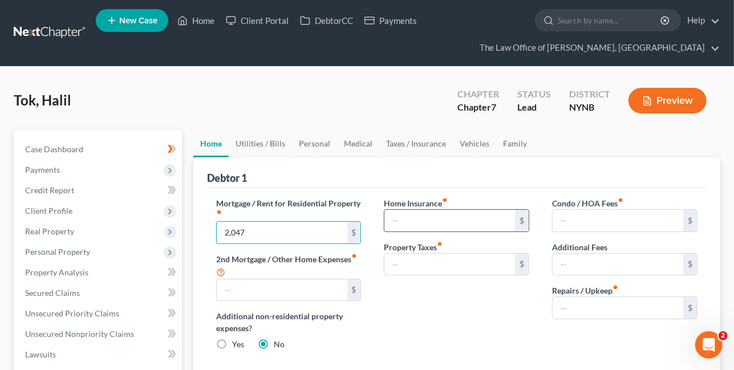
type input "2,047"
click at [403, 217] on input "text" at bounding box center [449, 221] width 131 height 22
type input "12"
click at [275, 145] on link "Utilities / Bills" at bounding box center [260, 143] width 63 height 27
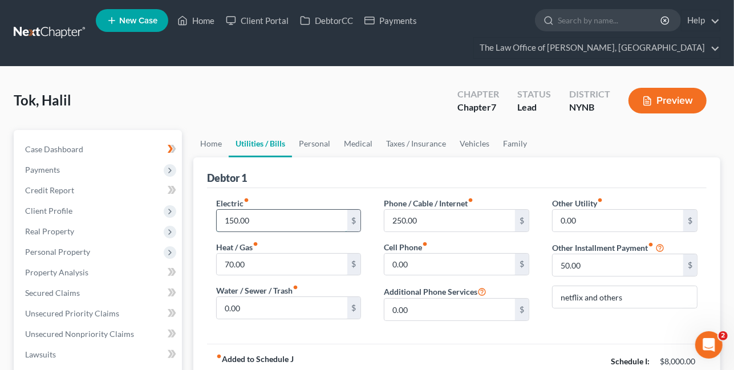
click at [273, 221] on input "150.00" at bounding box center [282, 221] width 131 height 22
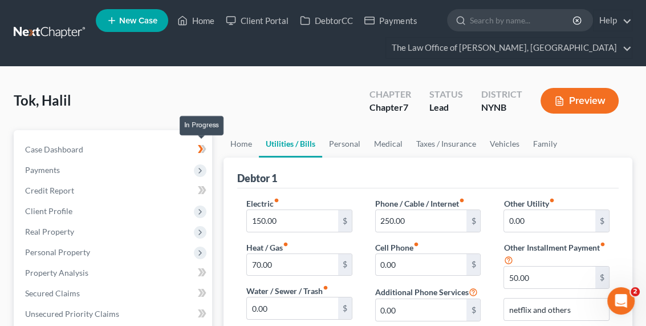
click at [197, 151] on span at bounding box center [202, 150] width 20 height 17
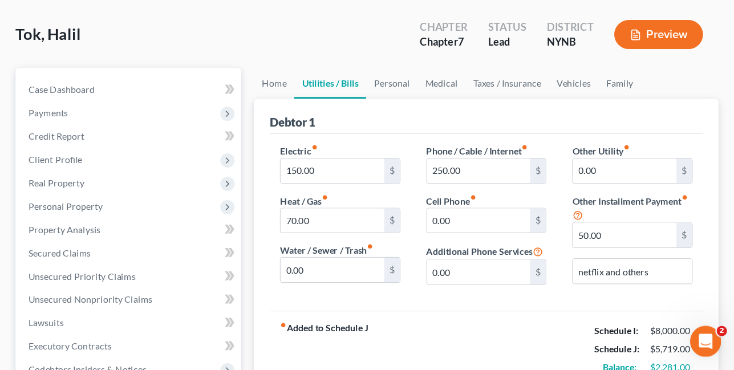
scroll to position [70, 0]
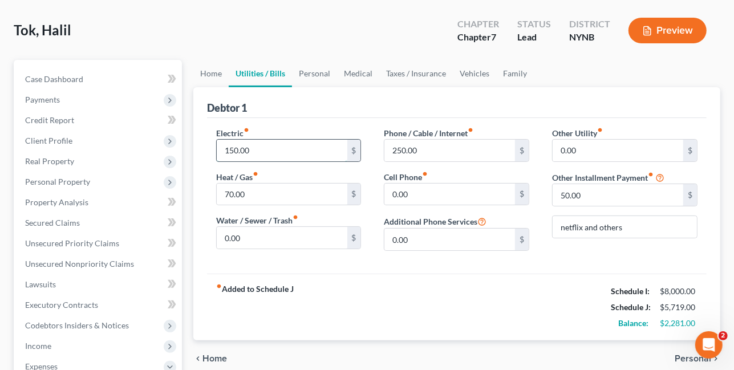
click at [279, 152] on input "150.00" at bounding box center [282, 151] width 131 height 22
click at [251, 196] on input "70.00" at bounding box center [282, 195] width 131 height 22
type input "100"
click at [407, 189] on input "0.00" at bounding box center [449, 195] width 131 height 22
type input "100"
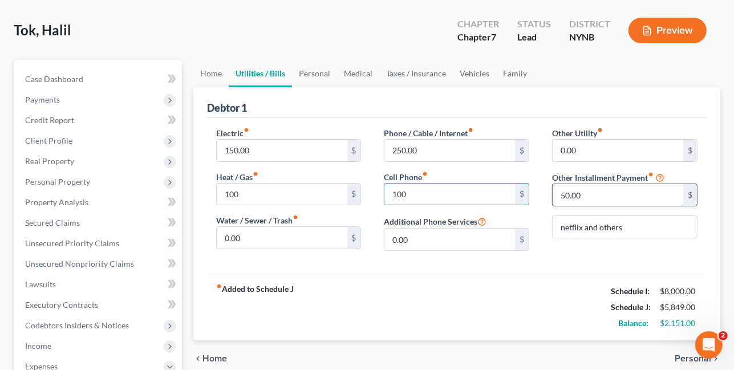
click at [578, 200] on input "50.00" at bounding box center [618, 195] width 131 height 22
click at [452, 157] on input "250.00" at bounding box center [449, 151] width 131 height 22
type input "9"
click at [321, 73] on link "Personal" at bounding box center [314, 73] width 45 height 27
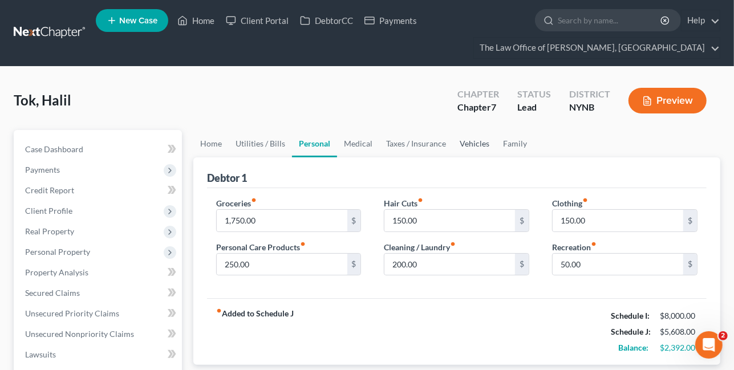
click at [476, 137] on link "Vehicles" at bounding box center [474, 143] width 43 height 27
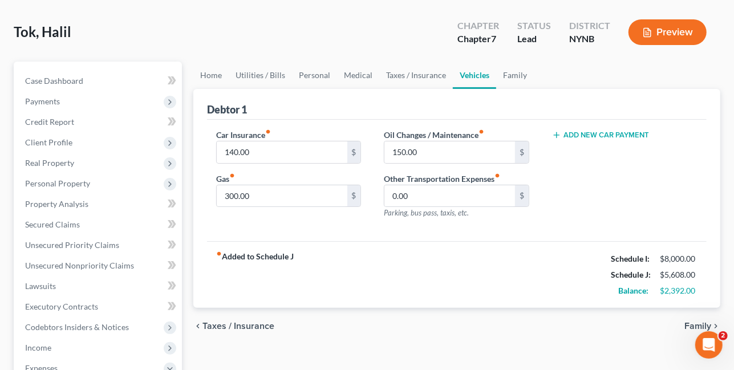
scroll to position [71, 0]
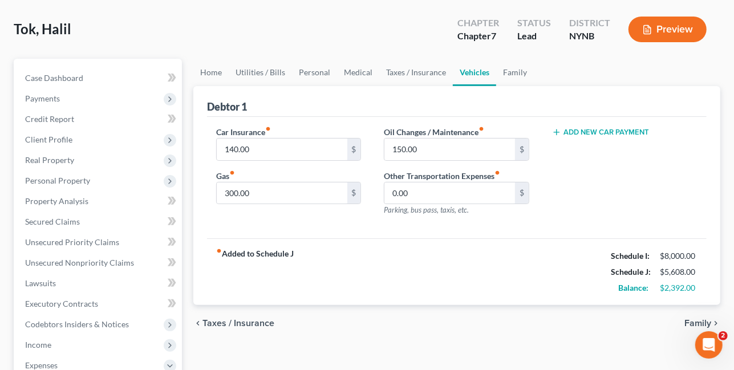
click at [583, 131] on button "Add New Car Payment" at bounding box center [600, 132] width 97 height 9
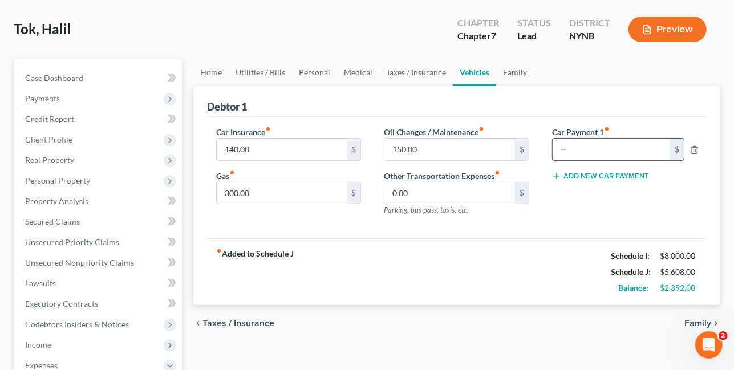
click at [574, 147] on input "text" at bounding box center [611, 150] width 117 height 22
click at [282, 189] on input "300.00" at bounding box center [282, 193] width 131 height 22
click at [255, 153] on input "140.00" at bounding box center [282, 150] width 131 height 22
type input "145"
click at [671, 293] on div "Balance: $2,387.00" at bounding box center [654, 288] width 98 height 16
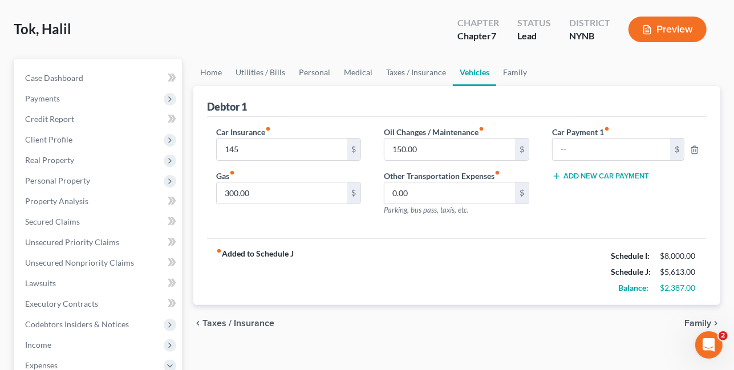
click at [668, 282] on div "$2,387.00" at bounding box center [679, 287] width 38 height 11
click at [267, 191] on input "300.00" at bounding box center [282, 193] width 131 height 22
click at [384, 70] on link "Taxes / Insurance" at bounding box center [416, 72] width 74 height 27
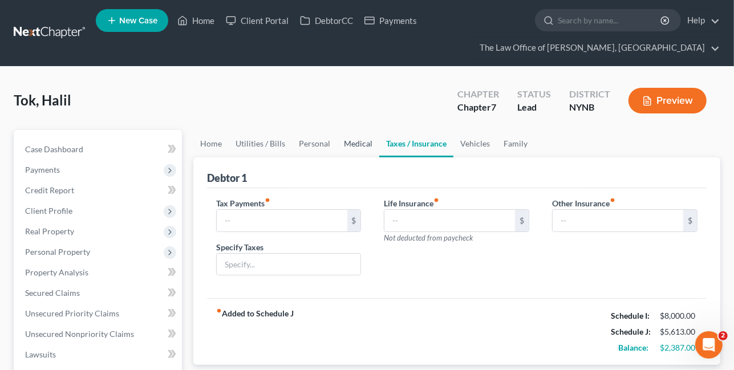
click at [350, 142] on link "Medical" at bounding box center [358, 143] width 42 height 27
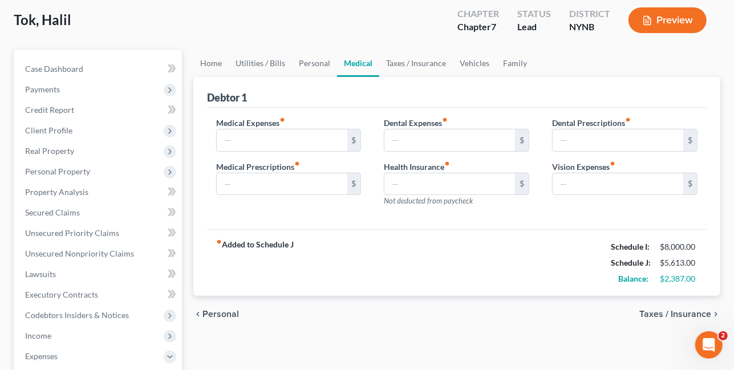
scroll to position [79, 0]
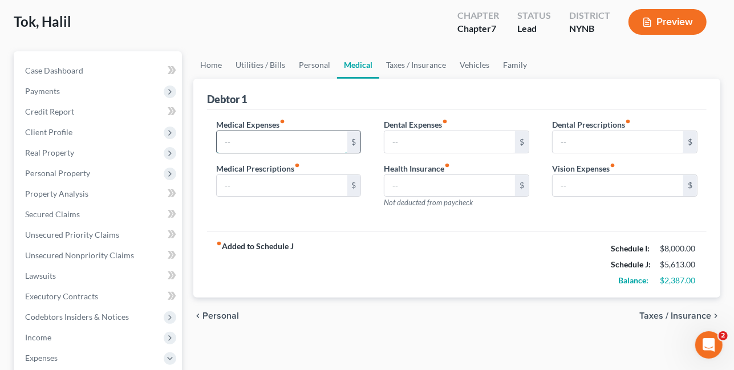
click at [294, 144] on input "text" at bounding box center [282, 142] width 131 height 22
click at [311, 68] on link "Personal" at bounding box center [314, 64] width 45 height 27
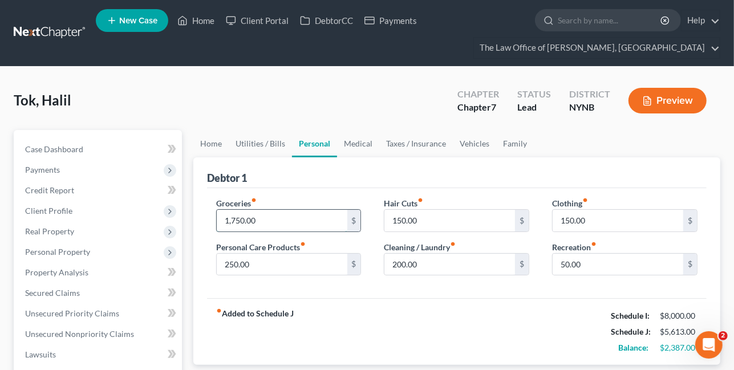
click at [263, 221] on input "1,750.00" at bounding box center [282, 221] width 131 height 22
type input "2,500"
click at [362, 194] on div "Groceries fiber_manual_record 2,500 $ Personal Care Products fiber_manual_recor…" at bounding box center [457, 243] width 500 height 111
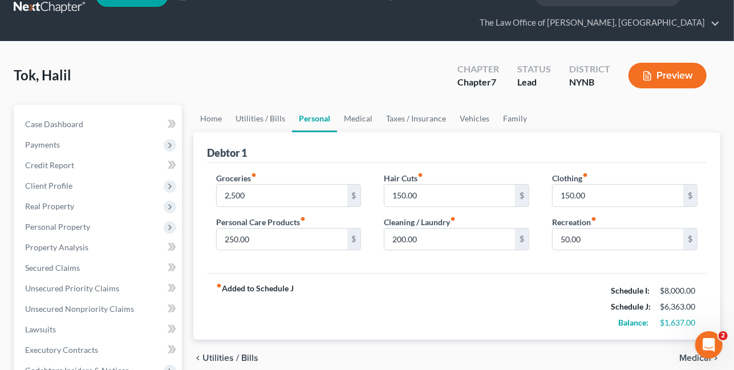
scroll to position [32, 0]
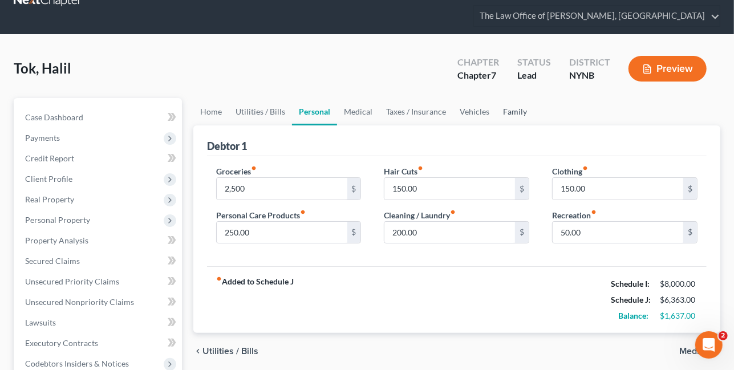
click at [509, 111] on link "Family" at bounding box center [515, 111] width 38 height 27
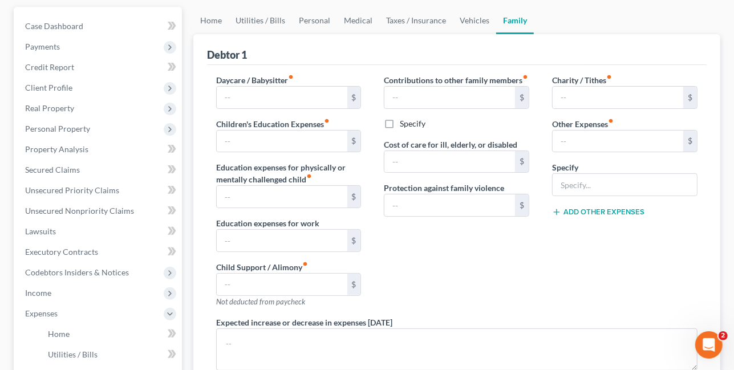
scroll to position [124, 0]
click at [293, 145] on input "text" at bounding box center [282, 141] width 131 height 22
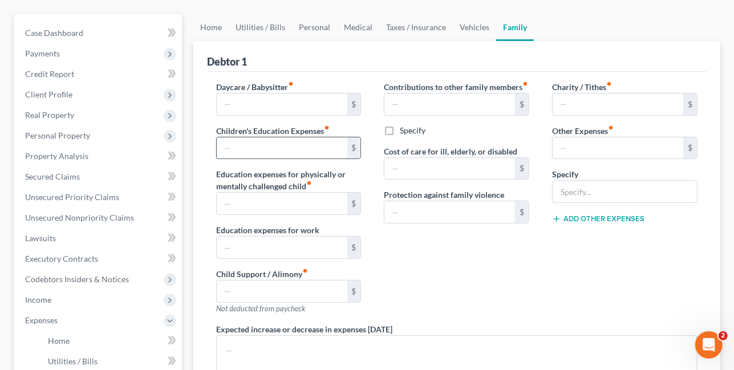
scroll to position [118, 0]
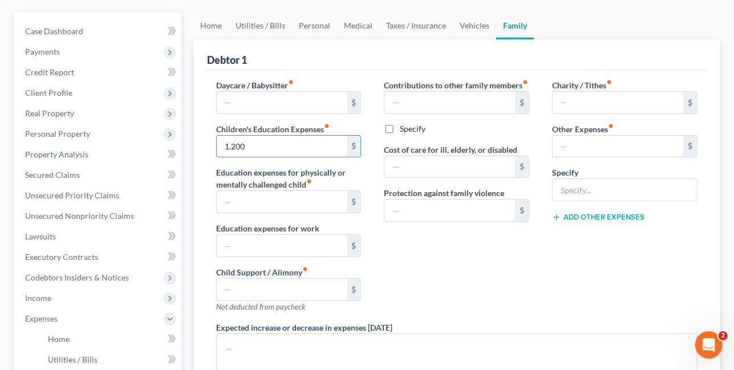
type input "1,200"
click at [479, 274] on div "Contributions to other family members fiber_manual_record $ Specify Cost of car…" at bounding box center [456, 200] width 168 height 242
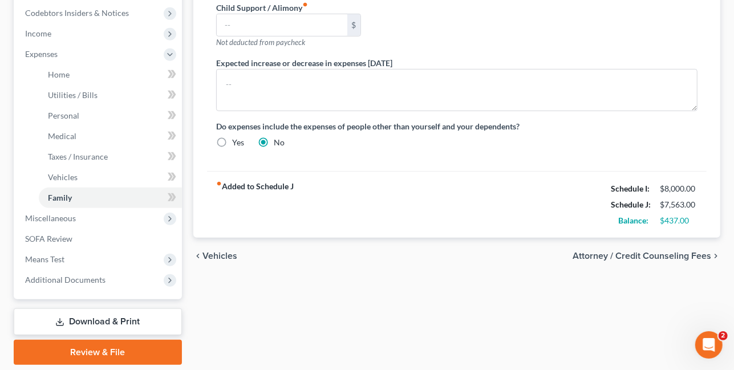
scroll to position [388, 0]
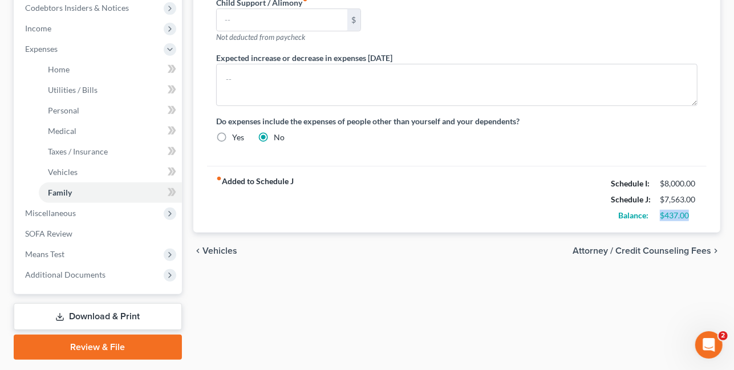
drag, startPoint x: 697, startPoint y: 218, endPoint x: 658, endPoint y: 214, distance: 39.0
click at [657, 213] on div "$437.00" at bounding box center [678, 215] width 49 height 11
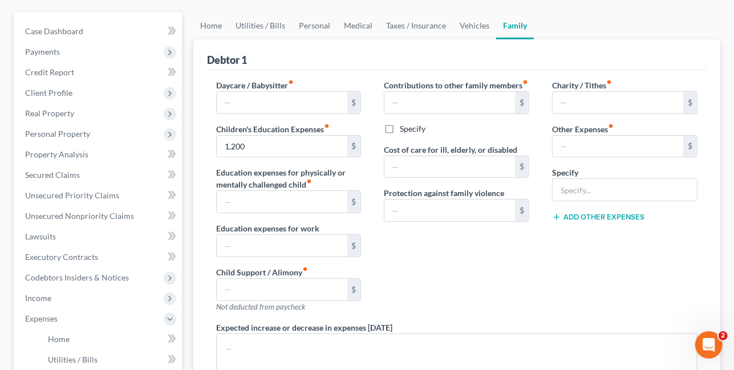
scroll to position [115, 0]
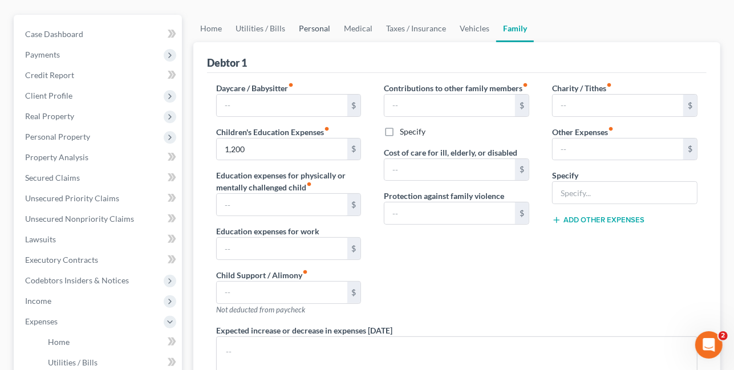
click at [316, 29] on link "Personal" at bounding box center [314, 28] width 45 height 27
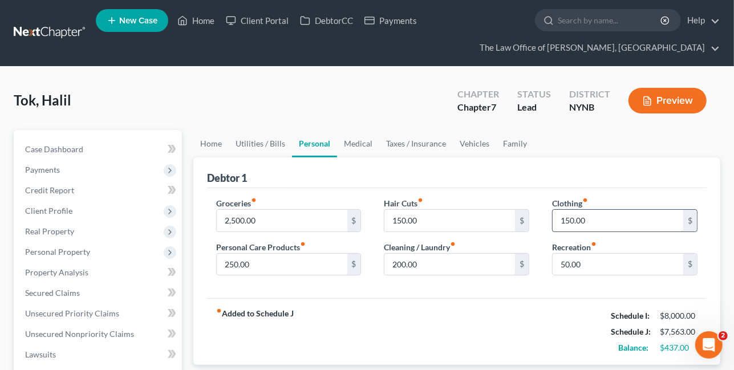
click at [588, 217] on input "150.00" at bounding box center [618, 221] width 131 height 22
type input "250"
click at [589, 265] on input "50.00" at bounding box center [618, 265] width 131 height 22
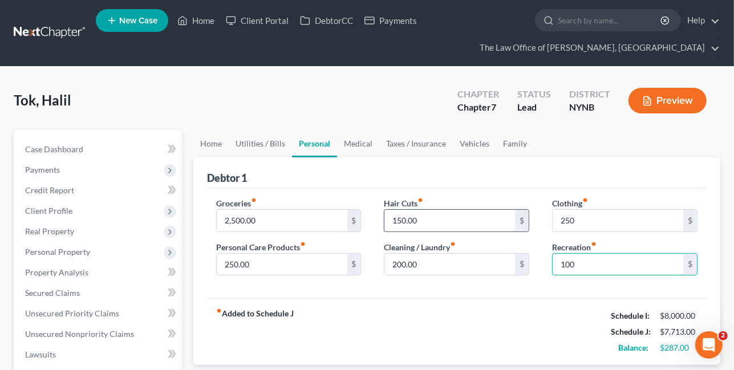
type input "100"
click at [424, 220] on input "150.00" at bounding box center [449, 221] width 131 height 22
type input "250"
click at [446, 266] on input "200.00" at bounding box center [449, 265] width 131 height 22
click at [284, 263] on input "250.00" at bounding box center [282, 265] width 131 height 22
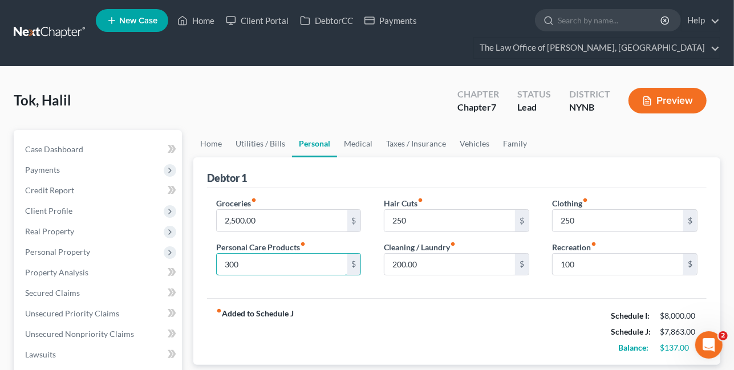
type input "300"
click at [590, 336] on div "fiber_manual_record Added to Schedule J Schedule I: $8,000.00 Schedule J: $7,86…" at bounding box center [457, 331] width 500 height 67
click at [257, 144] on link "Utilities / Bills" at bounding box center [260, 143] width 63 height 27
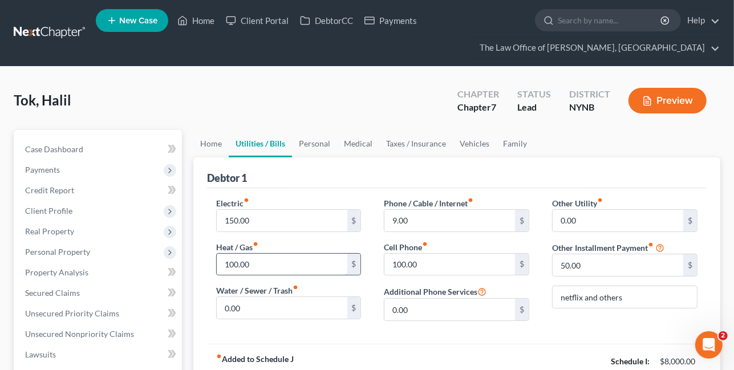
click at [258, 262] on input "100.00" at bounding box center [282, 265] width 131 height 22
click at [266, 250] on div "Heat / Gas fiber_manual_record 150 $" at bounding box center [288, 258] width 145 height 35
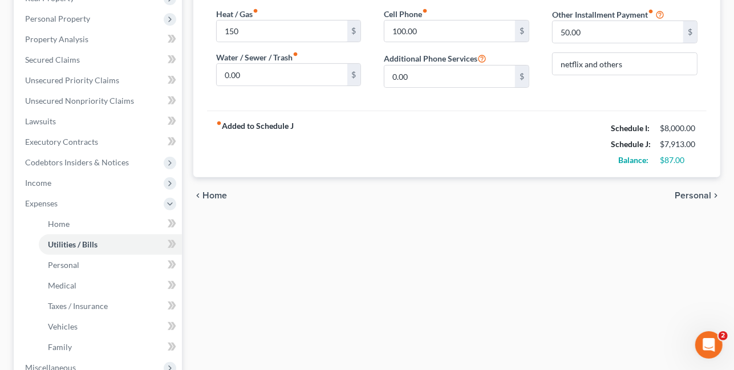
scroll to position [242, 0]
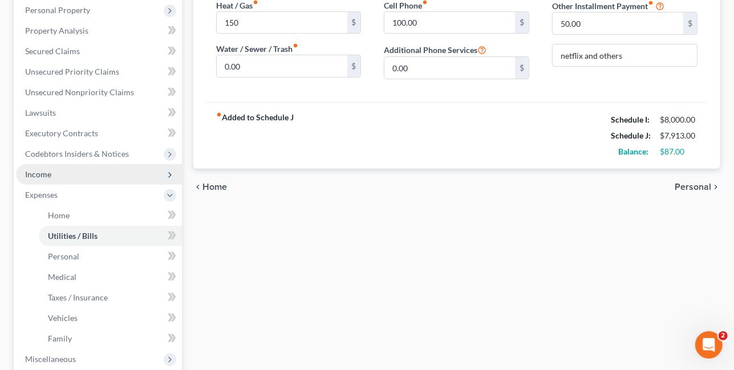
click at [82, 180] on span "Income" at bounding box center [99, 174] width 166 height 21
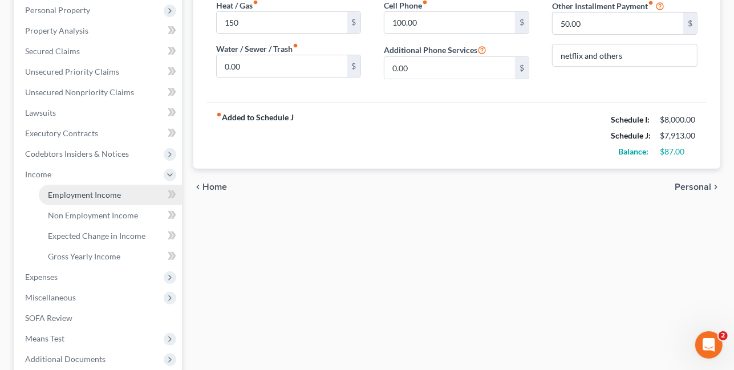
click at [79, 190] on span "Employment Income" at bounding box center [84, 195] width 73 height 10
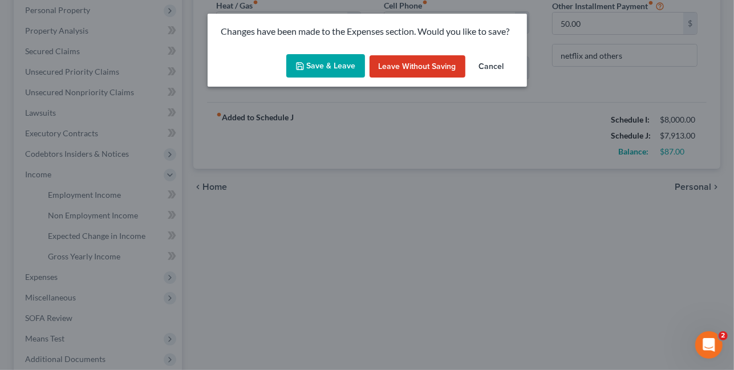
click at [321, 73] on button "Save & Leave" at bounding box center [325, 66] width 79 height 24
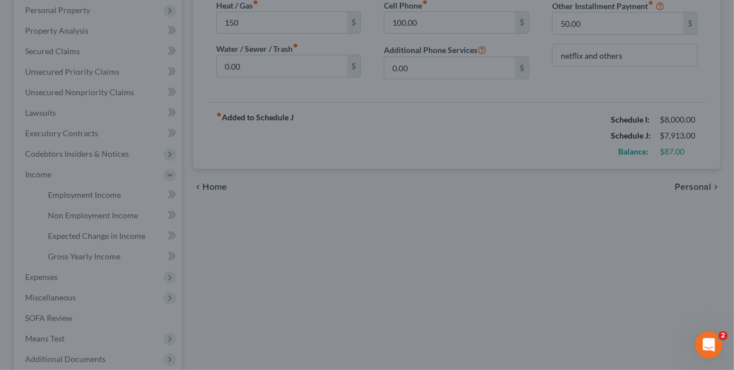
type input "150.00"
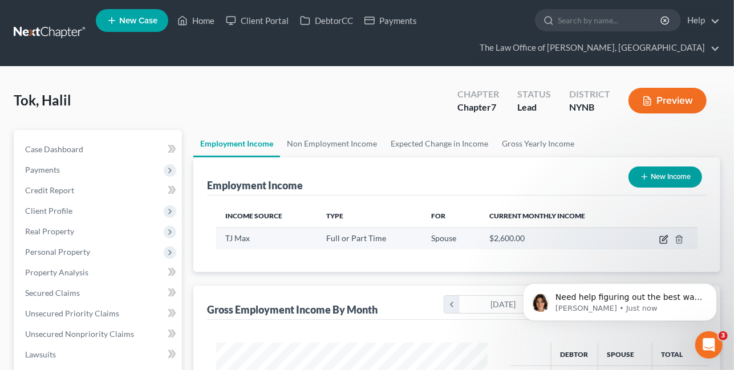
click at [664, 237] on icon "button" at bounding box center [664, 238] width 5 height 5
select select "0"
select select "3"
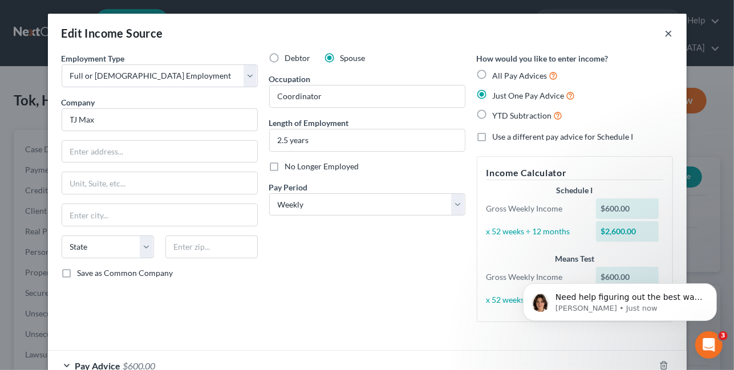
click at [671, 34] on button "×" at bounding box center [669, 33] width 8 height 14
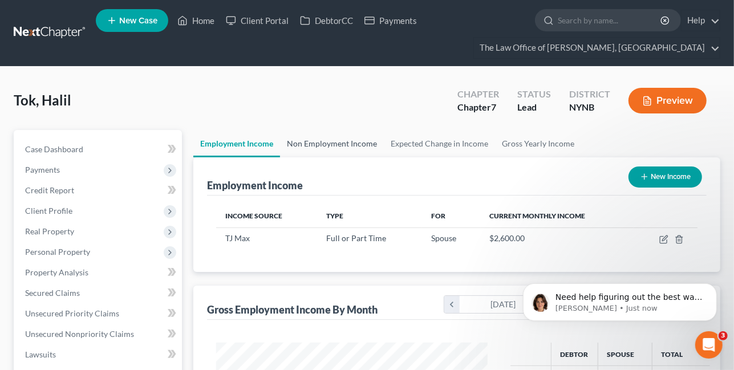
click at [350, 145] on link "Non Employment Income" at bounding box center [332, 143] width 104 height 27
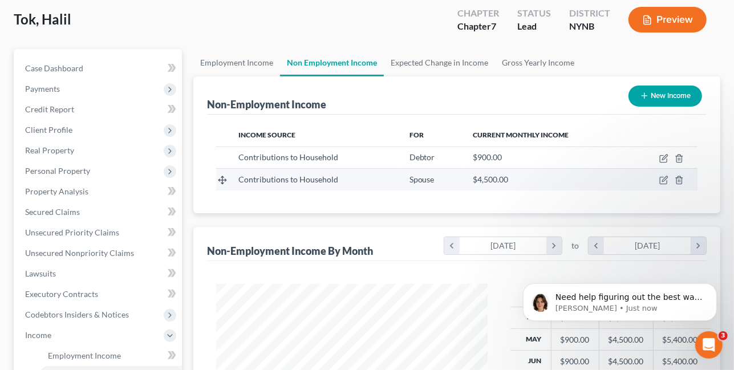
scroll to position [80, 0]
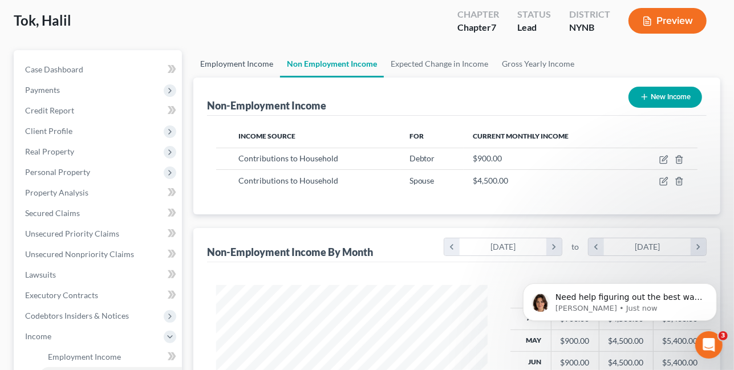
click at [245, 65] on link "Employment Income" at bounding box center [236, 63] width 87 height 27
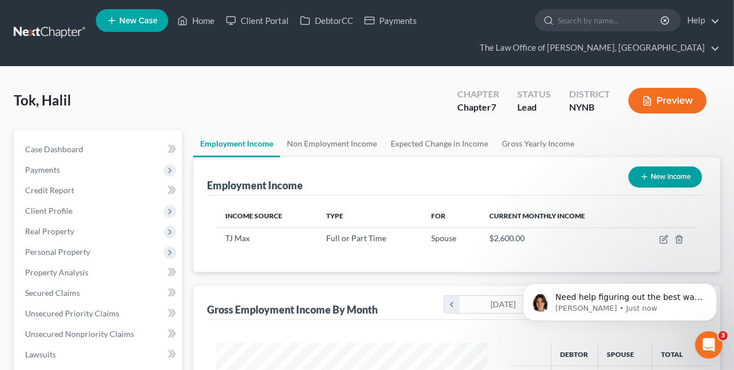
scroll to position [204, 294]
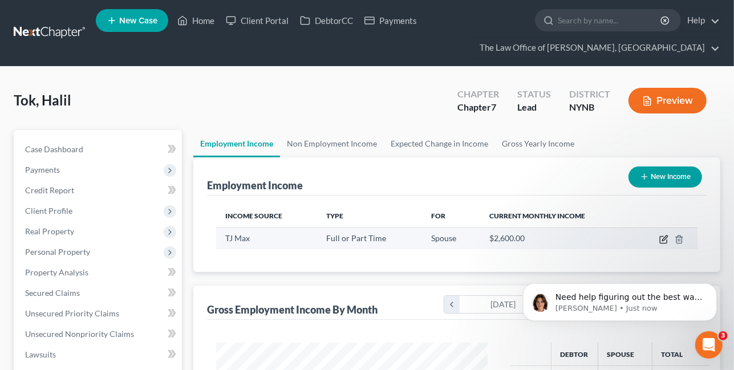
click at [666, 240] on icon "button" at bounding box center [663, 239] width 9 height 9
select select "0"
select select "3"
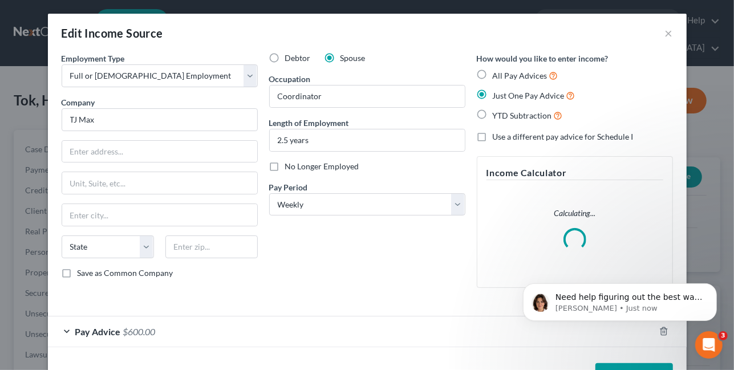
click at [283, 319] on div "Pay Advice $600.00" at bounding box center [351, 331] width 607 height 30
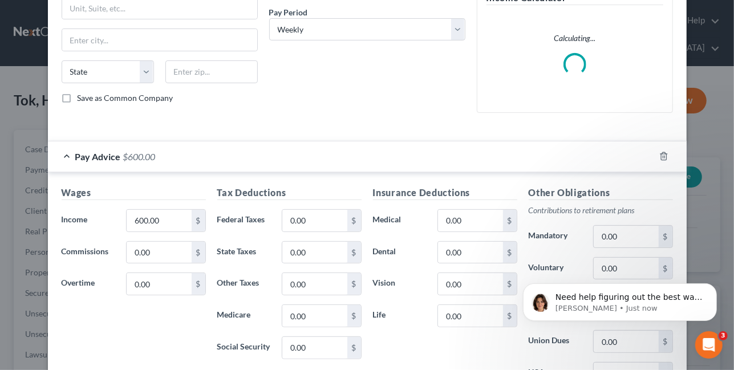
scroll to position [201, 0]
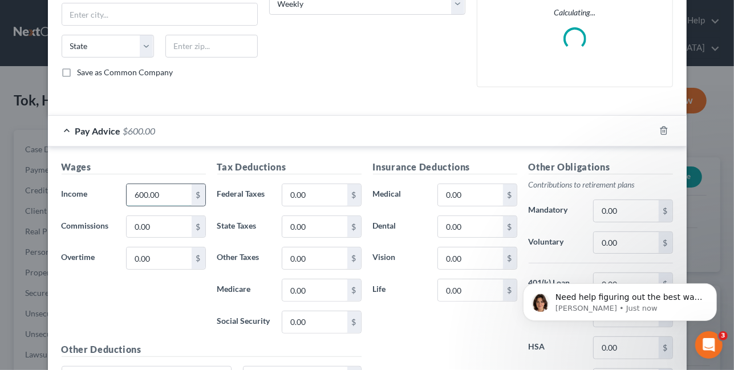
click at [173, 202] on input "600.00" at bounding box center [159, 195] width 64 height 22
type input "700"
click at [399, 321] on div "Insurance Deductions Medical 0.00 $ Dental 0.00 $ Vision 0.00 $ Life 0.00 $" at bounding box center [445, 280] width 156 height 240
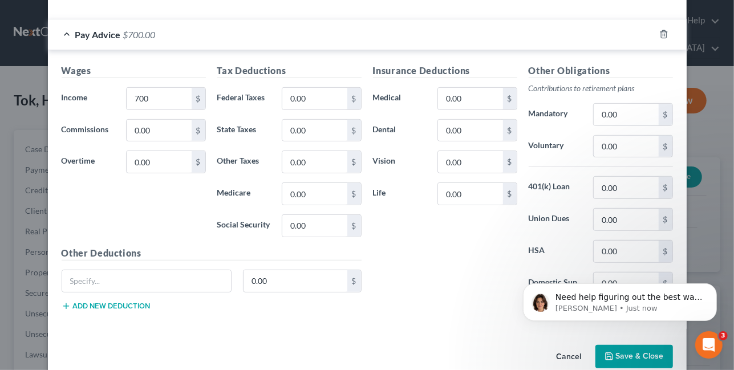
scroll to position [317, 0]
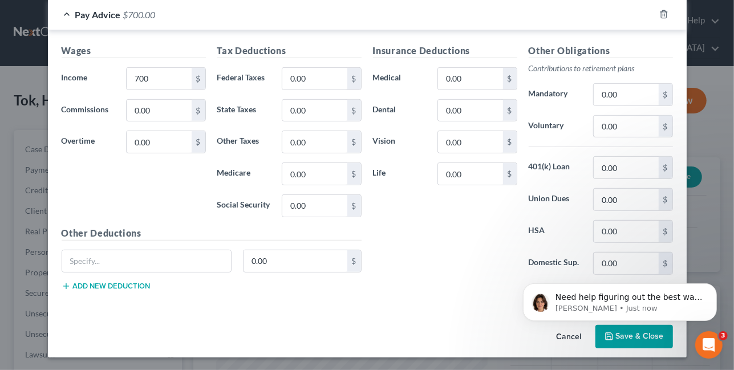
click at [614, 328] on body "Need help figuring out the best way to enter your client's income? Here's a qui…" at bounding box center [619, 298] width 219 height 71
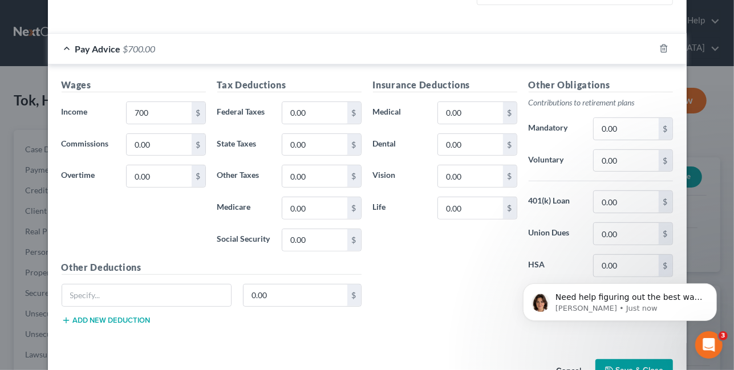
scroll to position [351, 0]
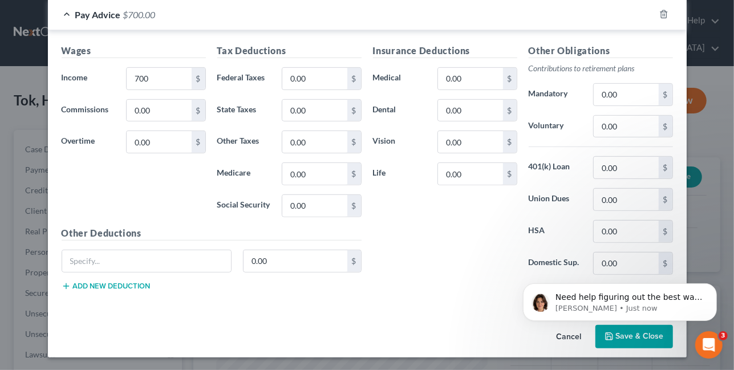
click at [614, 328] on body "Need help figuring out the best way to enter your client's income? Here's a qui…" at bounding box center [619, 298] width 219 height 71
click at [628, 337] on html "Need help figuring out the best way to enter your client's income? Here's a qui…" at bounding box center [619, 299] width 228 height 80
click at [717, 287] on button "Dismiss notification" at bounding box center [712, 286] width 15 height 15
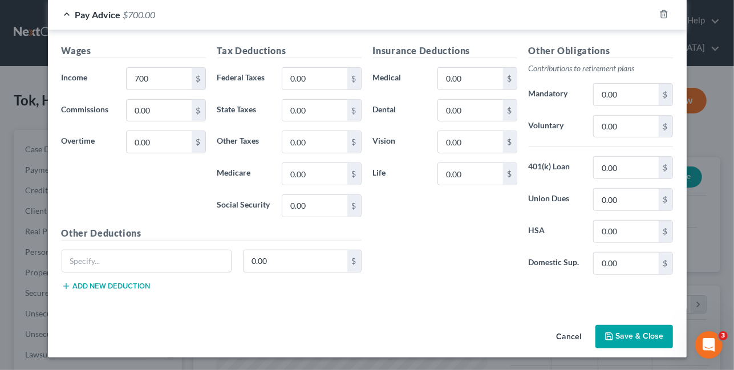
click at [635, 339] on button "Save & Close" at bounding box center [634, 337] width 78 height 24
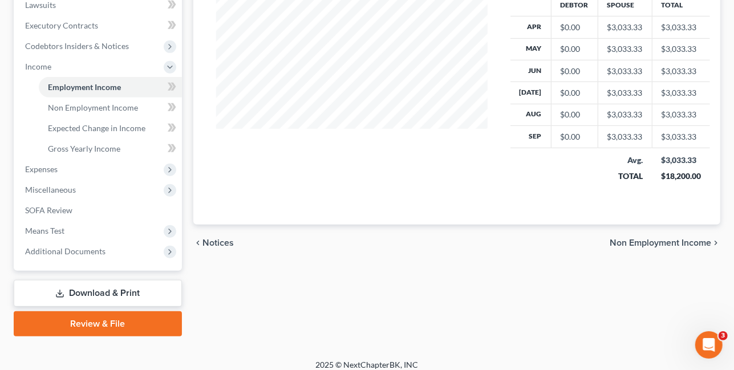
scroll to position [358, 0]
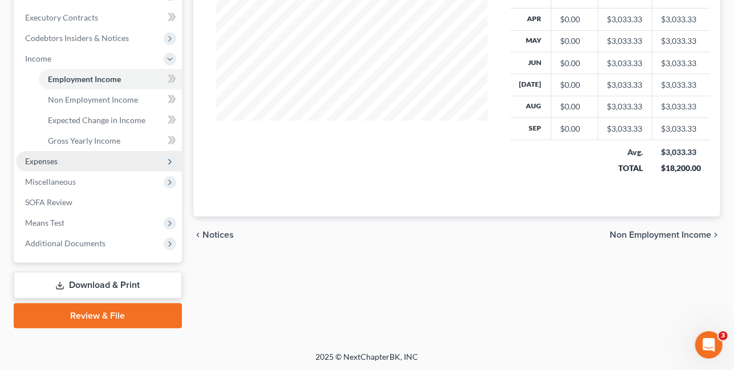
click at [79, 161] on span "Expenses" at bounding box center [99, 161] width 166 height 21
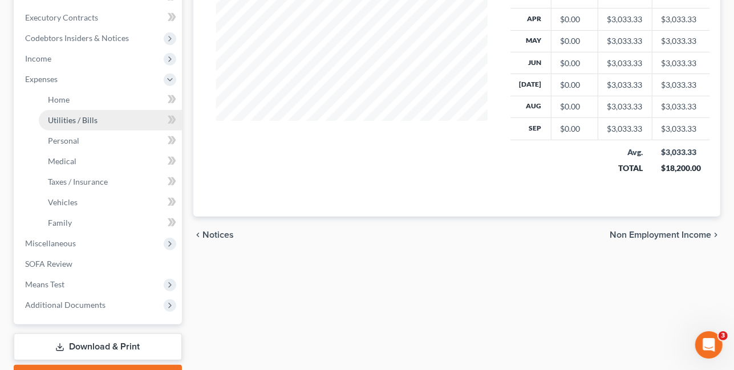
click at [99, 124] on link "Utilities / Bills" at bounding box center [110, 120] width 143 height 21
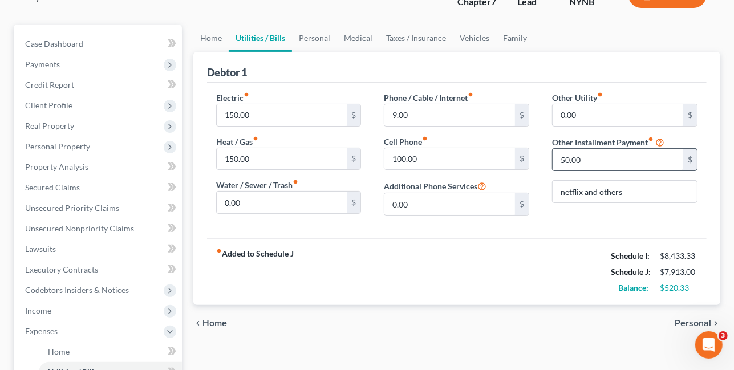
scroll to position [108, 0]
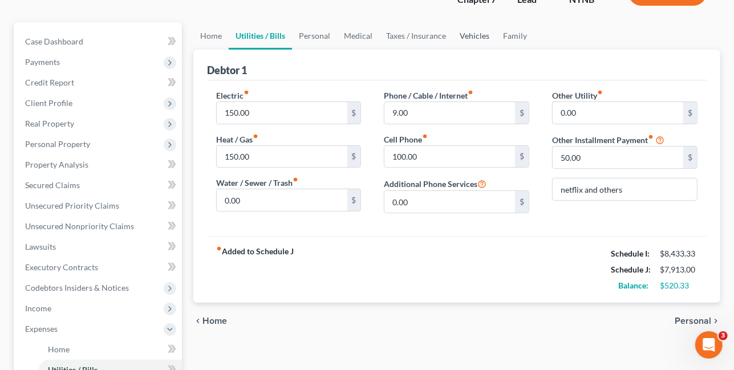
click at [477, 33] on link "Vehicles" at bounding box center [474, 35] width 43 height 27
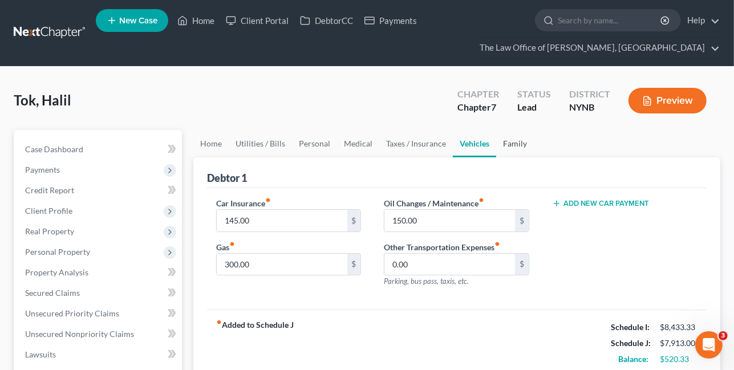
click at [509, 144] on link "Family" at bounding box center [515, 143] width 38 height 27
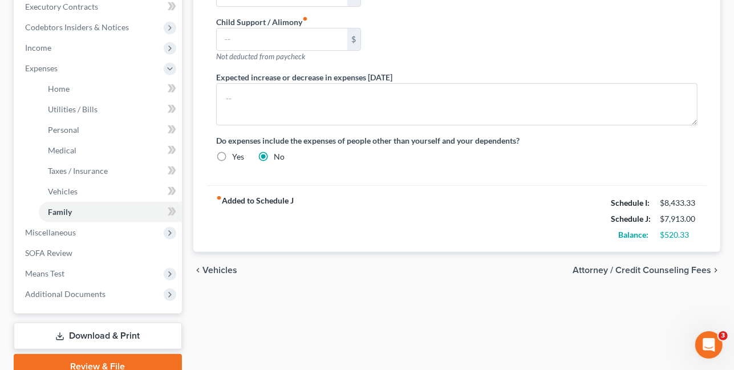
scroll to position [371, 0]
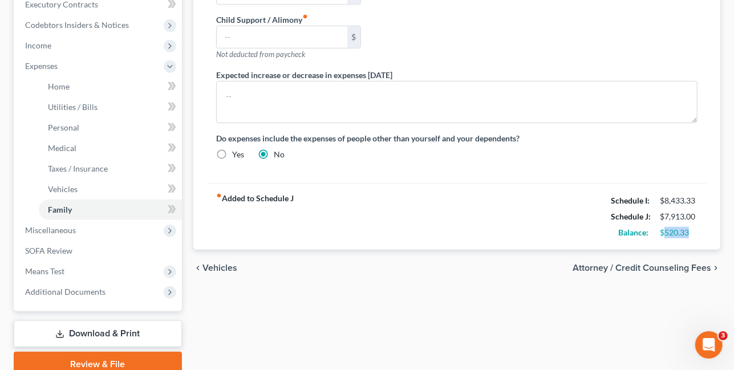
drag, startPoint x: 694, startPoint y: 232, endPoint x: 664, endPoint y: 230, distance: 29.7
click at [664, 230] on div "$520.33" at bounding box center [679, 232] width 38 height 11
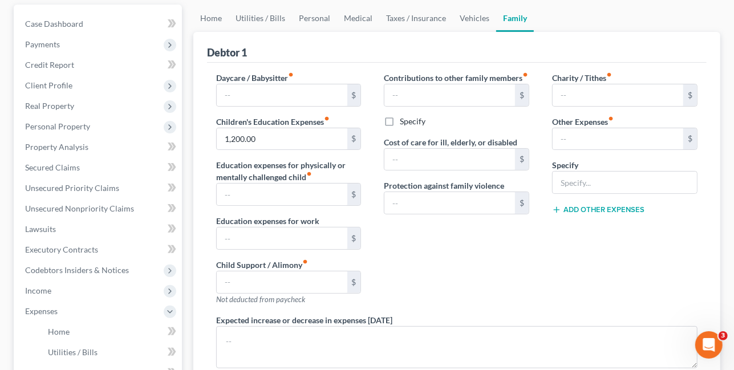
scroll to position [127, 0]
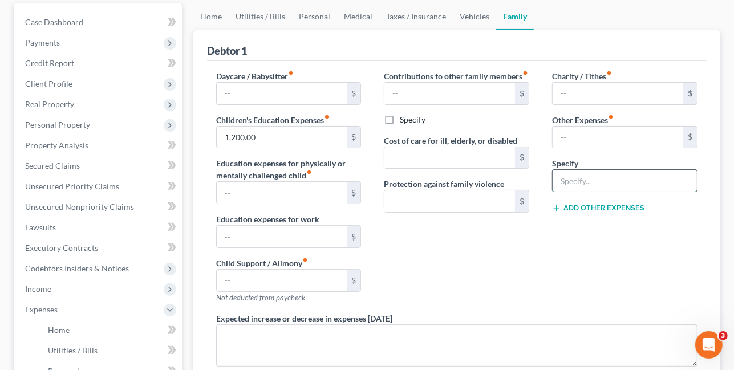
click at [575, 179] on input "text" at bounding box center [625, 181] width 144 height 22
type input "400"
click at [580, 210] on button "Add Other Expenses" at bounding box center [598, 208] width 92 height 9
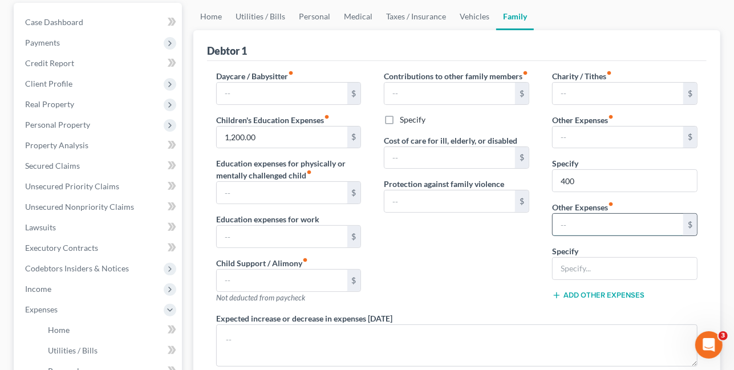
click at [569, 223] on input "text" at bounding box center [618, 225] width 131 height 22
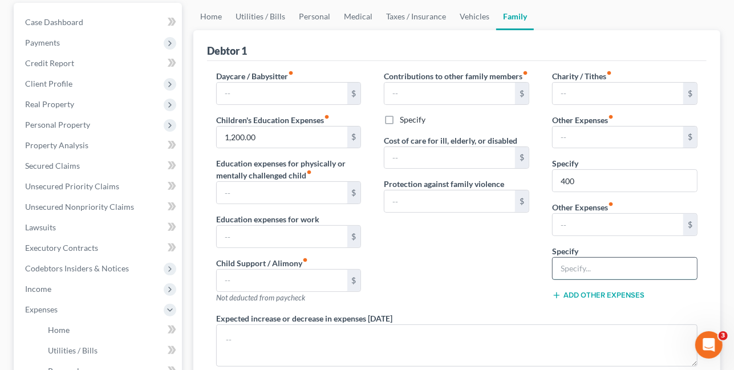
click at [582, 267] on input "text" at bounding box center [625, 269] width 144 height 22
type input "Wife's own personal expenses"
click at [526, 318] on div "Expected increase or decrease in expenses within one year" at bounding box center [457, 339] width 504 height 54
click at [586, 182] on input "400" at bounding box center [625, 181] width 144 height 22
click at [493, 275] on div "Contributions to other family members fiber_manual_record $ Specify Cost of car…" at bounding box center [456, 191] width 168 height 242
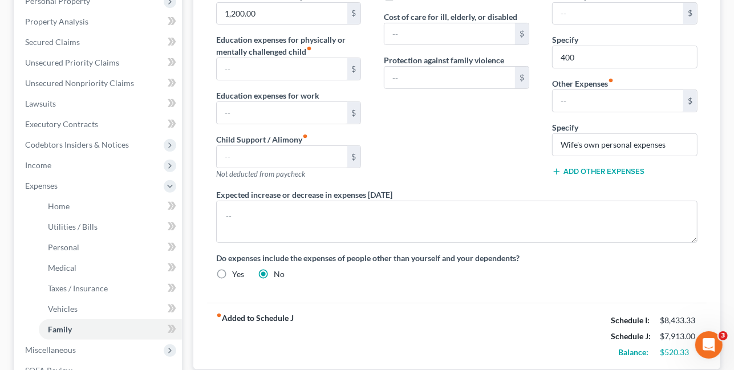
scroll to position [259, 0]
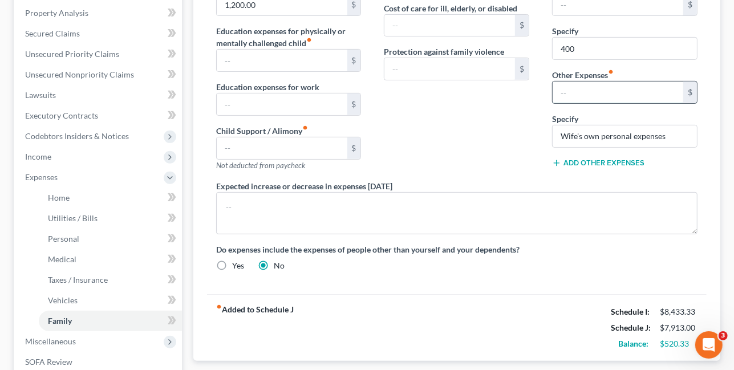
click at [601, 95] on input "text" at bounding box center [618, 93] width 131 height 22
type input "450"
click at [590, 54] on input "400" at bounding box center [625, 49] width 144 height 22
type input "4"
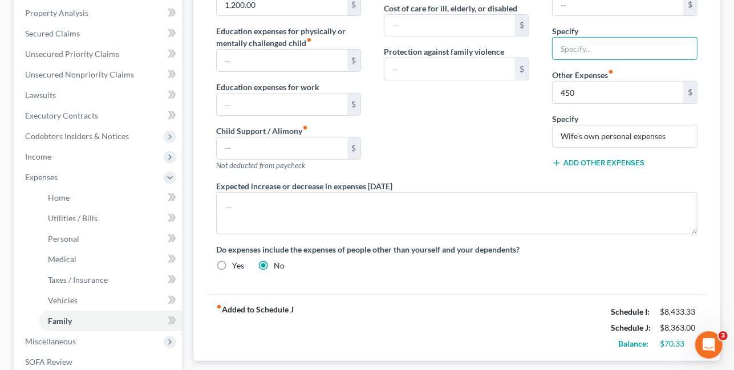
click at [506, 143] on div "Contributions to other family members fiber_manual_record $ Specify Cost of car…" at bounding box center [456, 59] width 168 height 242
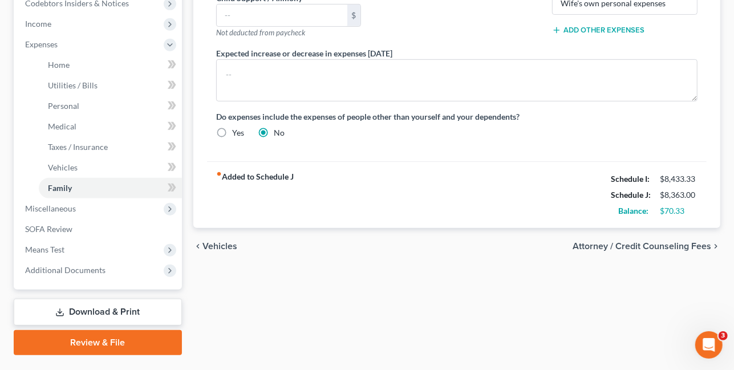
scroll to position [419, 0]
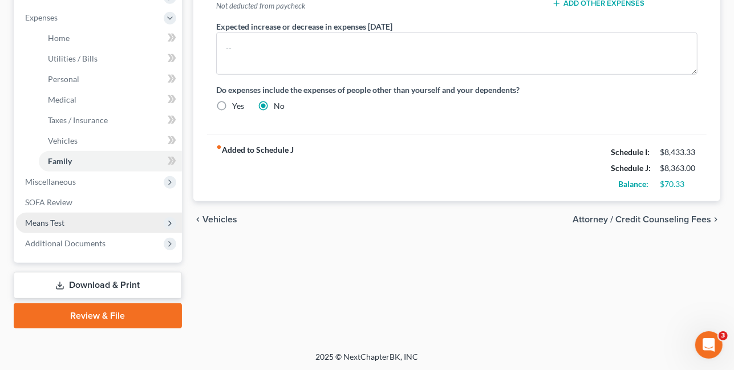
click at [90, 226] on span "Means Test" at bounding box center [99, 223] width 166 height 21
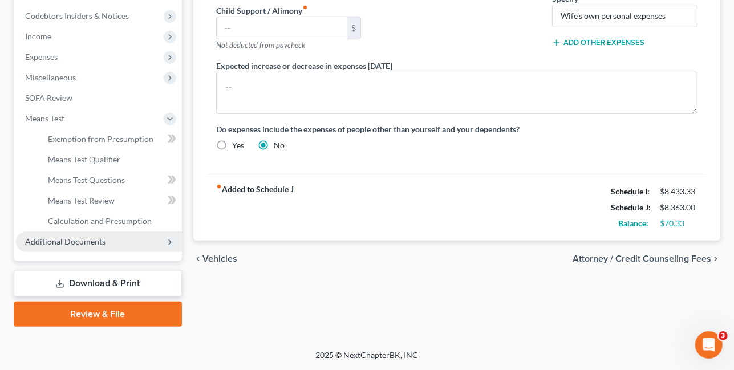
scroll to position [378, 0]
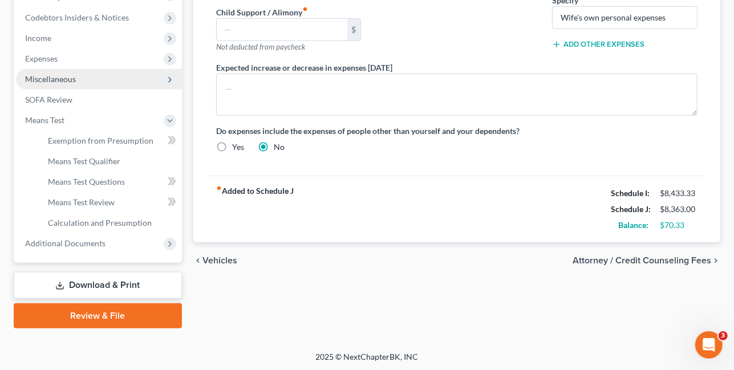
click at [88, 77] on span "Miscellaneous" at bounding box center [99, 79] width 166 height 21
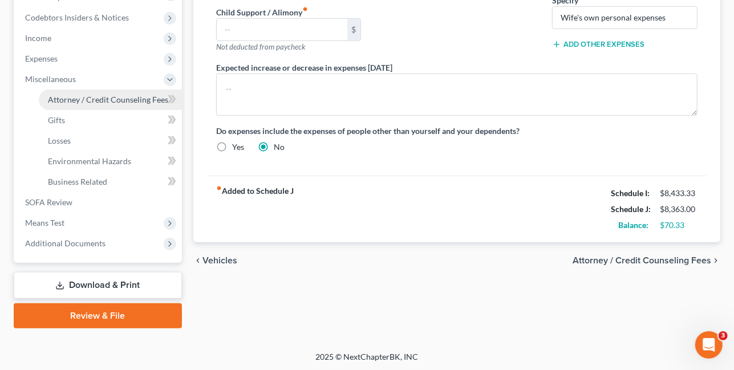
click at [83, 101] on span "Attorney / Credit Counseling Fees" at bounding box center [108, 100] width 120 height 10
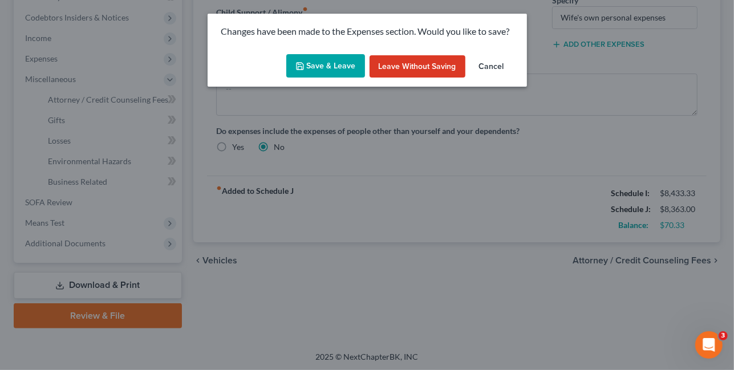
click at [324, 72] on button "Save & Leave" at bounding box center [325, 66] width 79 height 24
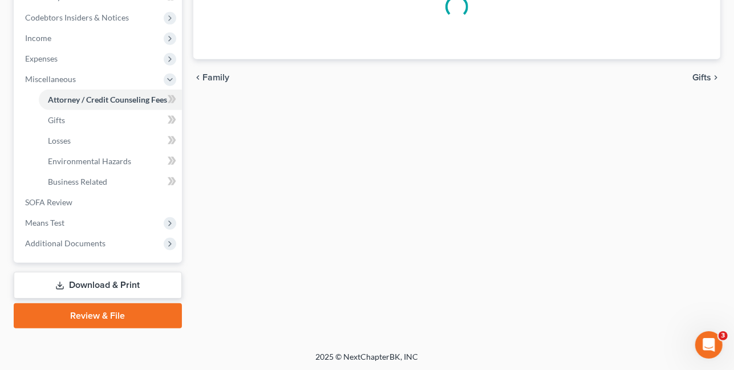
select select "1"
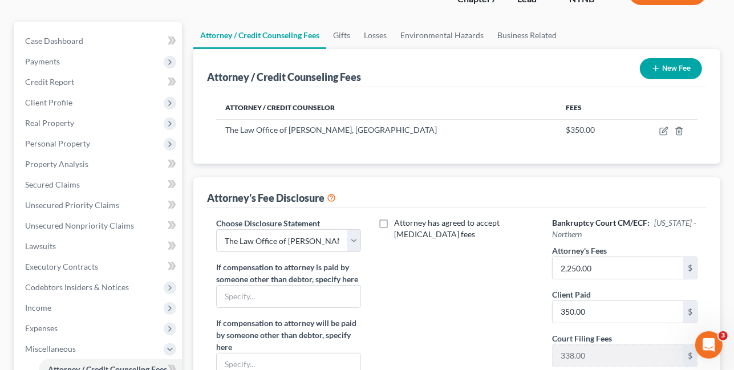
scroll to position [90, 0]
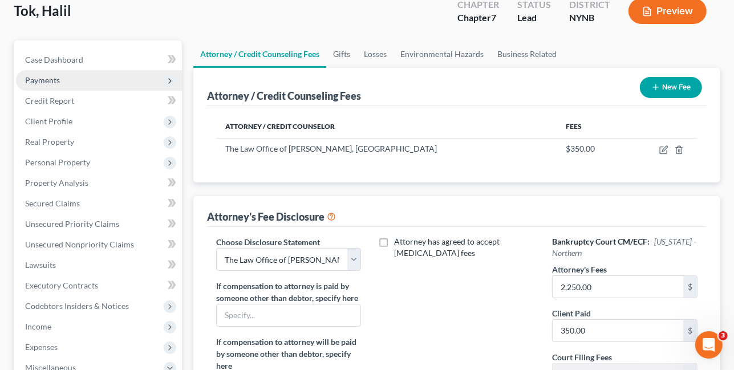
click at [75, 83] on span "Payments" at bounding box center [99, 80] width 166 height 21
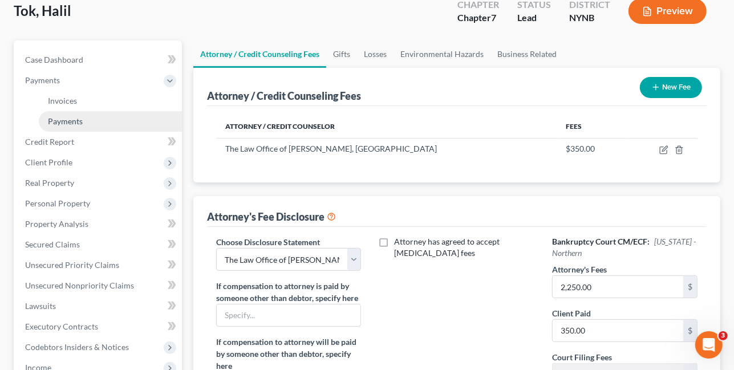
click at [71, 121] on span "Payments" at bounding box center [65, 121] width 35 height 10
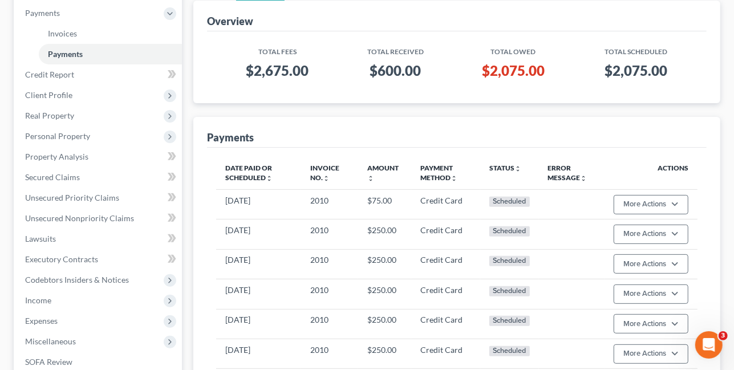
scroll to position [156, 0]
click at [385, 21] on div "Overview" at bounding box center [457, 16] width 500 height 31
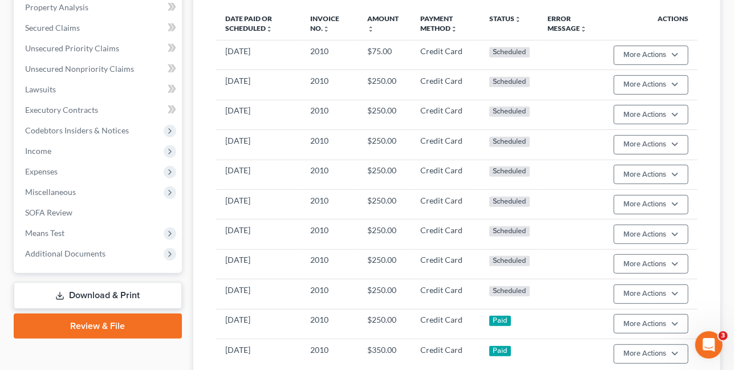
scroll to position [405, 0]
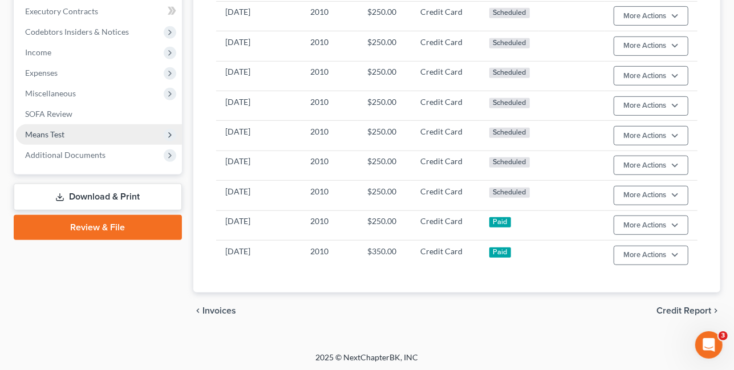
click at [89, 137] on span "Means Test" at bounding box center [99, 134] width 166 height 21
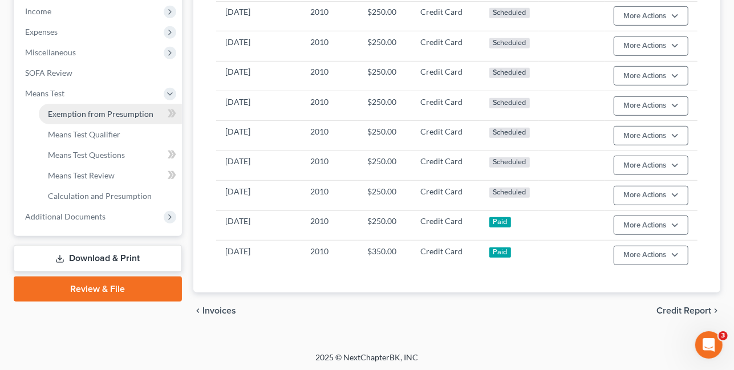
scroll to position [363, 0]
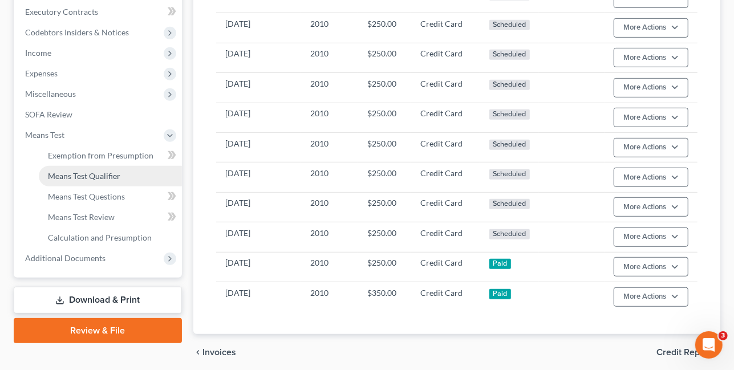
click at [88, 176] on span "Means Test Qualifier" at bounding box center [84, 176] width 72 height 10
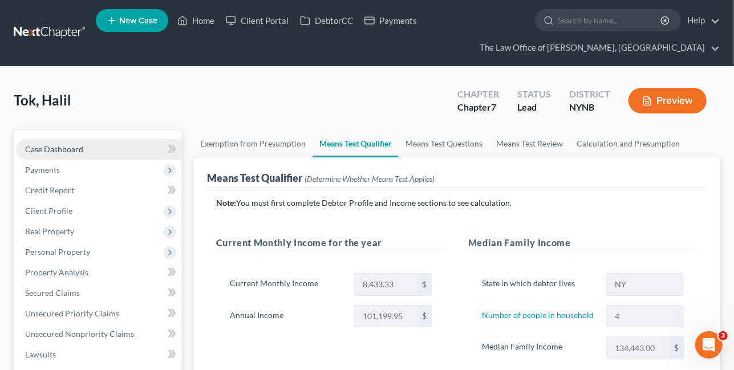
click at [107, 152] on link "Case Dashboard" at bounding box center [99, 149] width 166 height 21
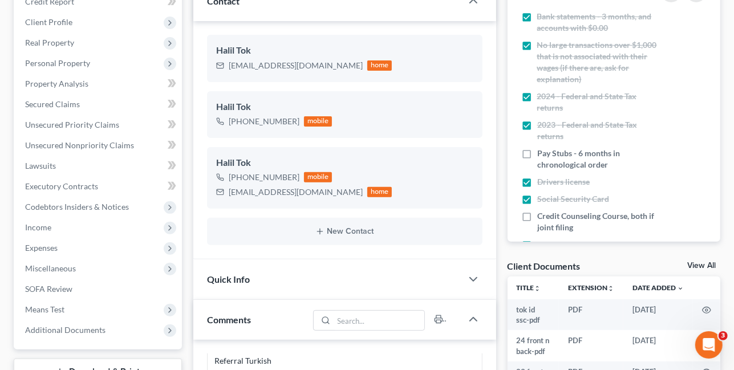
scroll to position [275, 0]
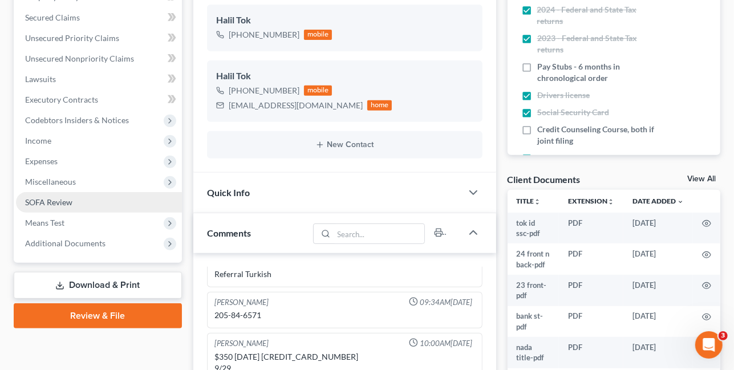
click at [80, 243] on span "Additional Documents" at bounding box center [65, 243] width 80 height 10
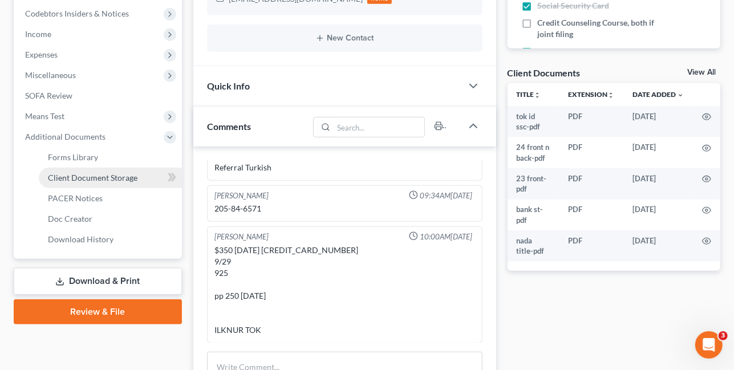
click at [121, 173] on span "Client Document Storage" at bounding box center [93, 178] width 90 height 10
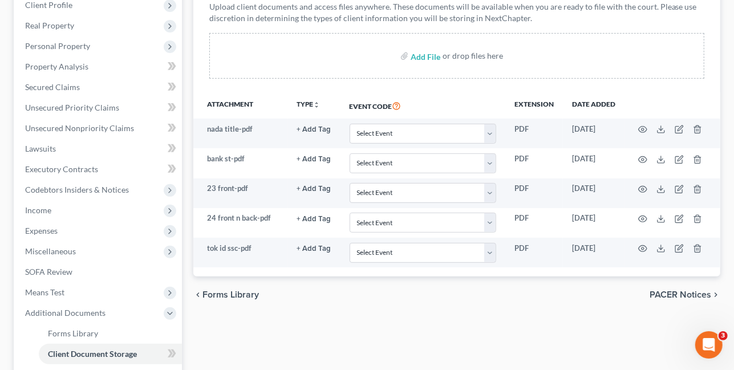
scroll to position [208, 0]
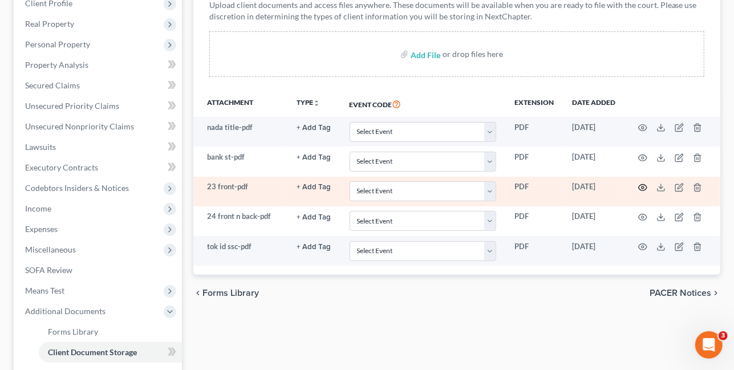
click at [643, 187] on circle "button" at bounding box center [643, 187] width 2 height 2
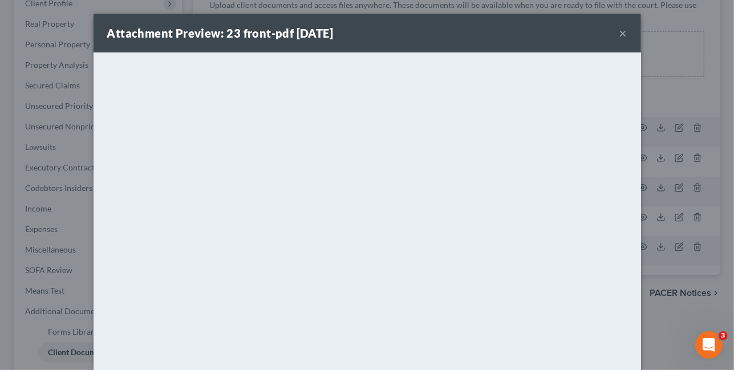
click at [626, 36] on button "×" at bounding box center [623, 33] width 8 height 14
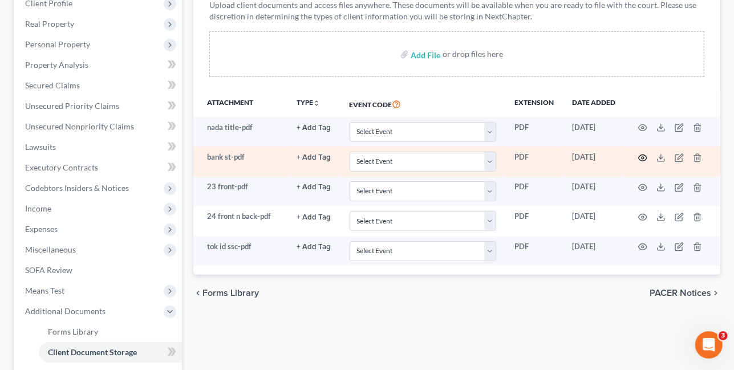
click at [639, 157] on icon "button" at bounding box center [642, 157] width 9 height 9
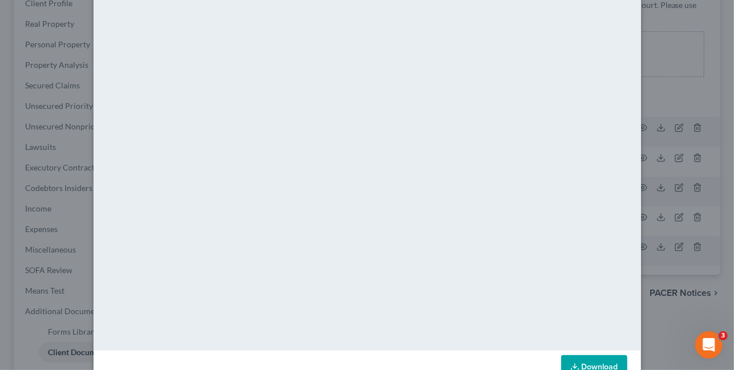
scroll to position [0, 0]
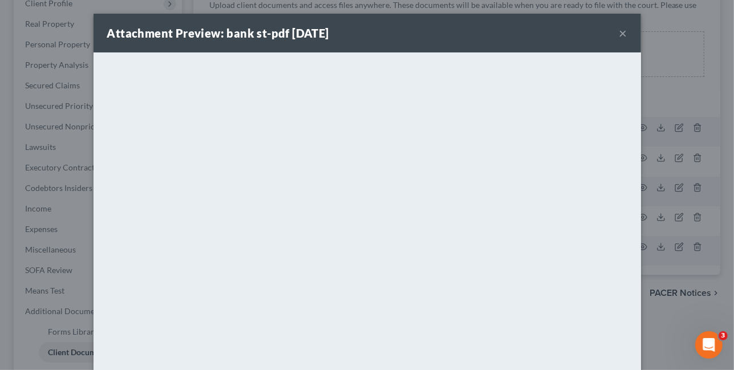
click at [619, 33] on button "×" at bounding box center [623, 33] width 8 height 14
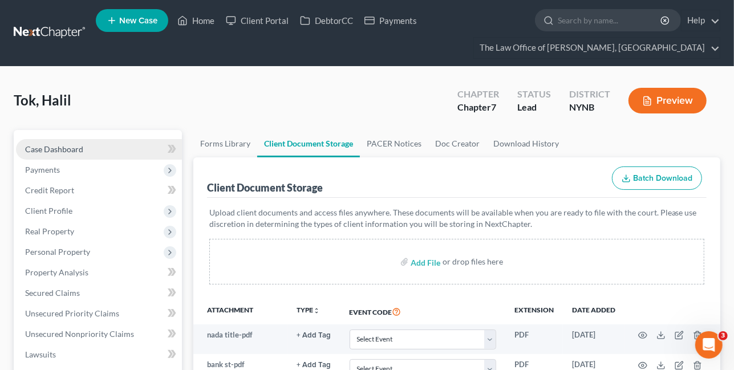
click at [112, 143] on link "Case Dashboard" at bounding box center [99, 149] width 166 height 21
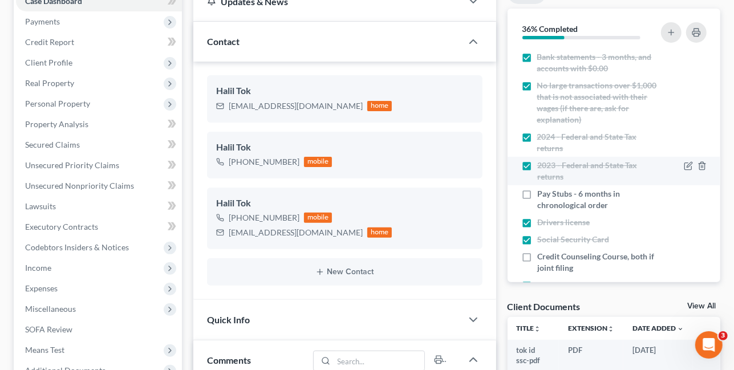
scroll to position [145, 0]
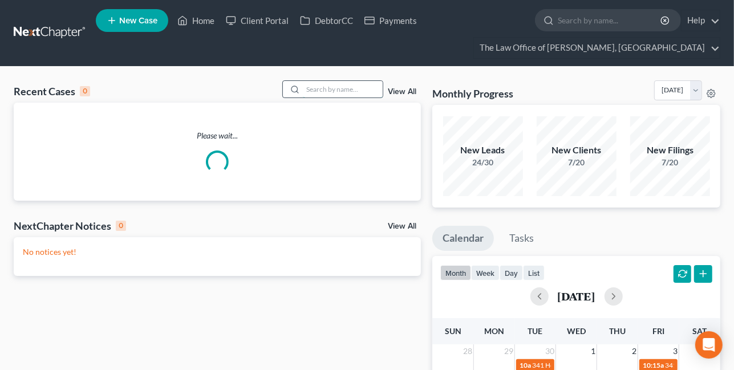
click at [344, 95] on input "search" at bounding box center [343, 89] width 80 height 17
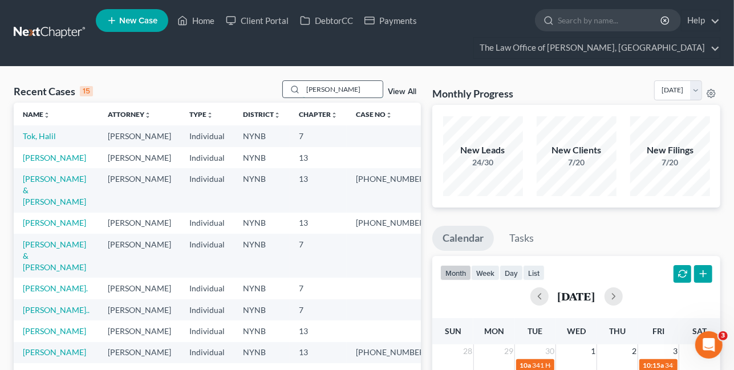
type input "[PERSON_NAME]"
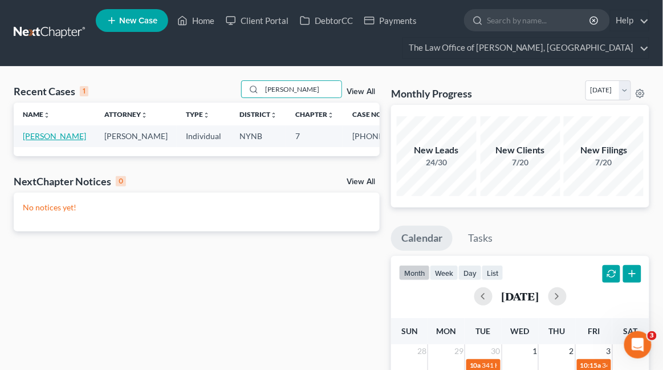
click at [38, 135] on link "[PERSON_NAME]" at bounding box center [54, 136] width 63 height 10
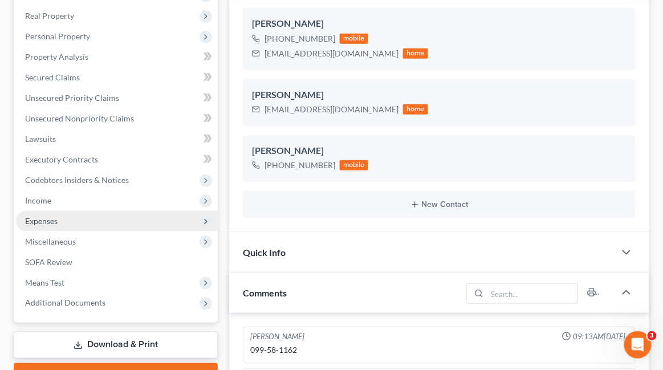
scroll to position [238, 0]
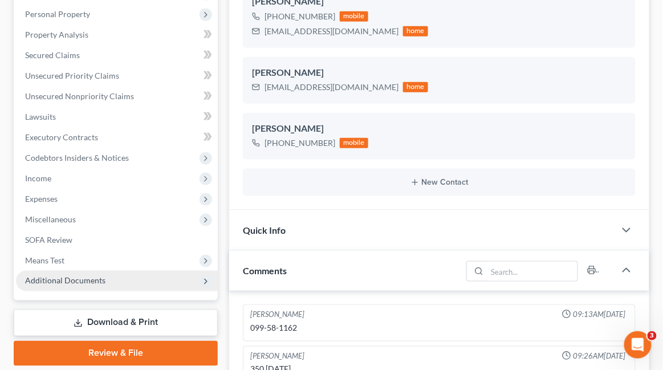
click at [114, 275] on span "Additional Documents" at bounding box center [117, 281] width 202 height 21
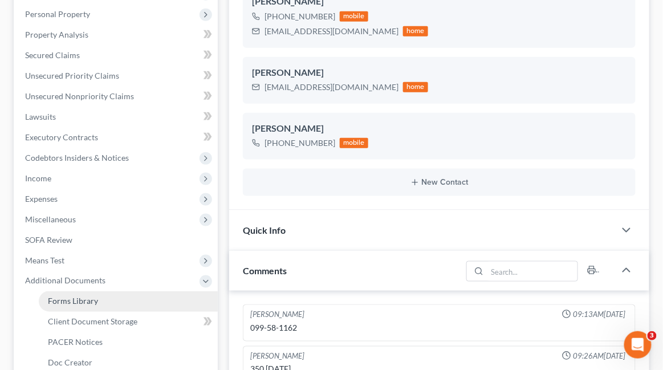
scroll to position [302, 0]
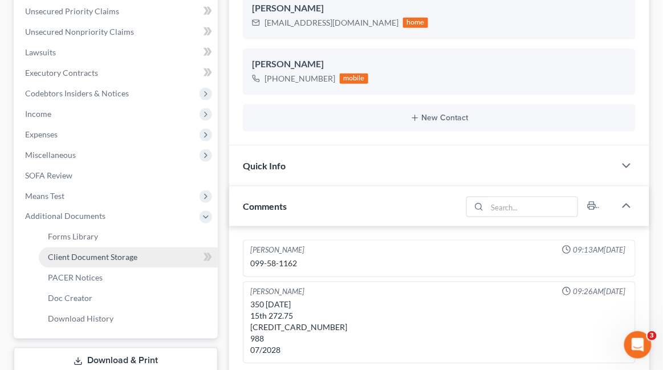
click at [113, 266] on link "Client Document Storage" at bounding box center [128, 257] width 179 height 21
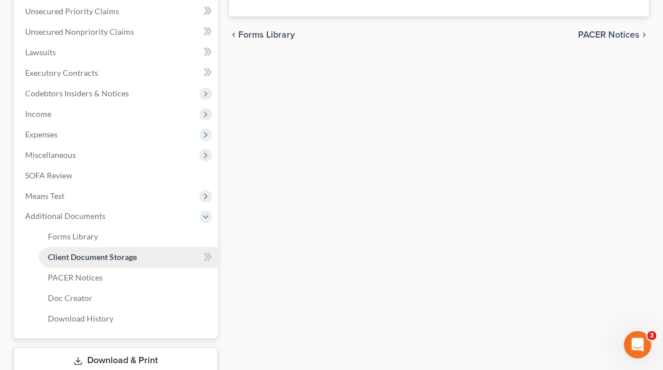
scroll to position [189, 0]
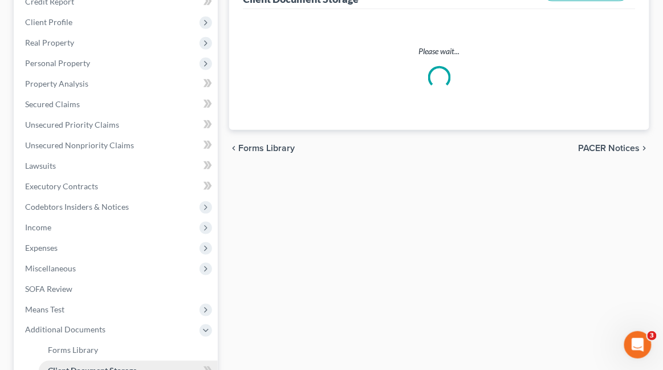
select select "1"
select select "5"
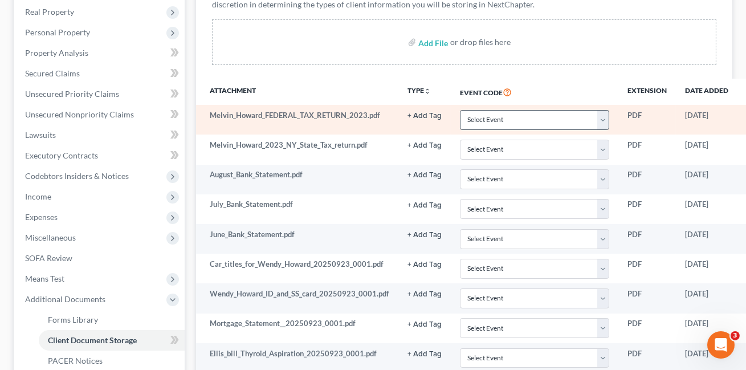
scroll to position [220, 83]
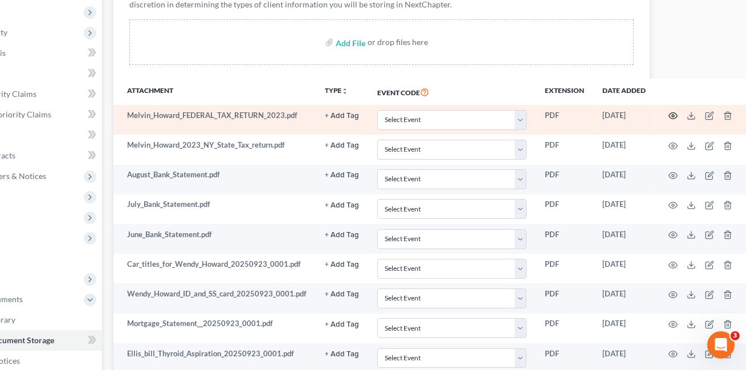
click at [673, 117] on icon "button" at bounding box center [673, 115] width 9 height 9
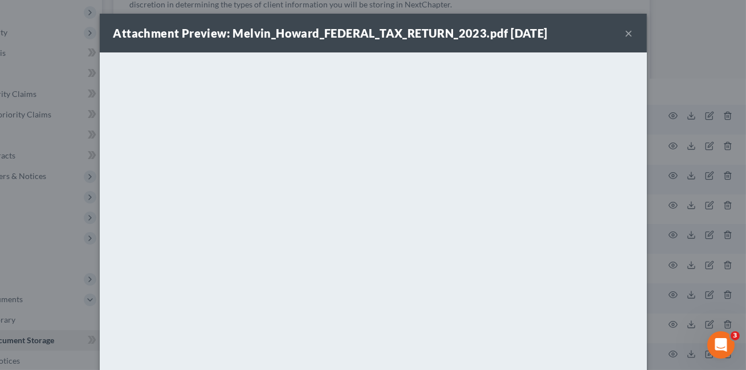
click at [631, 30] on button "×" at bounding box center [630, 33] width 8 height 14
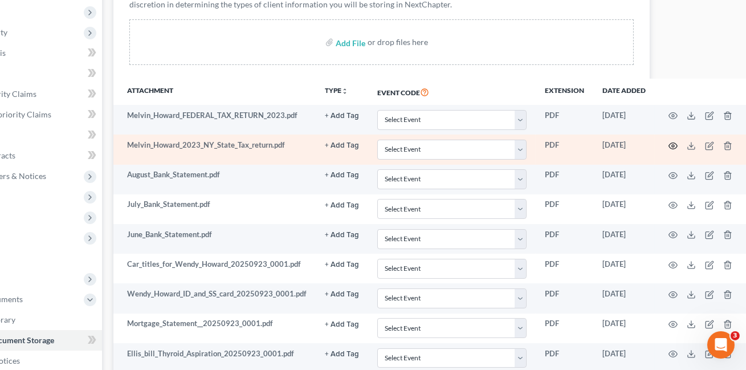
click at [671, 146] on icon "button" at bounding box center [673, 145] width 9 height 9
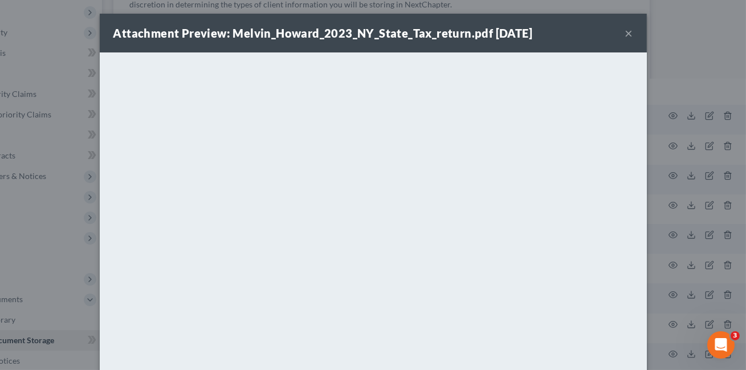
click at [626, 29] on button "×" at bounding box center [630, 33] width 8 height 14
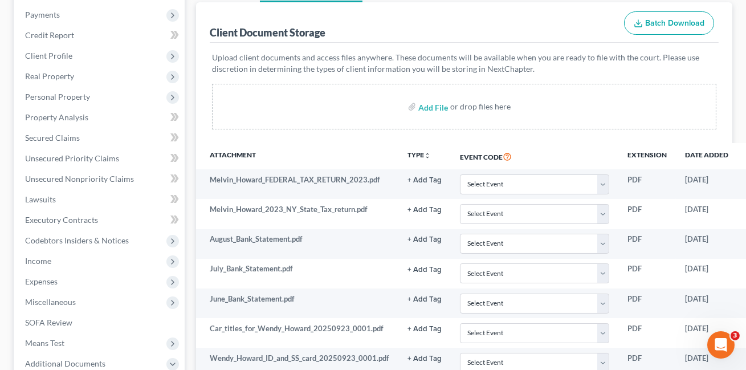
scroll to position [91, 0]
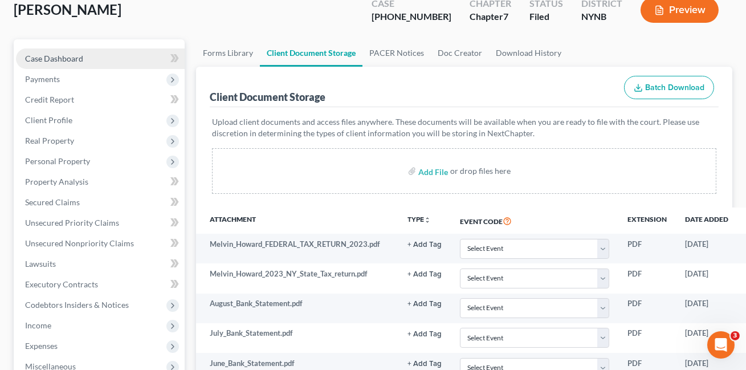
click at [156, 56] on link "Case Dashboard" at bounding box center [100, 58] width 169 height 21
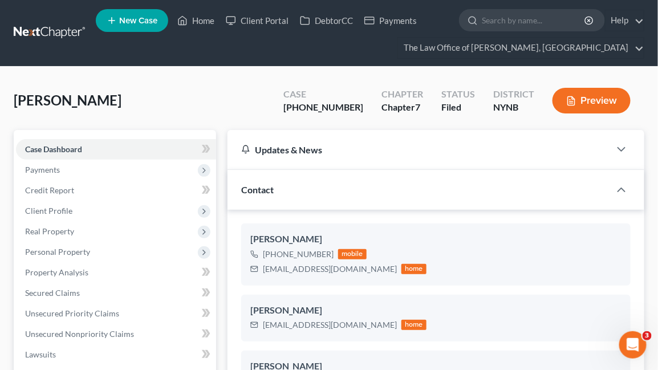
click at [57, 26] on link at bounding box center [50, 33] width 73 height 21
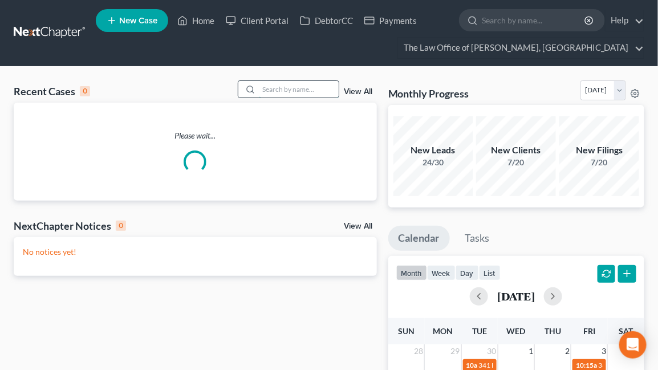
click at [314, 94] on input "search" at bounding box center [299, 89] width 80 height 17
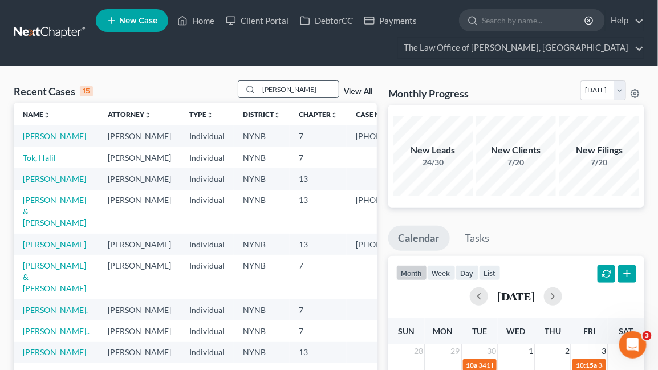
type input "[PERSON_NAME]"
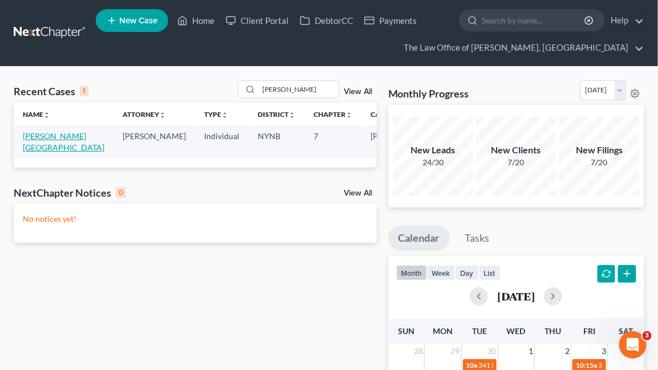
click at [44, 145] on link "[PERSON_NAME][GEOGRAPHIC_DATA]" at bounding box center [64, 141] width 82 height 21
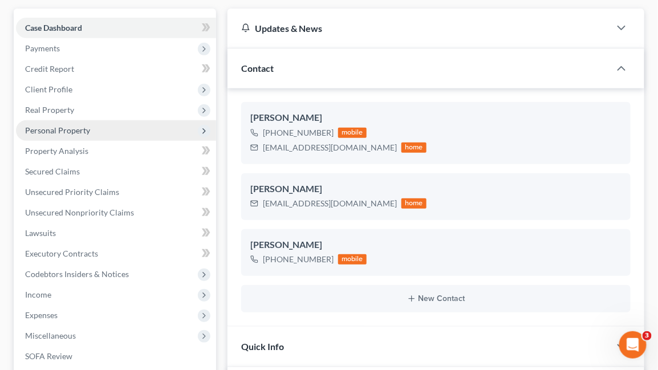
scroll to position [226, 0]
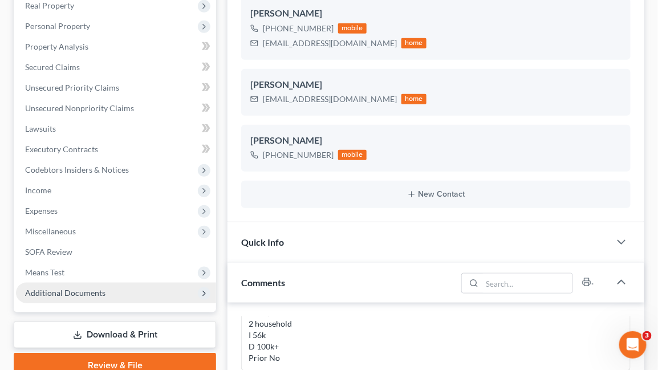
click at [82, 293] on span "Additional Documents" at bounding box center [65, 293] width 80 height 10
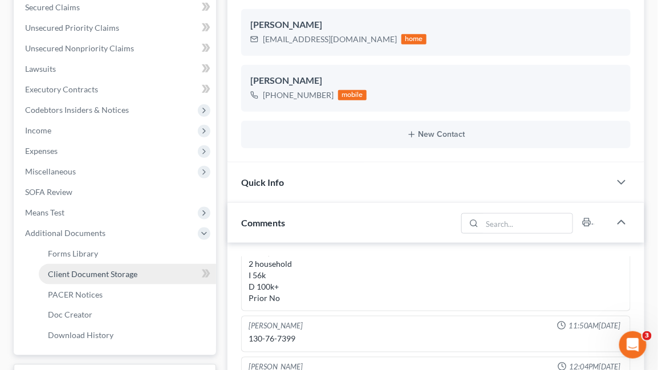
click at [111, 273] on span "Client Document Storage" at bounding box center [93, 274] width 90 height 10
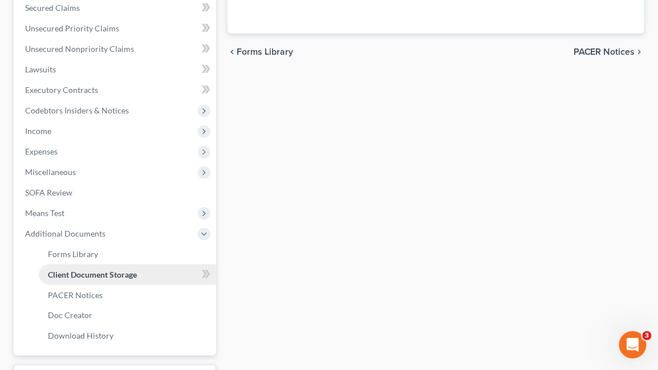
scroll to position [213, 0]
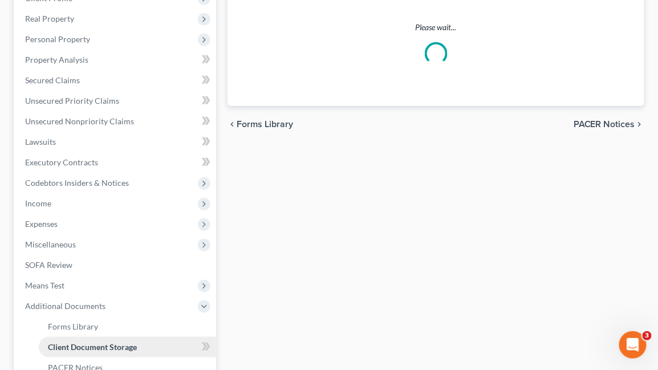
select select "1"
select select "5"
select select "1"
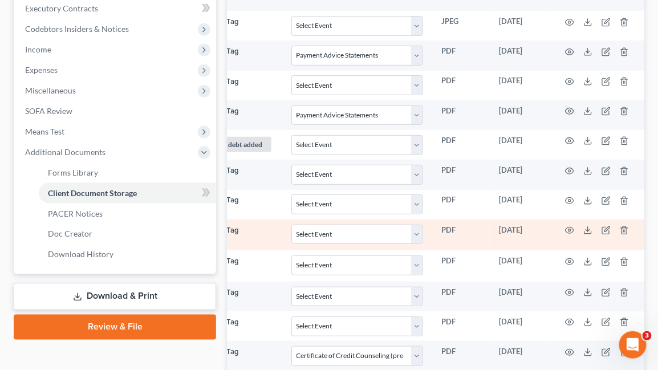
scroll to position [0, 126]
click at [583, 229] on icon at bounding box center [587, 230] width 9 height 9
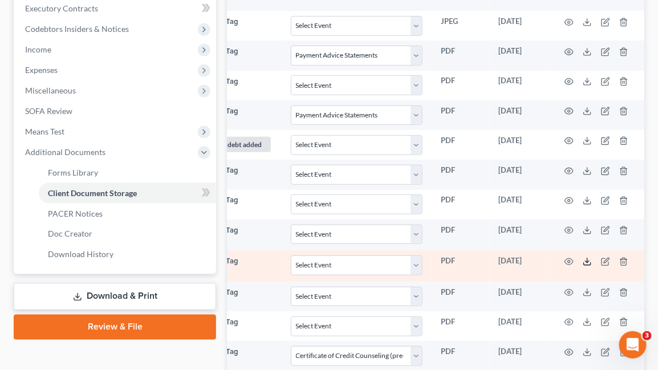
click at [587, 258] on icon at bounding box center [587, 261] width 9 height 9
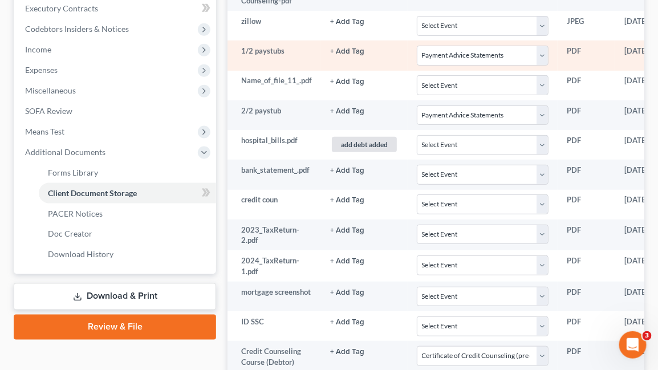
scroll to position [0, 0]
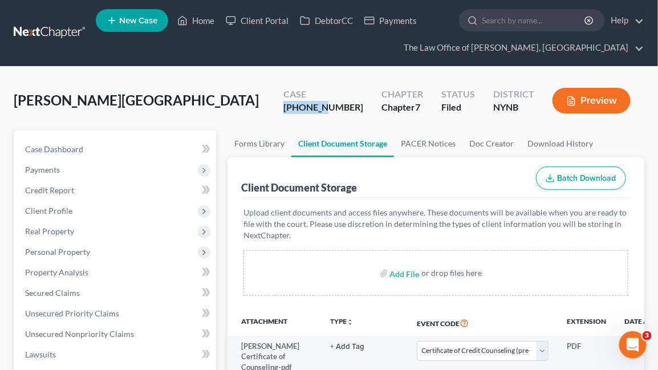
drag, startPoint x: 356, startPoint y: 105, endPoint x: 300, endPoint y: 105, distance: 55.9
click at [300, 105] on div "Cummings, Brittany Upgraded Case 25-60897-6 Chapter Chapter 7 Status Filed Dist…" at bounding box center [329, 105] width 631 height 50
copy div "25-60897"
click at [236, 139] on link "Forms Library" at bounding box center [260, 143] width 64 height 27
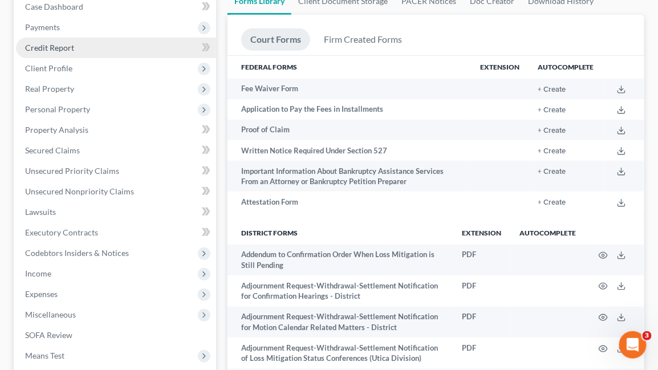
scroll to position [343, 0]
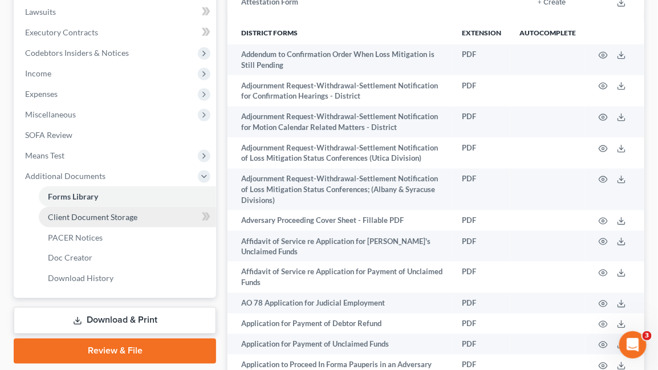
click at [120, 215] on span "Client Document Storage" at bounding box center [93, 217] width 90 height 10
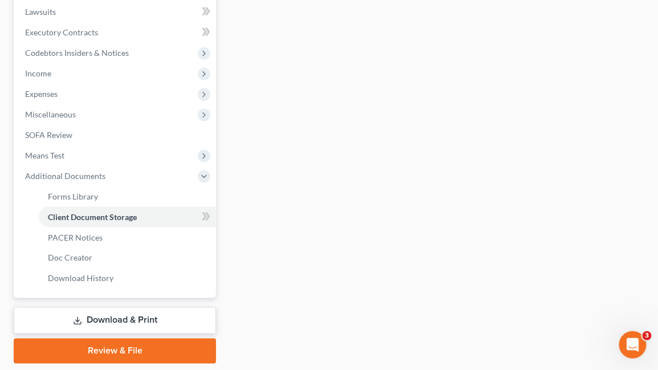
select select "1"
select select "5"
select select "1"
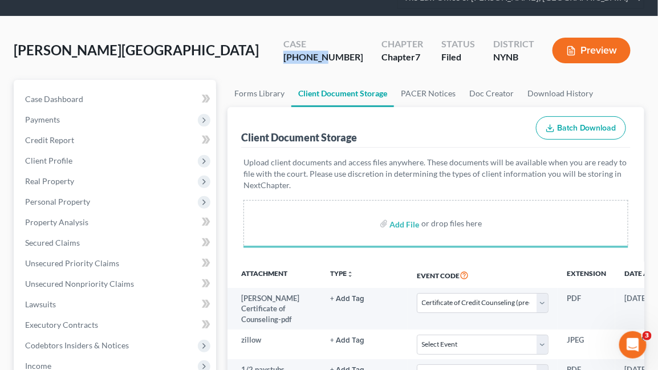
scroll to position [104, 0]
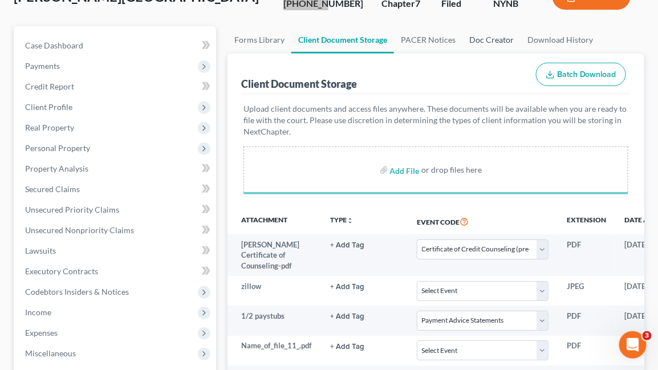
select select "1"
select select "5"
select select "1"
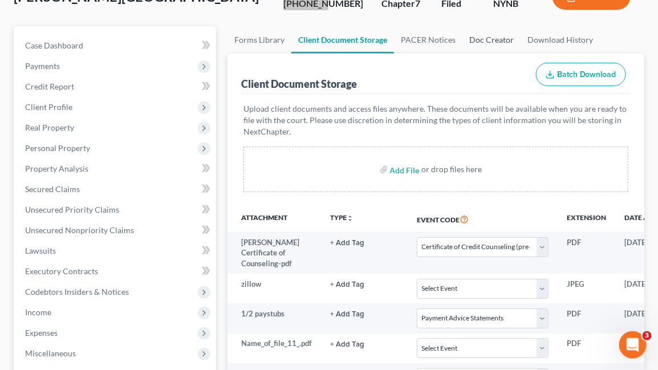
select select "1"
select select "5"
select select "1"
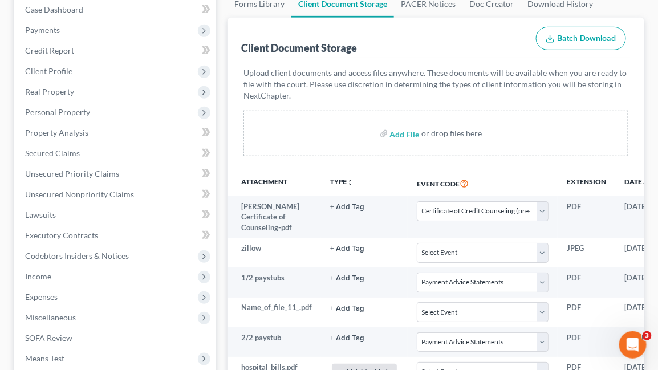
scroll to position [734, 0]
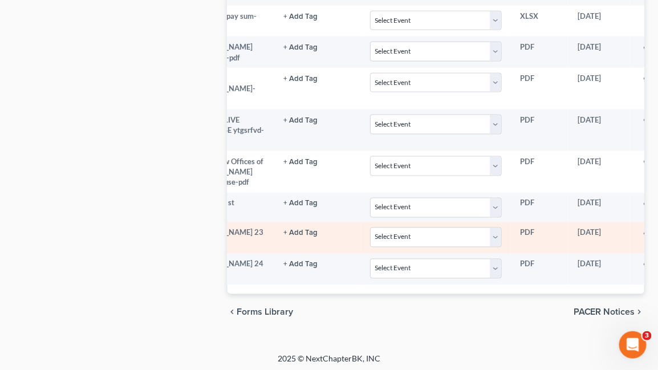
scroll to position [0, 126]
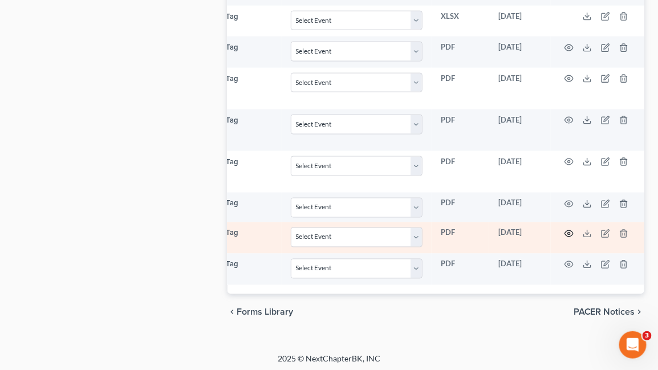
click at [568, 232] on circle "button" at bounding box center [569, 233] width 2 height 2
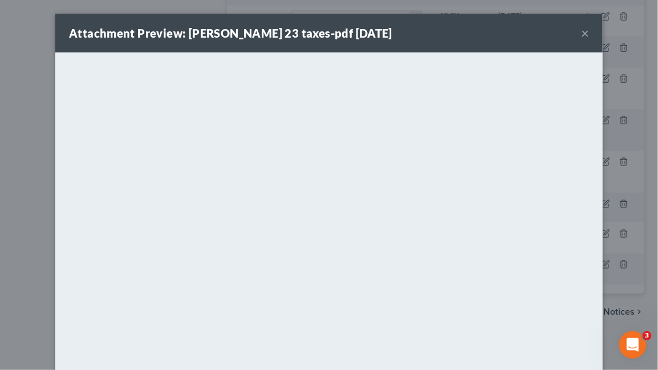
click at [588, 30] on button "×" at bounding box center [585, 33] width 8 height 14
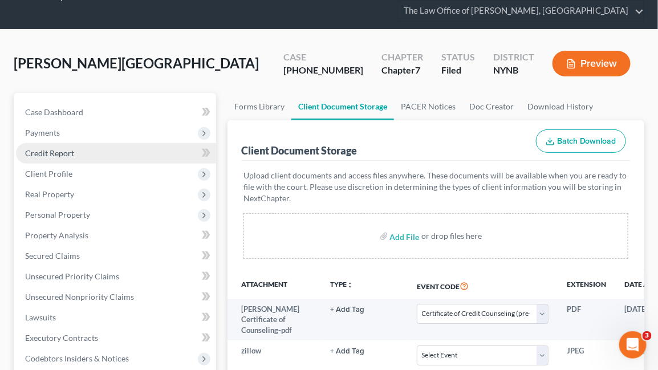
scroll to position [0, 0]
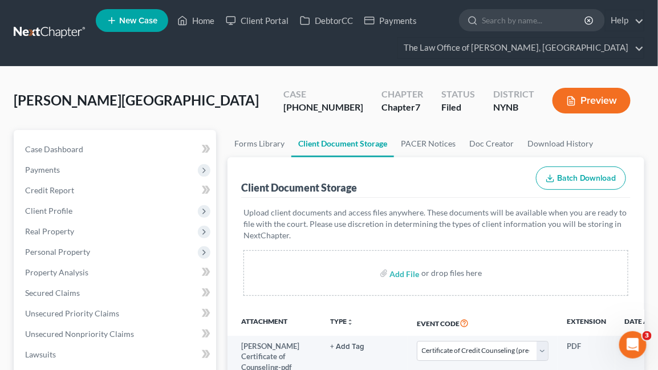
click at [64, 30] on link at bounding box center [50, 33] width 73 height 21
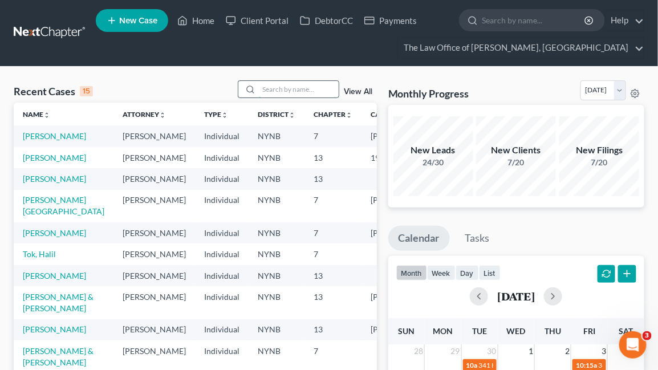
click at [275, 89] on input "search" at bounding box center [299, 89] width 80 height 17
type input "elikem"
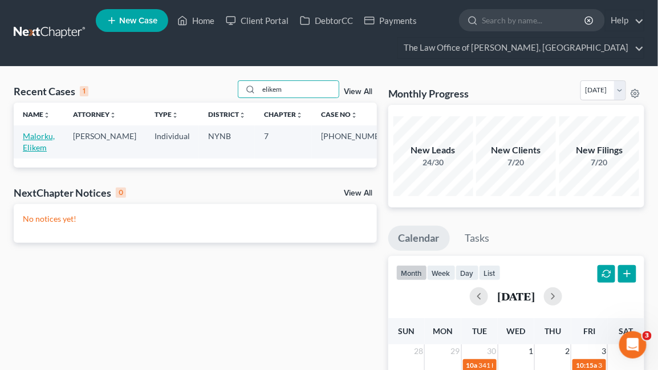
click at [23, 139] on link "Malorku, Elikem" at bounding box center [39, 141] width 32 height 21
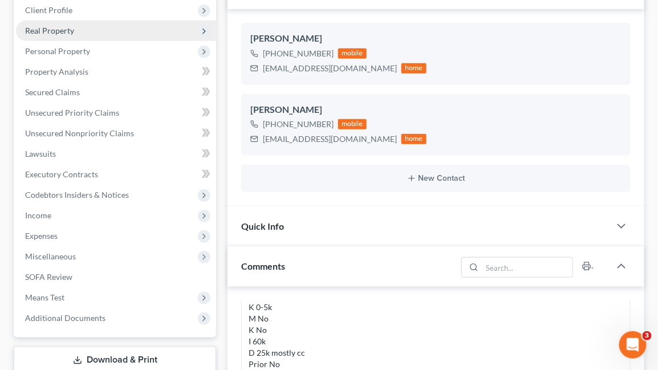
scroll to position [243, 0]
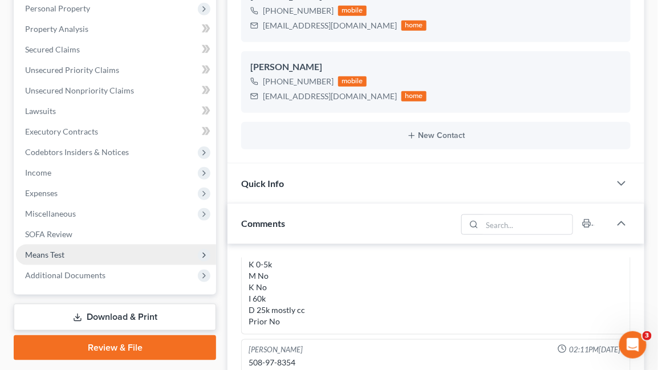
click at [135, 262] on span "Means Test" at bounding box center [116, 255] width 200 height 21
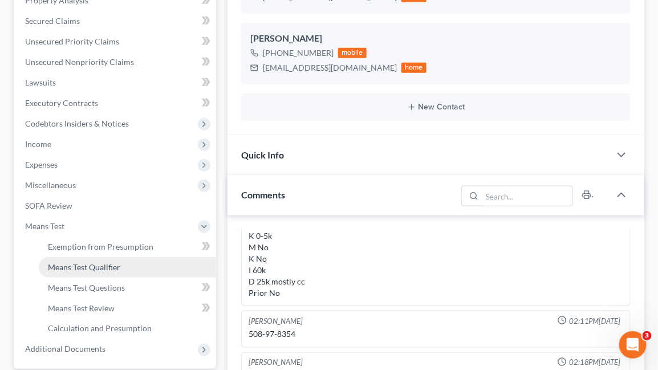
scroll to position [277, 0]
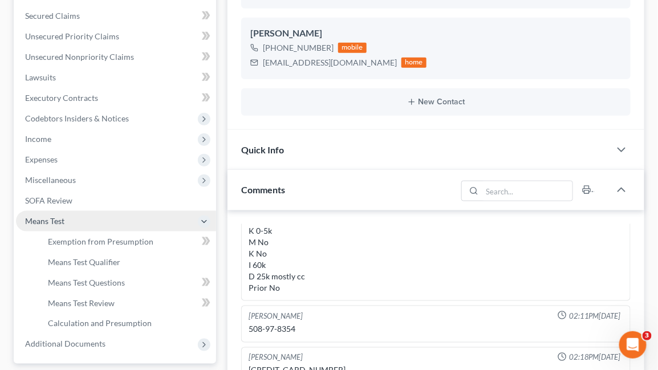
click at [121, 219] on span "Means Test" at bounding box center [116, 221] width 200 height 21
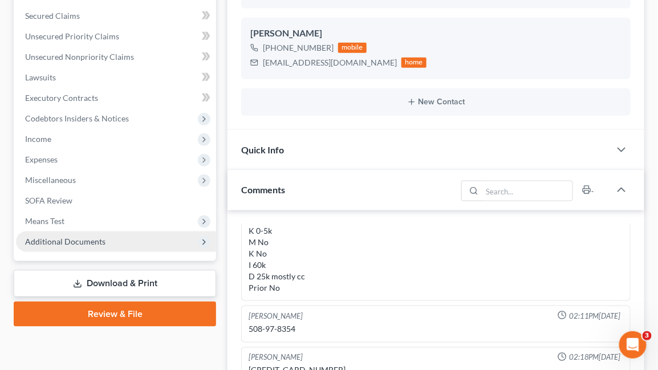
click at [113, 243] on span "Additional Documents" at bounding box center [116, 242] width 200 height 21
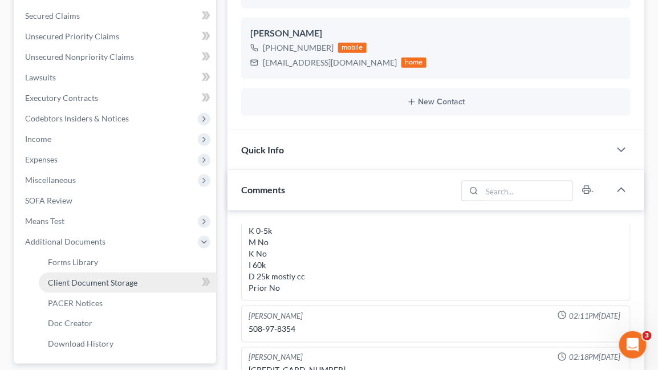
click at [118, 282] on span "Client Document Storage" at bounding box center [93, 283] width 90 height 10
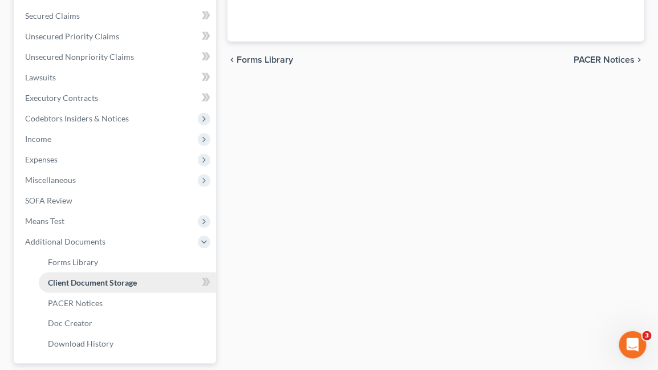
scroll to position [277, 0]
select select "5"
select select "1"
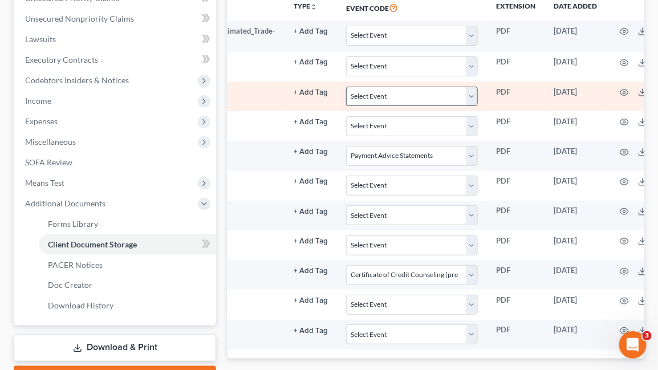
scroll to position [0, 261]
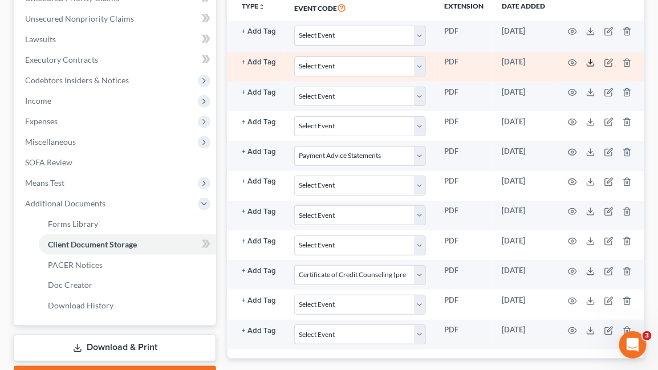
click at [589, 62] on polyline at bounding box center [591, 63] width 4 height 2
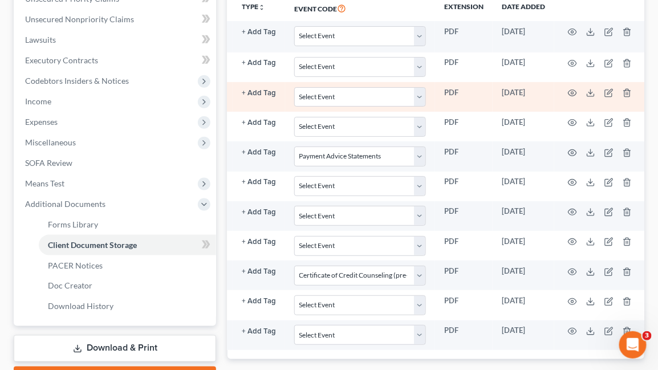
click at [592, 94] on td at bounding box center [602, 97] width 96 height 30
click at [586, 94] on icon at bounding box center [590, 92] width 9 height 9
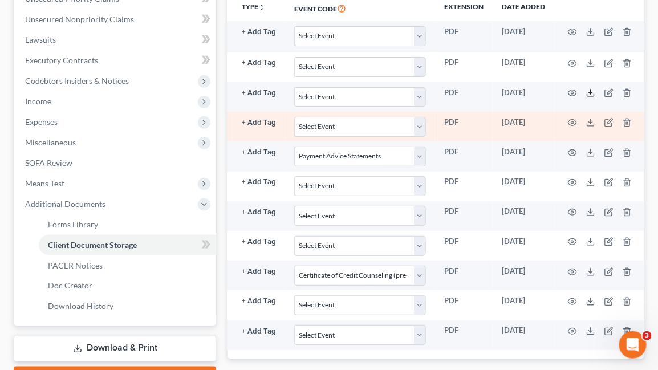
scroll to position [0, 0]
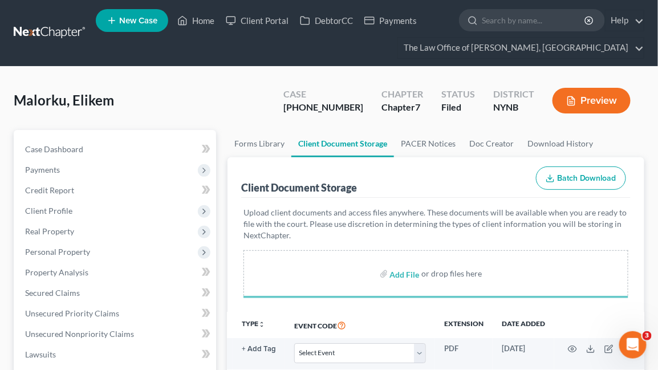
select select "5"
select select "1"
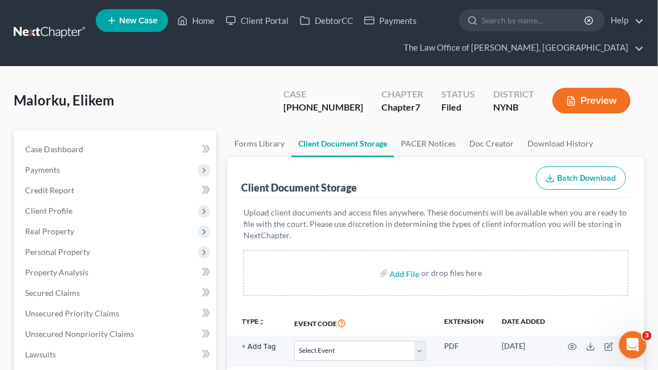
scroll to position [0, 104]
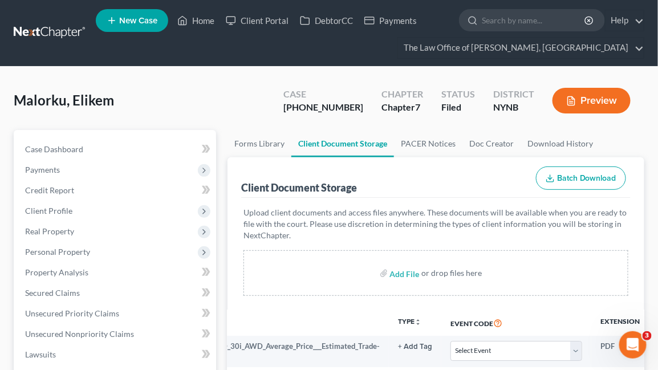
select select "5"
select select "1"
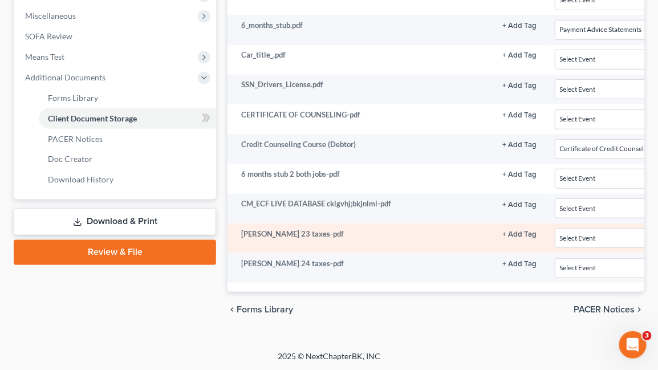
scroll to position [0, 0]
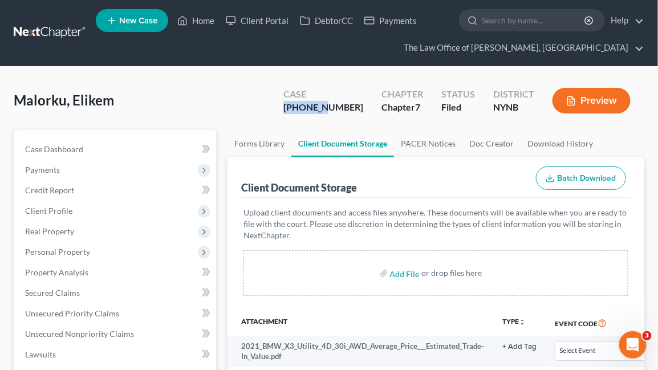
drag, startPoint x: 356, startPoint y: 108, endPoint x: 298, endPoint y: 108, distance: 58.2
click at [298, 108] on div "Malorku, Elikem Upgraded Case [PHONE_NUMBER] Chapter Chapter 7 Status Filed Dis…" at bounding box center [329, 105] width 631 height 50
copy div "25-11150"
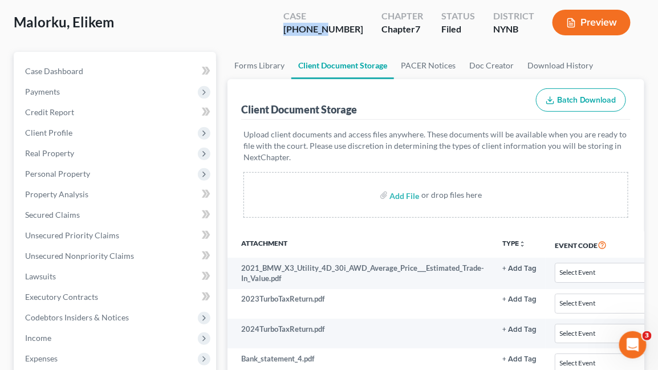
scroll to position [262, 0]
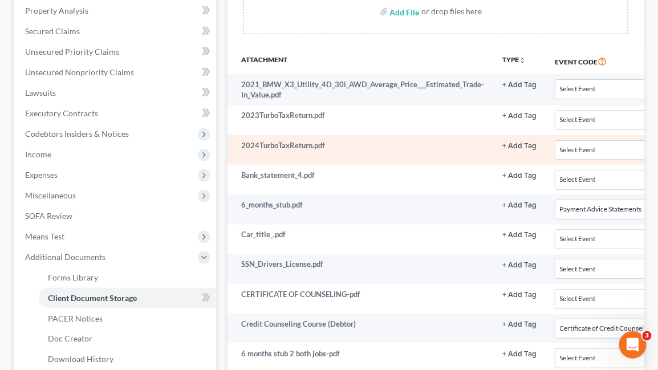
click at [232, 155] on td "2024TurboTaxReturn.pdf" at bounding box center [361, 150] width 266 height 30
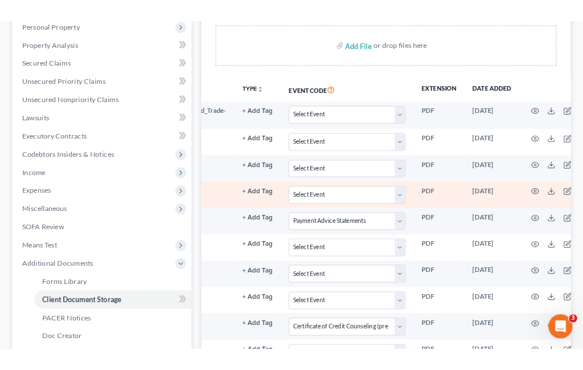
scroll to position [0, 232]
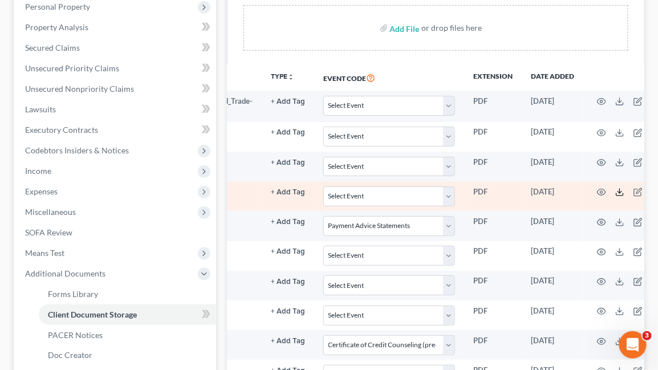
click at [615, 192] on icon at bounding box center [619, 192] width 9 height 9
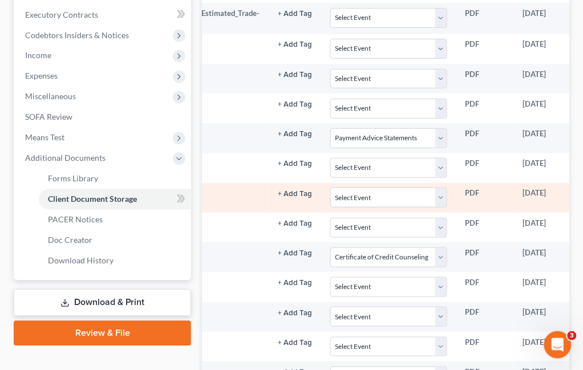
scroll to position [0, 261]
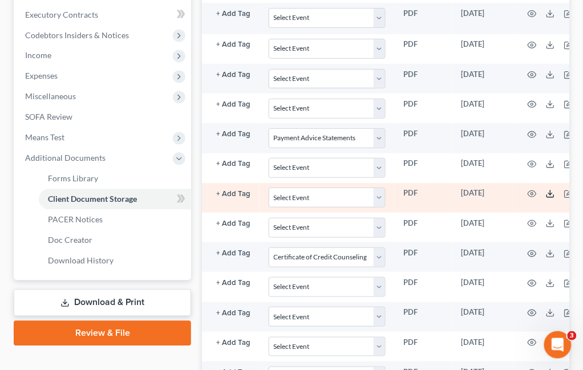
click at [548, 193] on polyline at bounding box center [550, 194] width 4 height 2
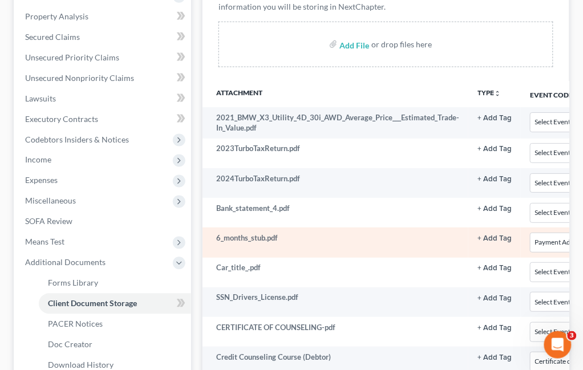
scroll to position [0, 0]
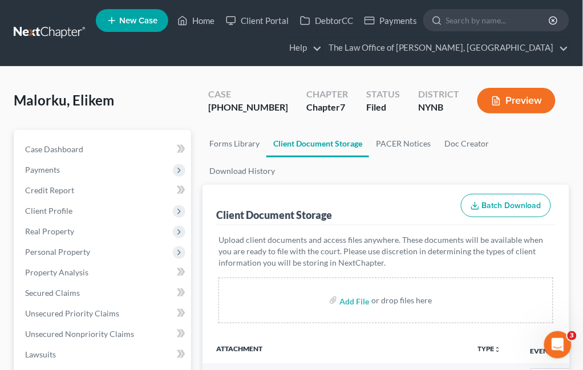
click at [53, 35] on link at bounding box center [50, 33] width 73 height 21
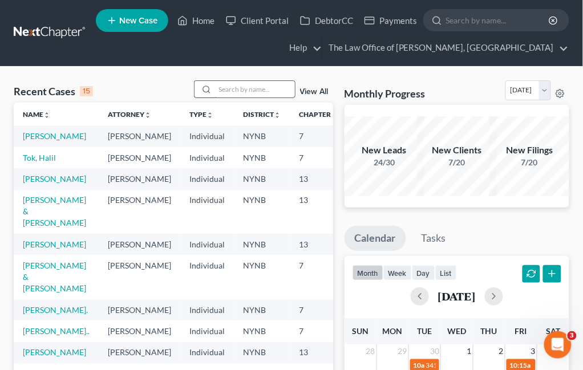
click at [274, 87] on input "search" at bounding box center [255, 89] width 80 height 17
click at [238, 92] on input "search" at bounding box center [255, 89] width 80 height 17
type input "amelo"
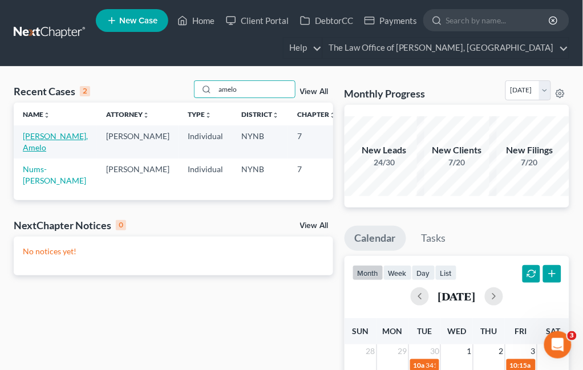
click at [30, 133] on link "[PERSON_NAME], Amelo" at bounding box center [55, 141] width 65 height 21
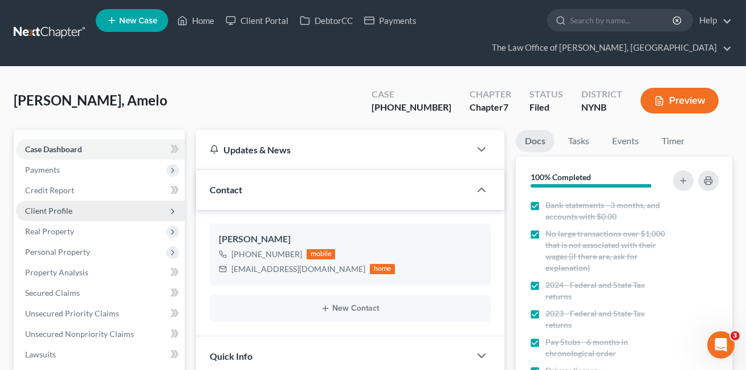
scroll to position [235, 0]
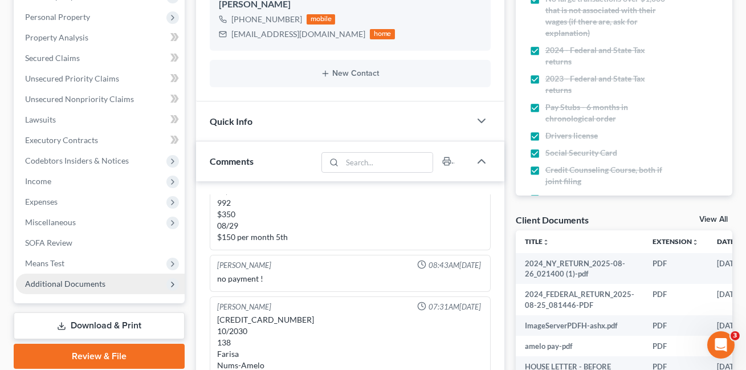
click at [73, 279] on span "Additional Documents" at bounding box center [65, 284] width 80 height 10
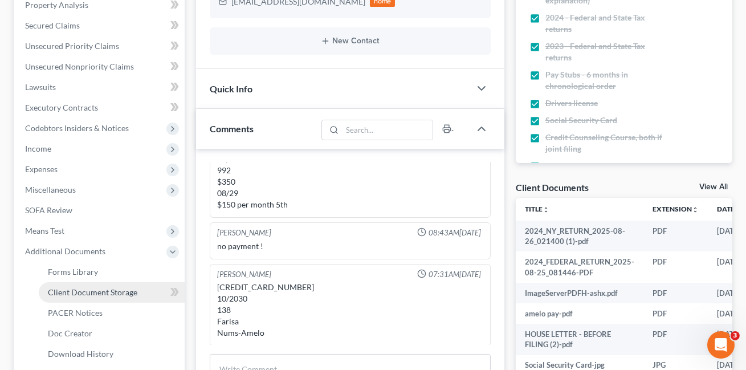
click at [148, 289] on link "Client Document Storage" at bounding box center [112, 292] width 146 height 21
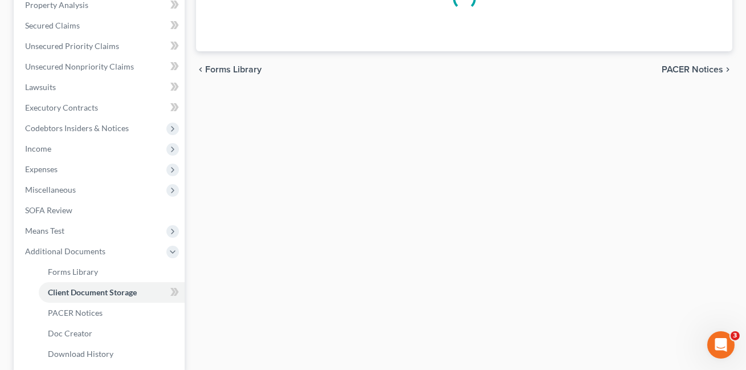
scroll to position [267, 0]
select select "1"
select select "5"
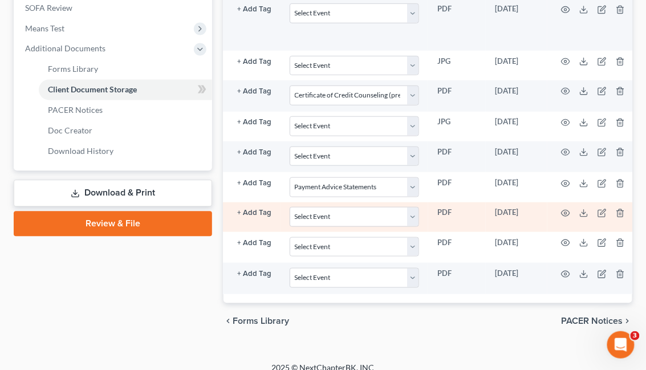
scroll to position [0, 134]
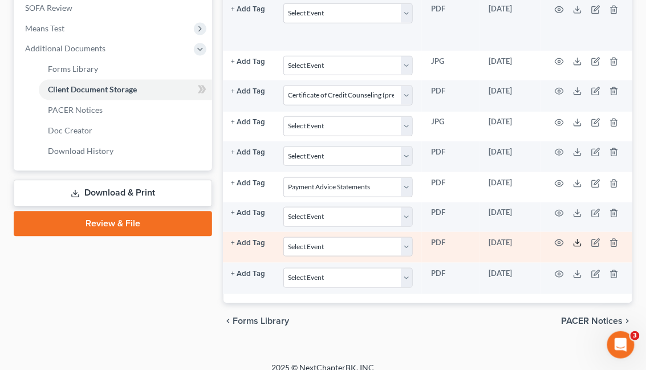
click at [578, 239] on line at bounding box center [578, 241] width 0 height 5
click at [574, 245] on icon at bounding box center [577, 245] width 7 height 2
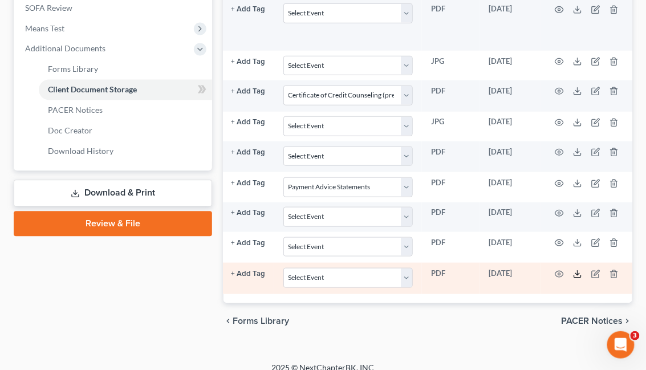
click at [573, 271] on icon at bounding box center [577, 274] width 9 height 9
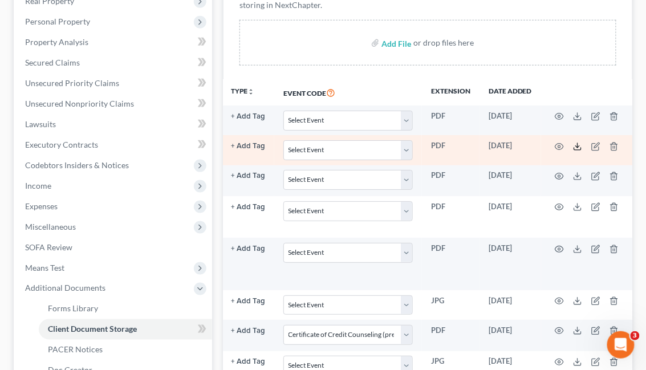
click at [574, 149] on icon at bounding box center [577, 149] width 7 height 2
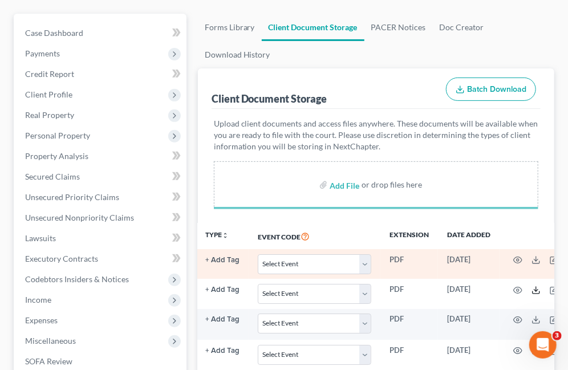
scroll to position [512, 0]
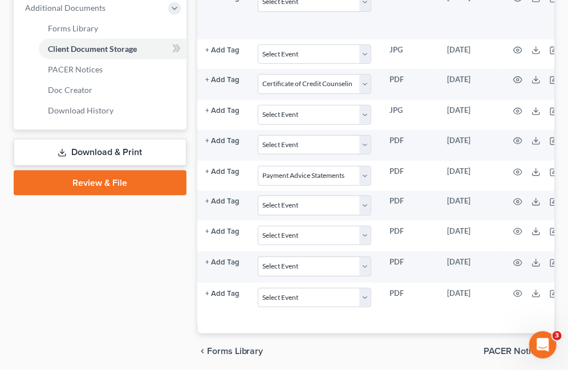
select select "1"
select select "5"
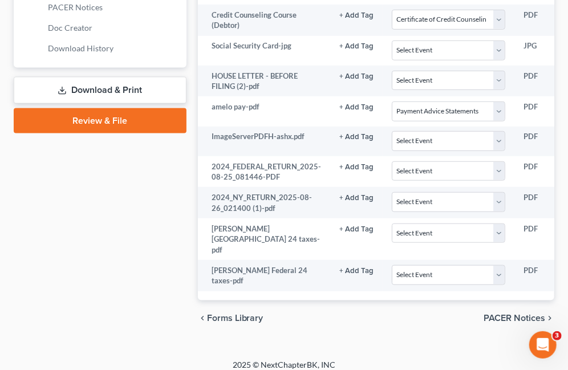
scroll to position [572, 0]
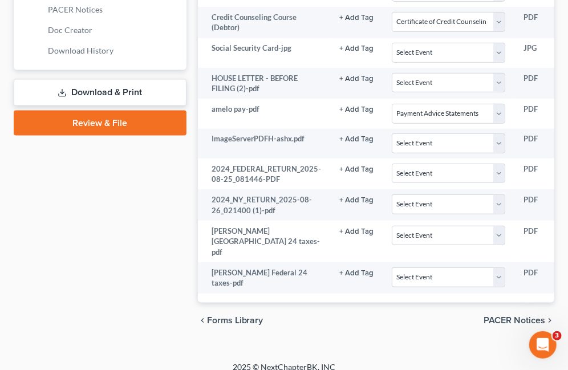
select select "1"
select select "5"
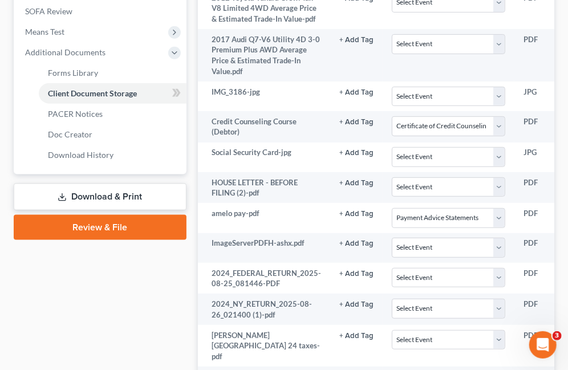
scroll to position [0, 0]
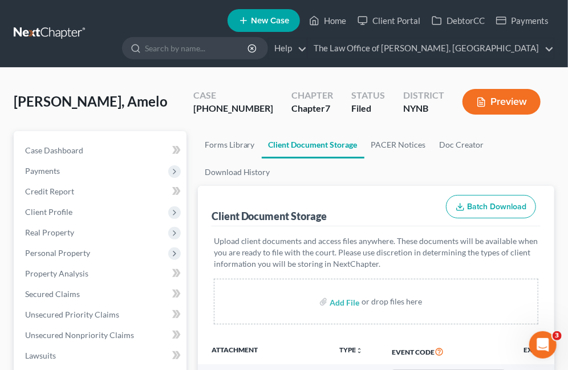
click at [262, 107] on div "[PHONE_NUMBER]" at bounding box center [233, 108] width 80 height 13
drag, startPoint x: 266, startPoint y: 107, endPoint x: 229, endPoint y: 107, distance: 36.5
click at [229, 107] on div "[PHONE_NUMBER]" at bounding box center [233, 108] width 80 height 13
click at [224, 111] on div "Case 25-11149-1" at bounding box center [233, 103] width 98 height 34
drag, startPoint x: 223, startPoint y: 108, endPoint x: 267, endPoint y: 106, distance: 44.0
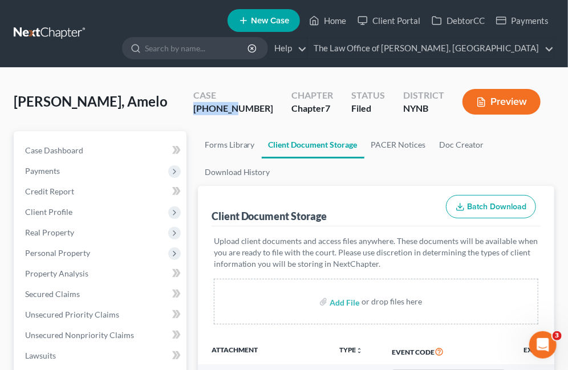
click at [267, 106] on div "Case 25-11149-1" at bounding box center [233, 103] width 98 height 34
copy div "25-11149"
click at [213, 127] on div "Guilliano, Amelo Upgraded Case 25-11149-1 Chapter Chapter 7 Status Filed Distri…" at bounding box center [284, 107] width 541 height 50
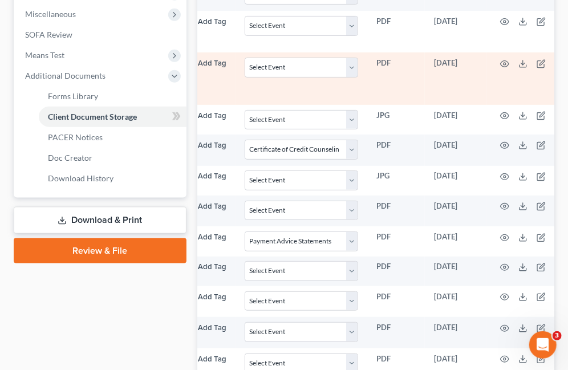
scroll to position [0, 171]
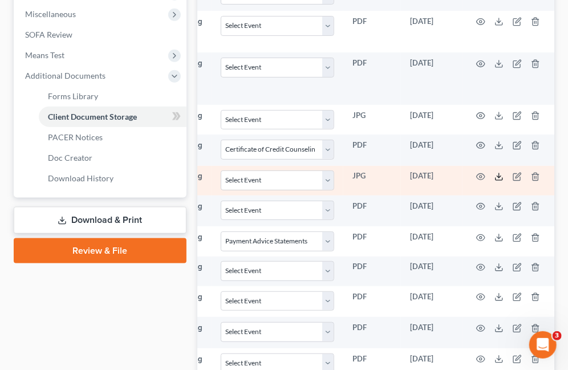
click at [494, 177] on icon at bounding box center [498, 176] width 9 height 9
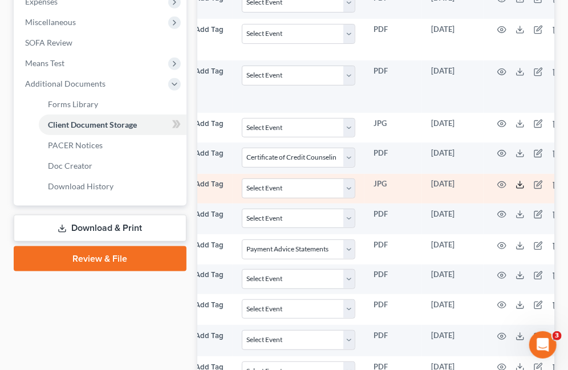
scroll to position [0, 166]
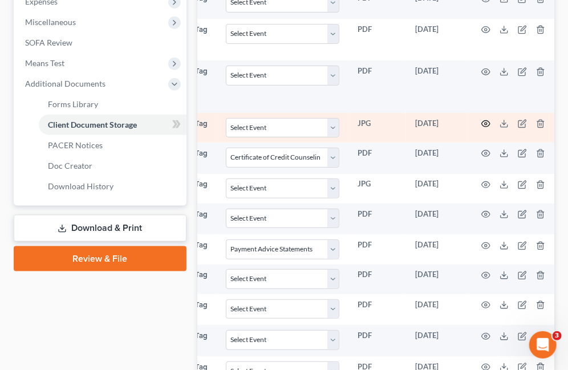
click at [481, 124] on icon "button" at bounding box center [485, 123] width 9 height 9
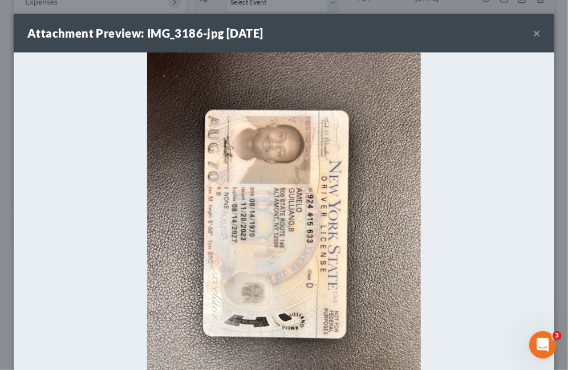
click at [537, 36] on button "×" at bounding box center [537, 33] width 8 height 14
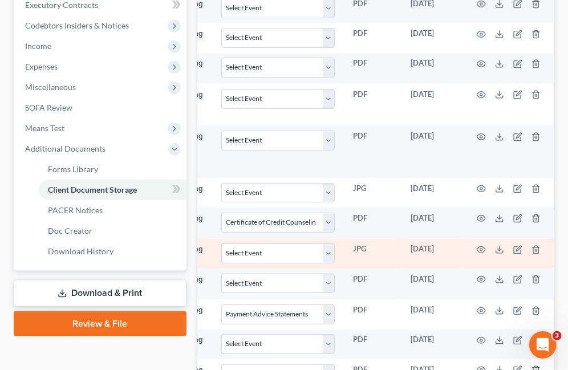
scroll to position [0, 171]
click at [494, 246] on icon at bounding box center [498, 249] width 9 height 9
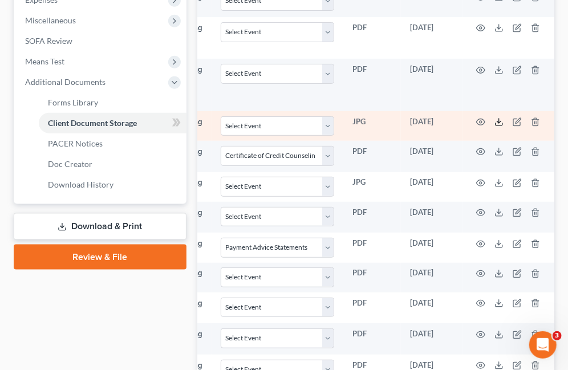
click at [497, 121] on polyline at bounding box center [499, 122] width 4 height 2
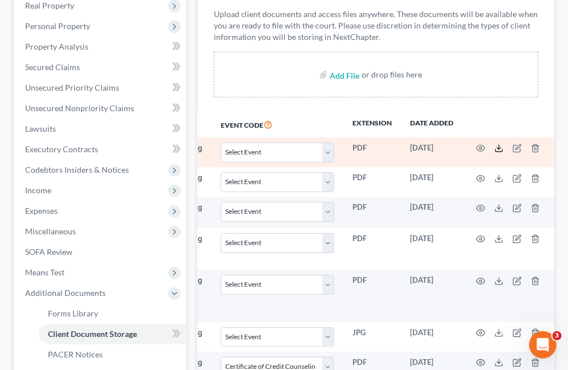
click at [495, 149] on icon at bounding box center [498, 148] width 9 height 9
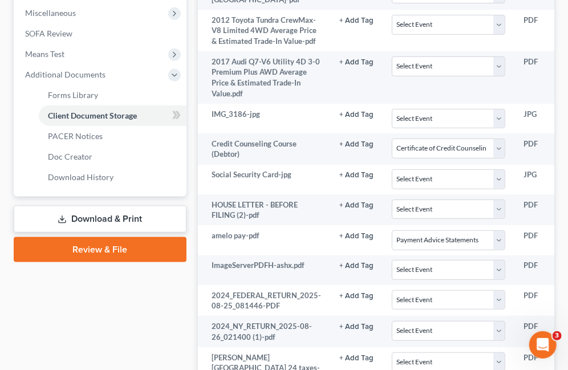
scroll to position [0, 0]
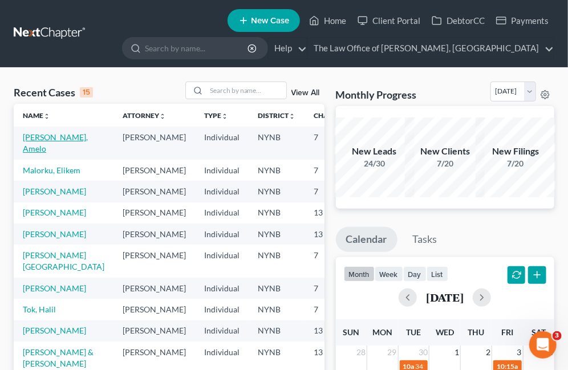
click at [39, 141] on link "[PERSON_NAME], Amelo" at bounding box center [55, 142] width 65 height 21
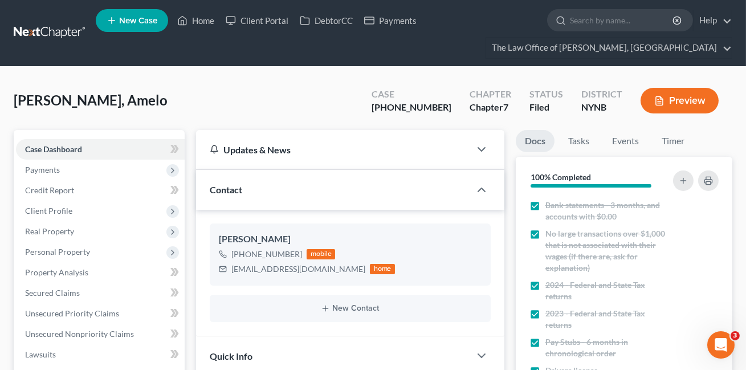
scroll to position [734, 0]
click at [55, 36] on link at bounding box center [50, 33] width 73 height 21
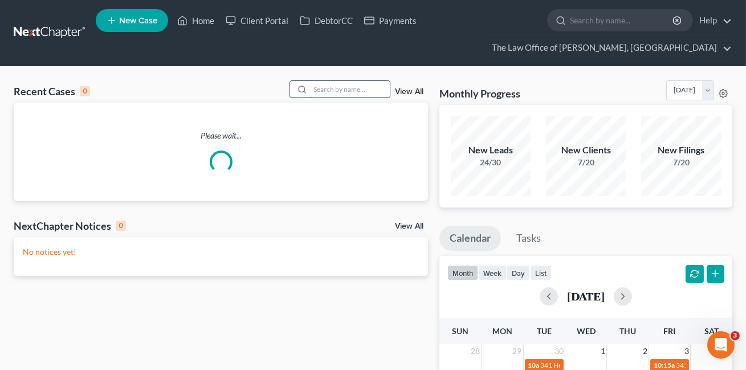
click at [326, 91] on input "search" at bounding box center [350, 89] width 80 height 17
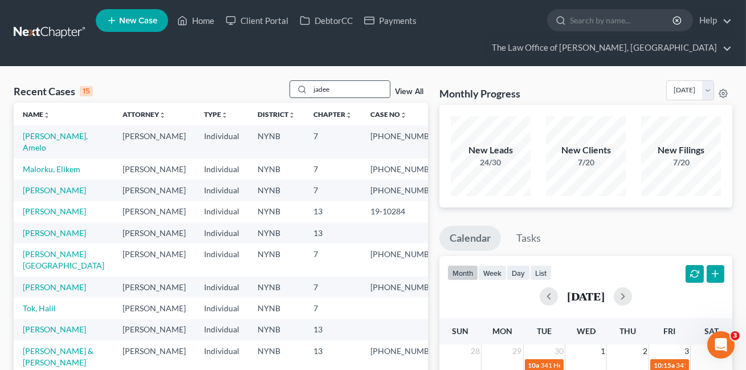
type input "jadee"
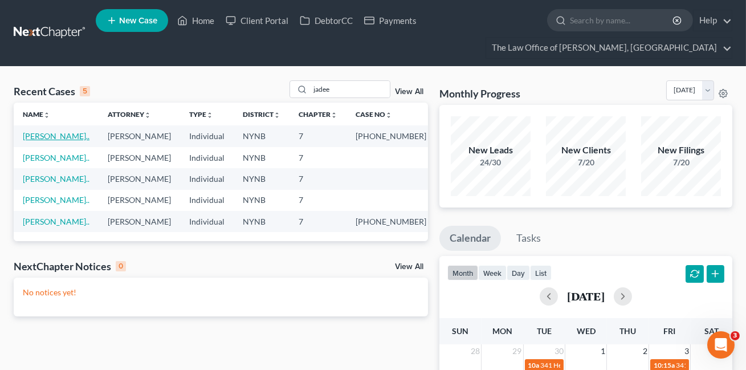
click at [51, 139] on link "[PERSON_NAME].." at bounding box center [56, 136] width 67 height 10
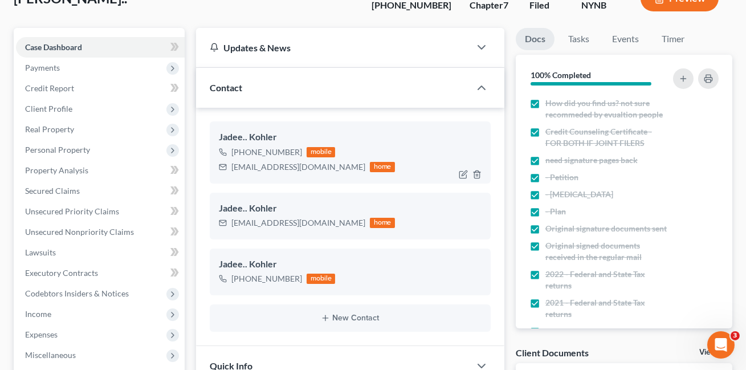
scroll to position [7, 0]
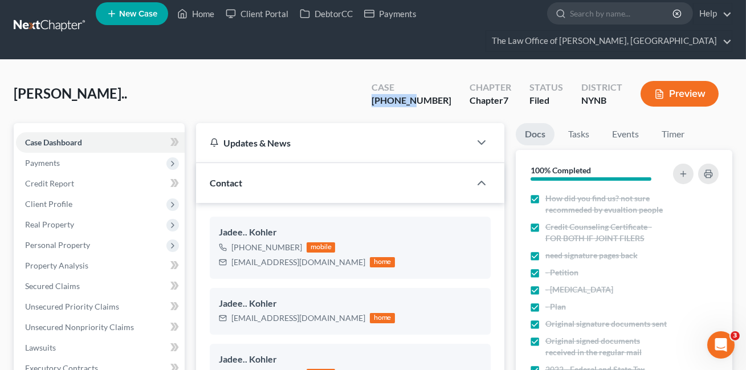
drag, startPoint x: 444, startPoint y: 101, endPoint x: 385, endPoint y: 103, distance: 59.3
click at [384, 102] on div "Kohler, Jadee.. Upgraded Case 25-11168-1 Chapter Chapter 7 Status Filed Distric…" at bounding box center [373, 99] width 719 height 50
copy div "25-11168"
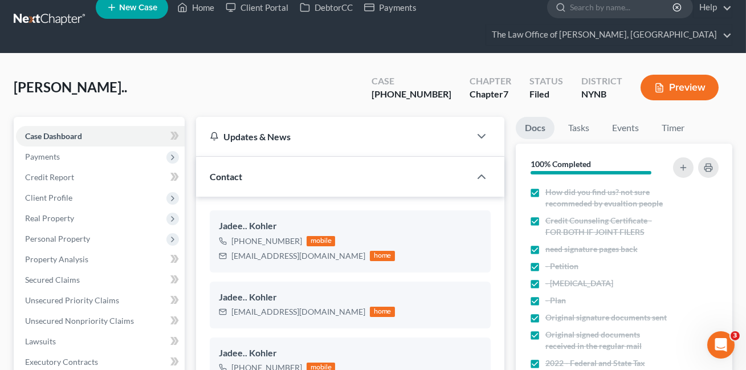
click at [224, 98] on div "Kohler, Jadee.. Upgraded Case 25-11168-1 Chapter Chapter 7 Status Filed Distric…" at bounding box center [373, 92] width 719 height 50
click at [46, 24] on link at bounding box center [50, 20] width 73 height 21
